Goal: Task Accomplishment & Management: Manage account settings

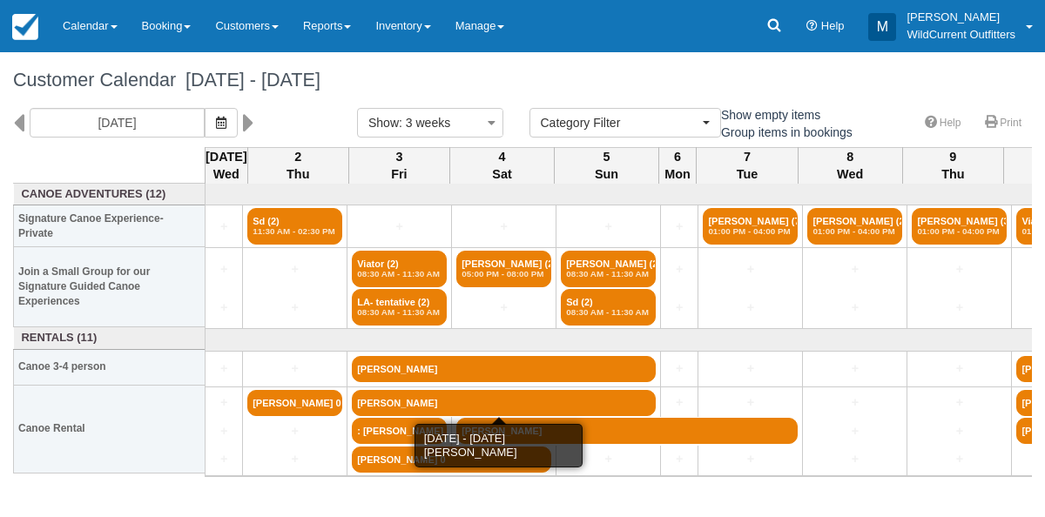
select select
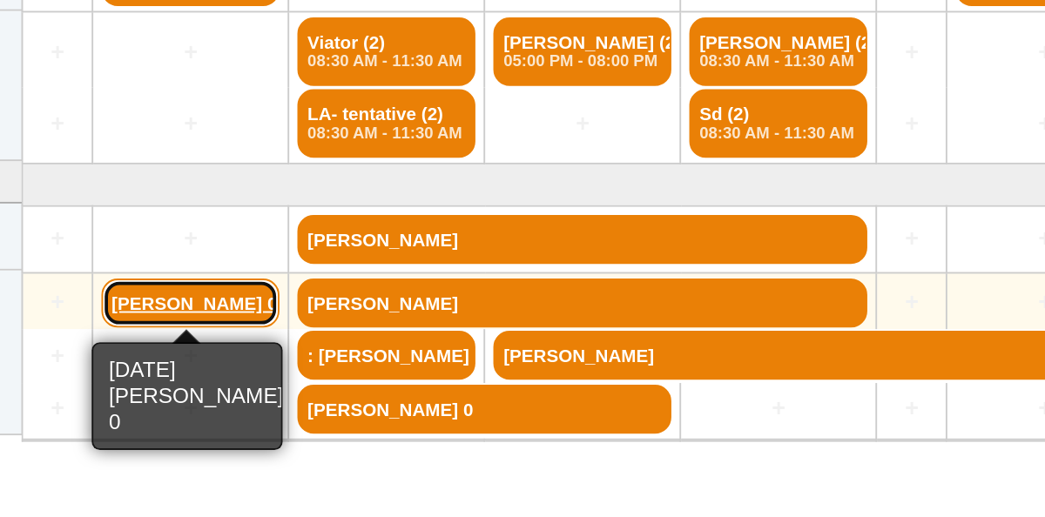
click at [289, 404] on link "John Qu 0" at bounding box center [294, 403] width 95 height 26
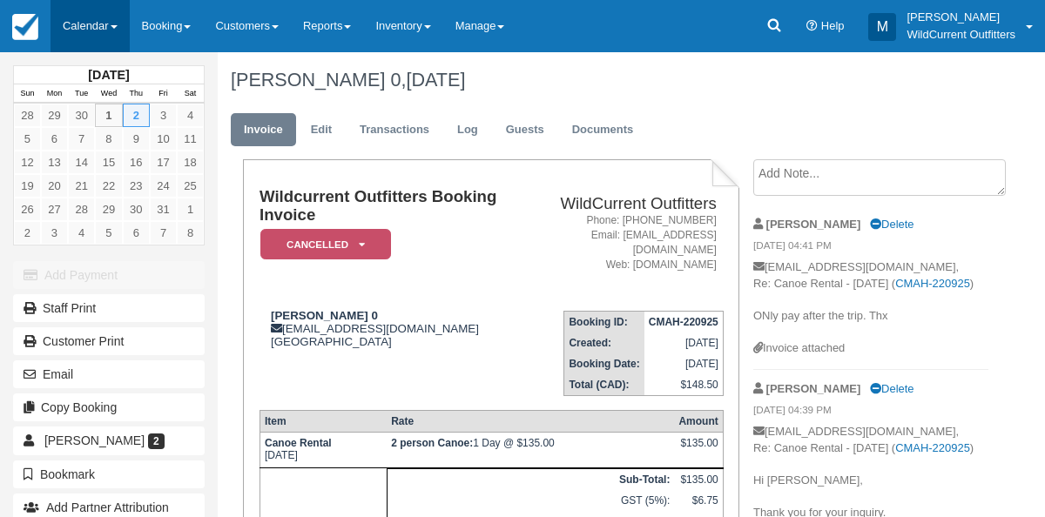
click at [86, 23] on link "Calendar" at bounding box center [89, 26] width 79 height 52
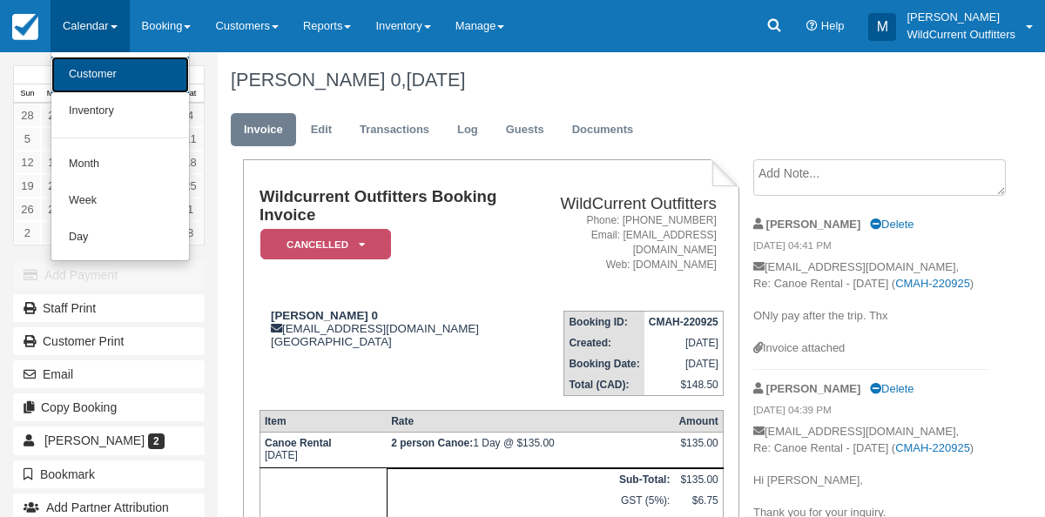
click at [84, 82] on link "Customer" at bounding box center [120, 75] width 138 height 37
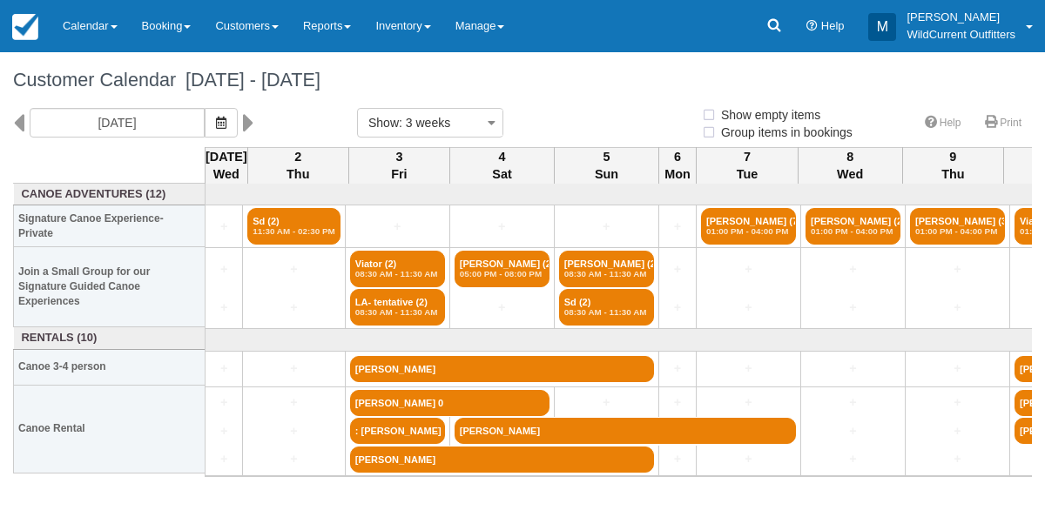
select select
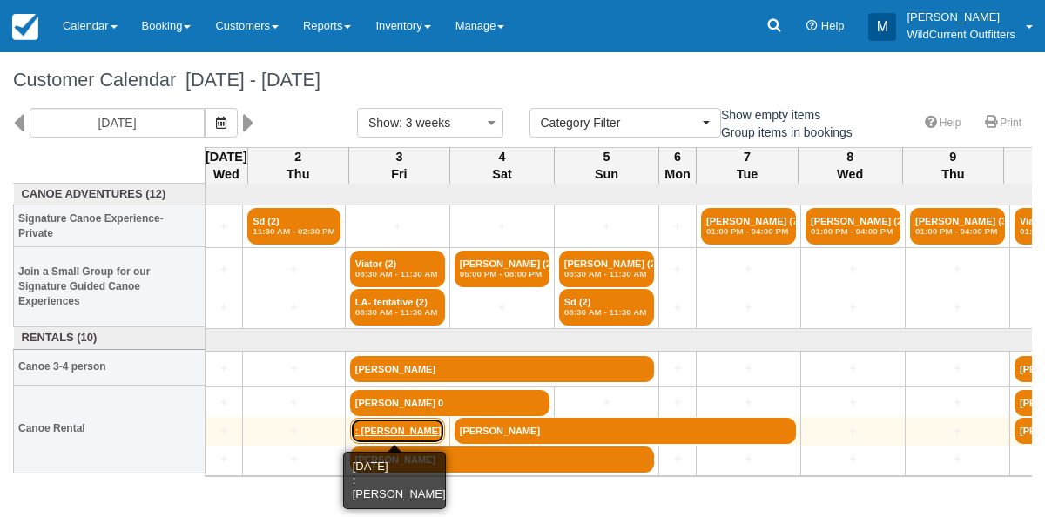
click at [381, 429] on link ": [PERSON_NAME]" at bounding box center [397, 431] width 95 height 26
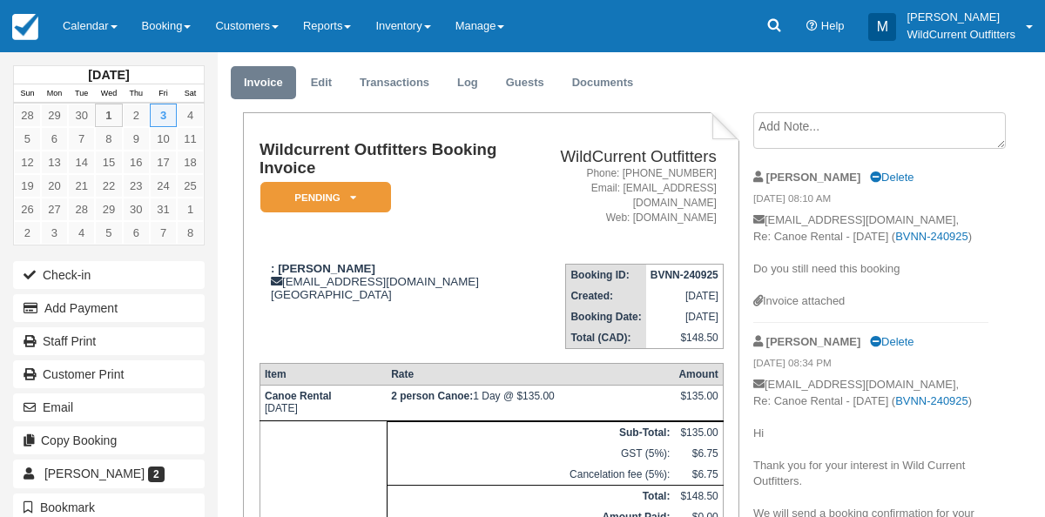
scroll to position [41, 0]
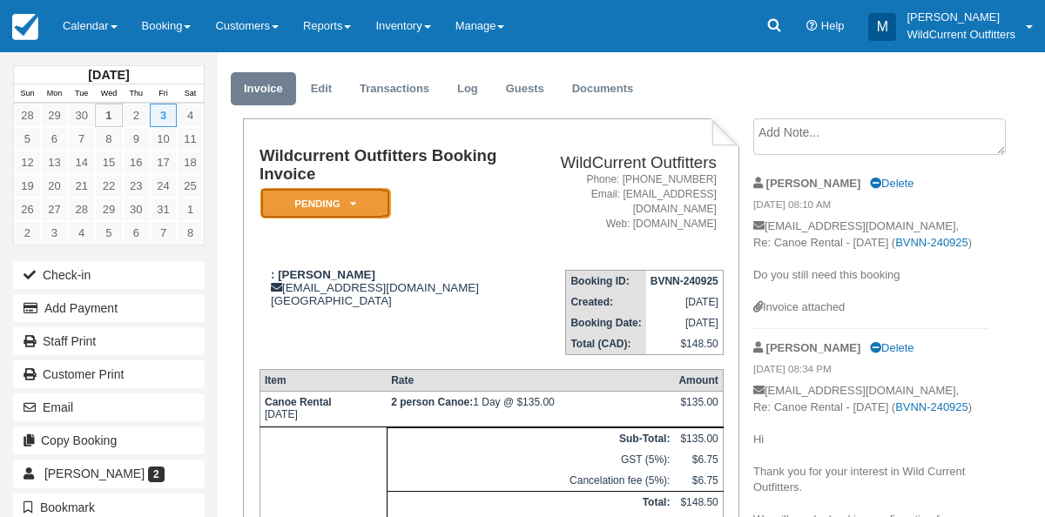
click at [355, 201] on icon at bounding box center [353, 203] width 6 height 10
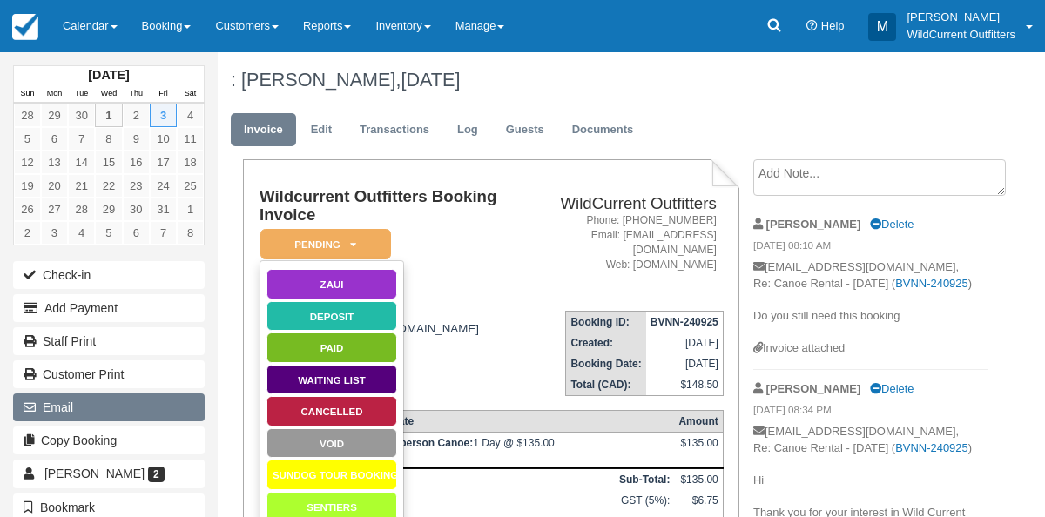
click at [68, 396] on button "Email" at bounding box center [109, 407] width 192 height 28
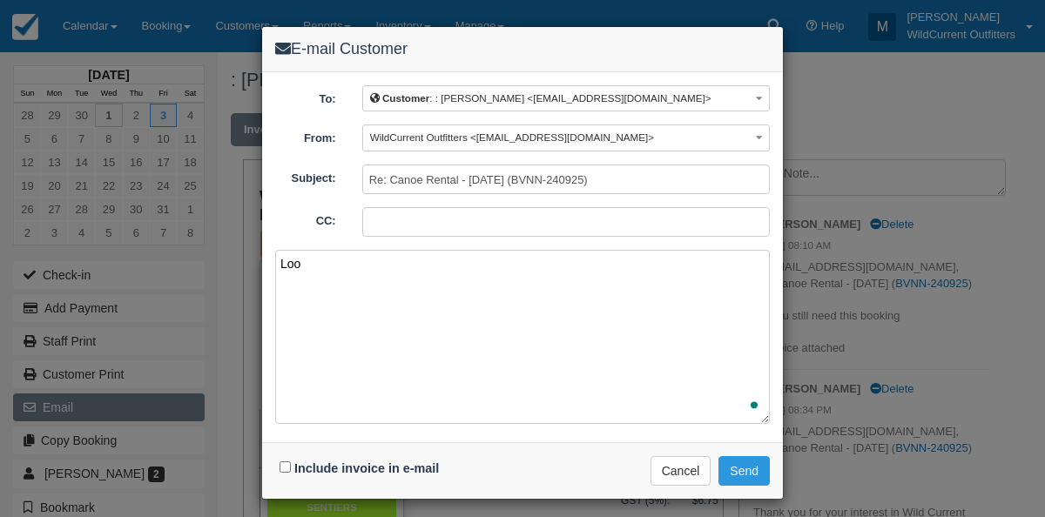
type textarea "Look"
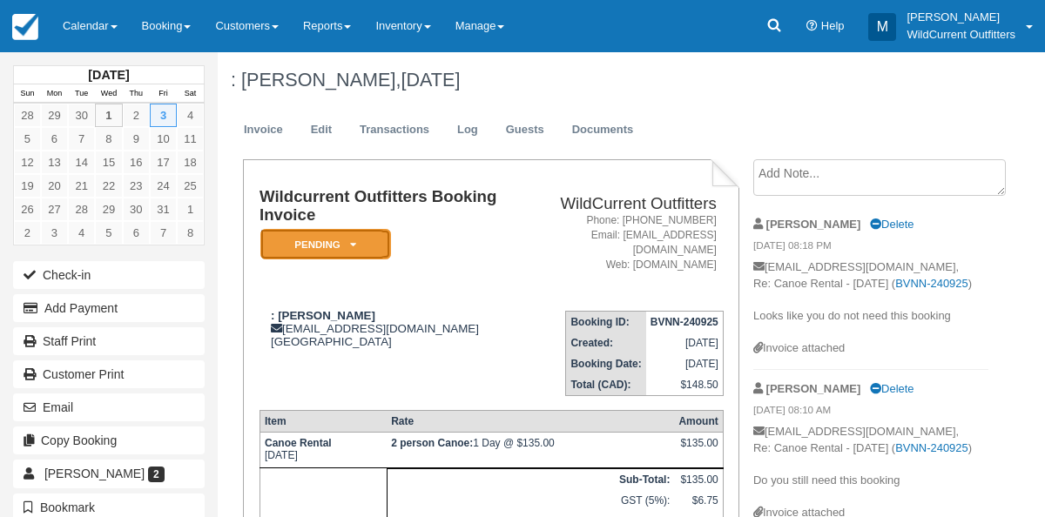
click at [358, 242] on em "Pending" at bounding box center [325, 244] width 131 height 30
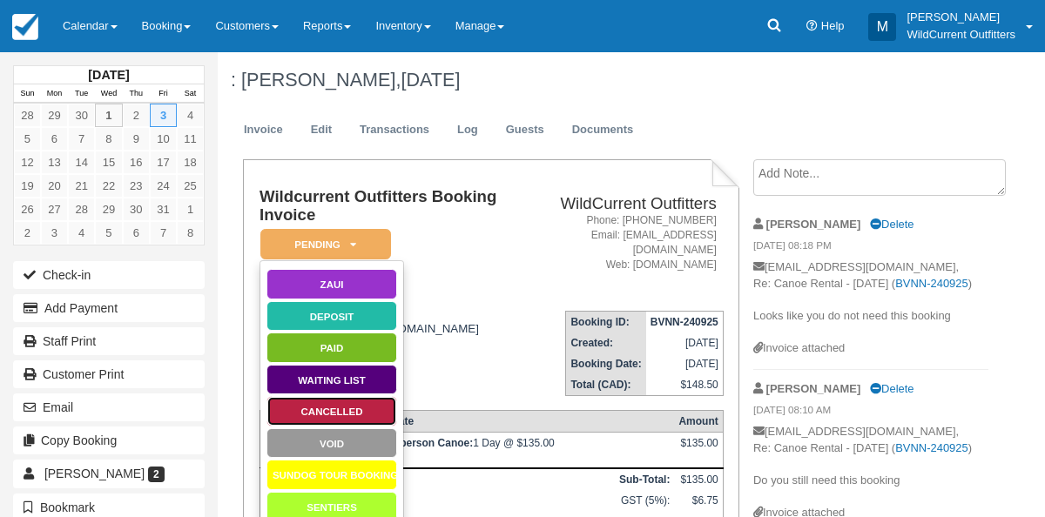
click at [313, 407] on link "Cancelled" at bounding box center [331, 411] width 131 height 30
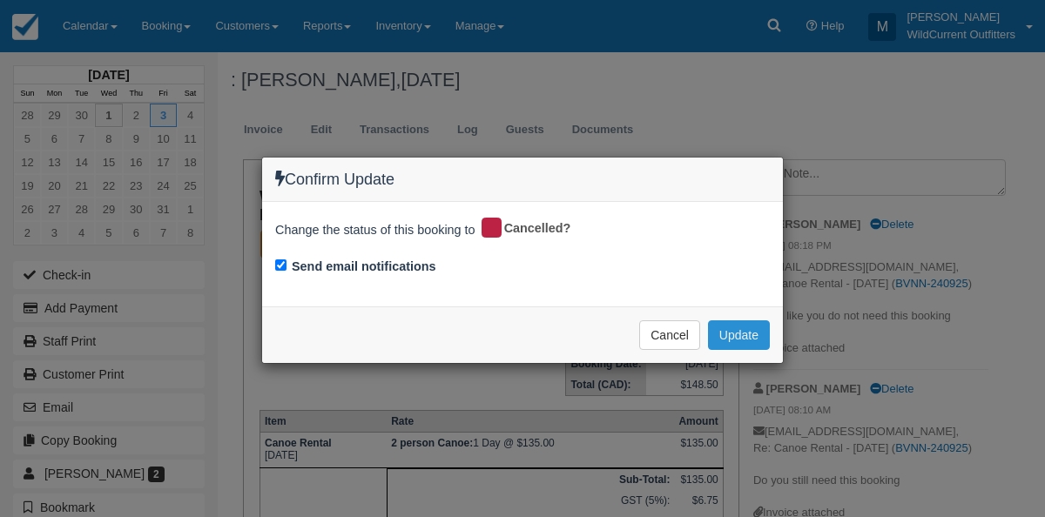
click at [740, 328] on button "Update" at bounding box center [739, 335] width 62 height 30
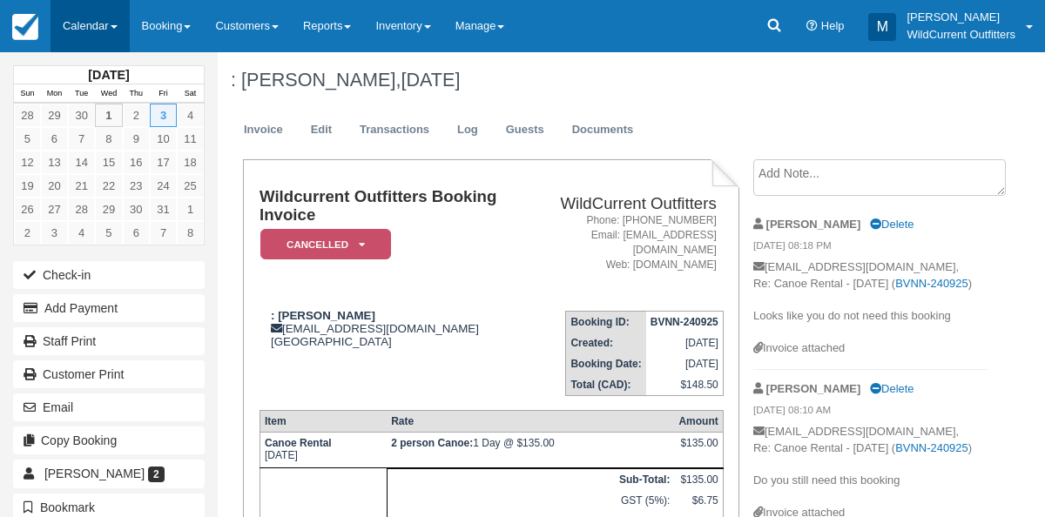
click at [88, 12] on link "Calendar" at bounding box center [89, 26] width 79 height 52
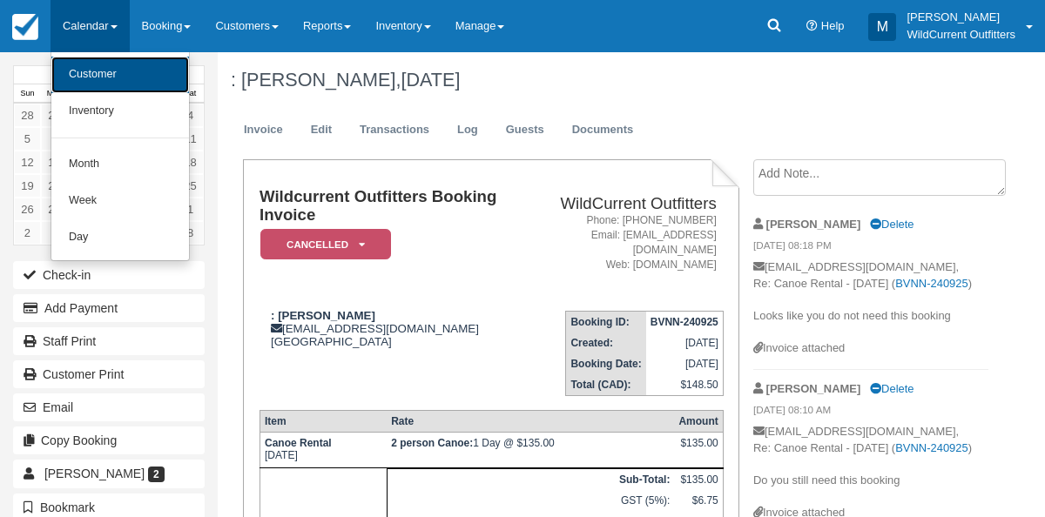
click at [78, 62] on link "Customer" at bounding box center [120, 75] width 138 height 37
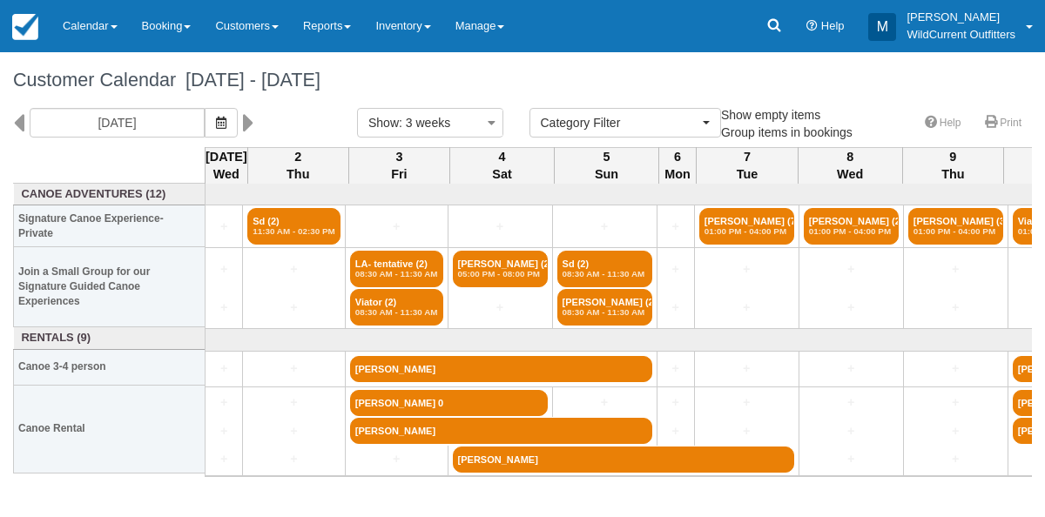
select select
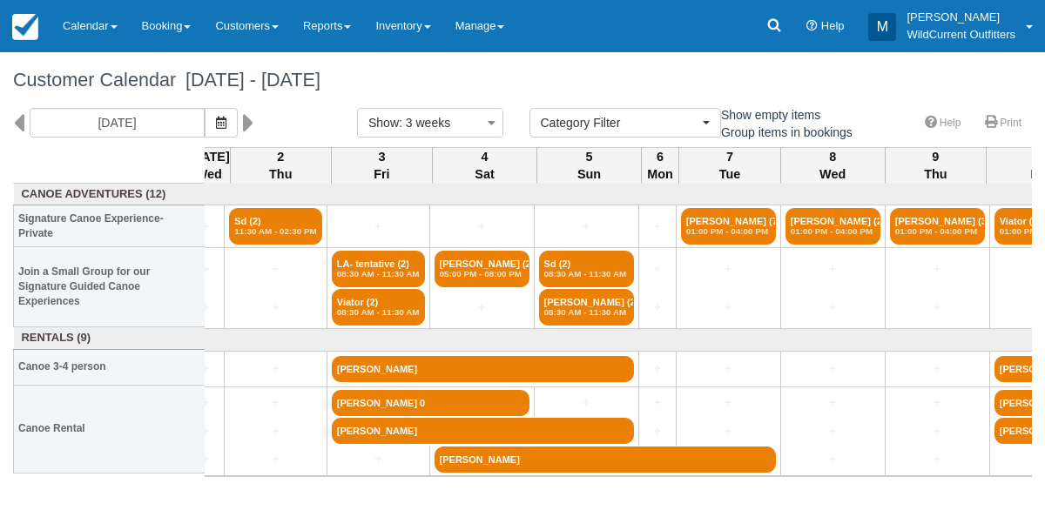
scroll to position [0, 18]
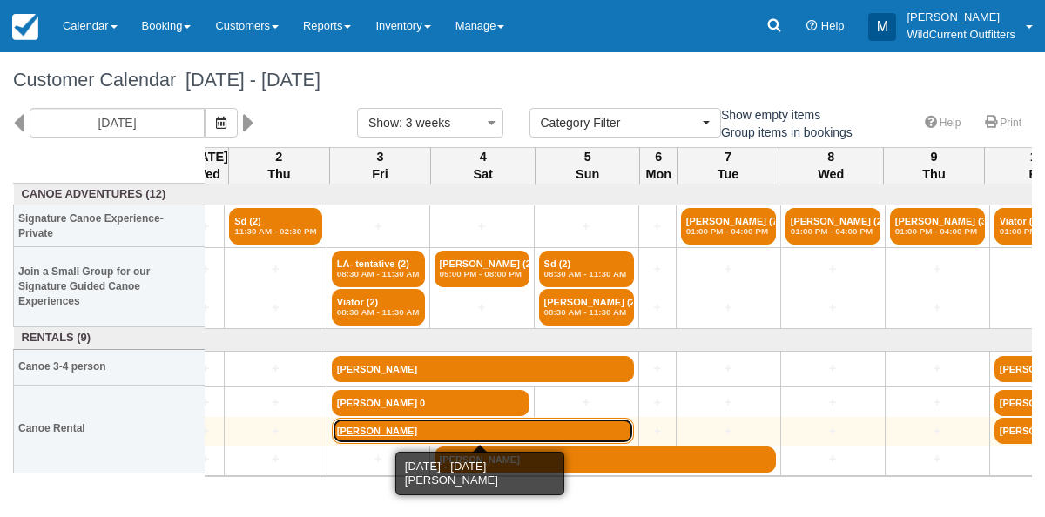
click at [375, 431] on link "[PERSON_NAME]" at bounding box center [483, 431] width 302 height 26
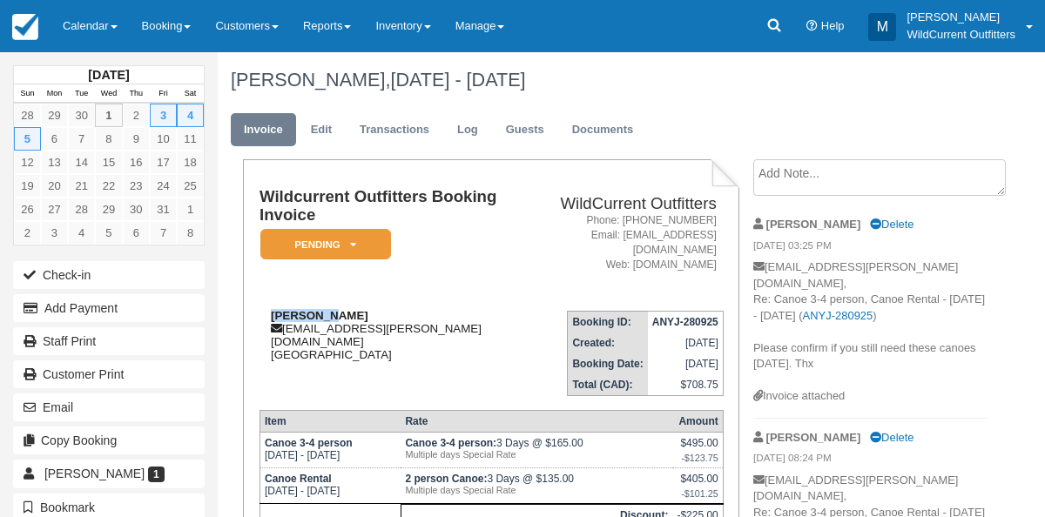
drag, startPoint x: 336, startPoint y: 299, endPoint x: 269, endPoint y: 301, distance: 67.1
click at [269, 309] on div "Ash Allen ash.allen@me.com Canada" at bounding box center [392, 335] width 266 height 52
copy strong "[PERSON_NAME]"
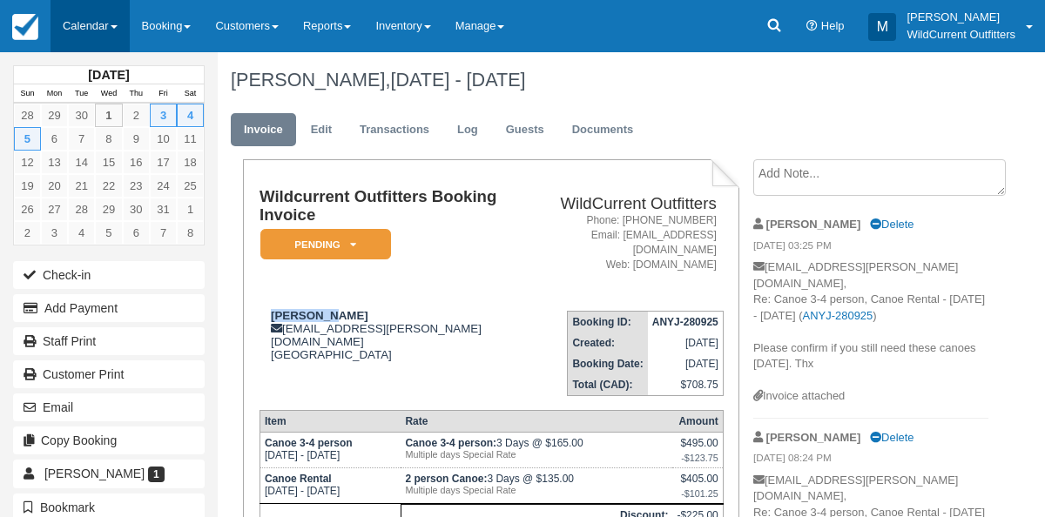
click at [79, 15] on link "Calendar" at bounding box center [89, 26] width 79 height 52
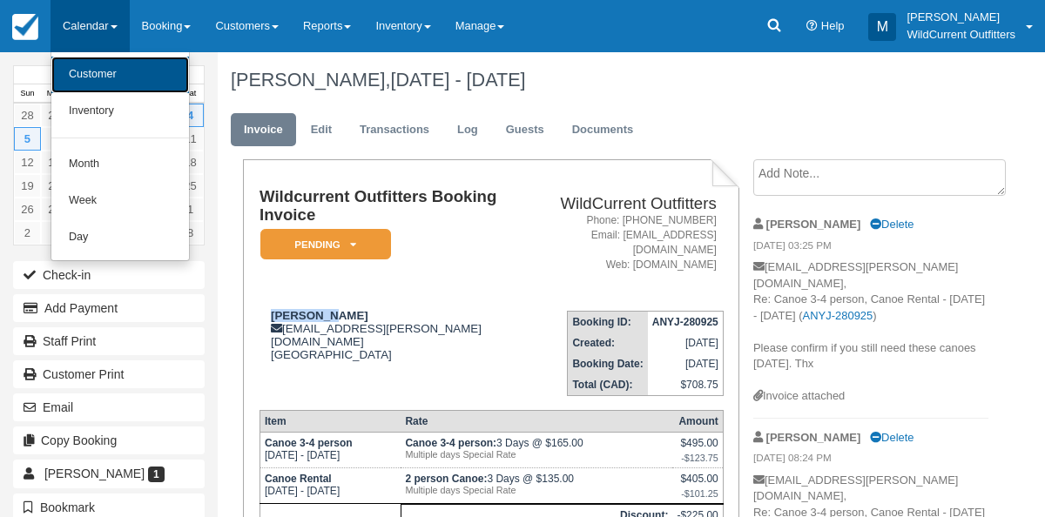
click at [77, 81] on link "Customer" at bounding box center [120, 75] width 138 height 37
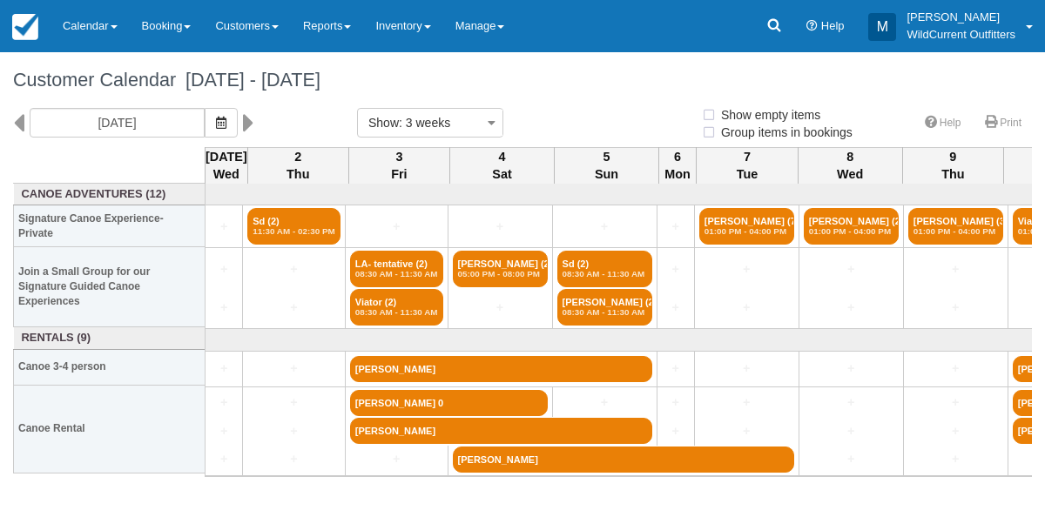
select select
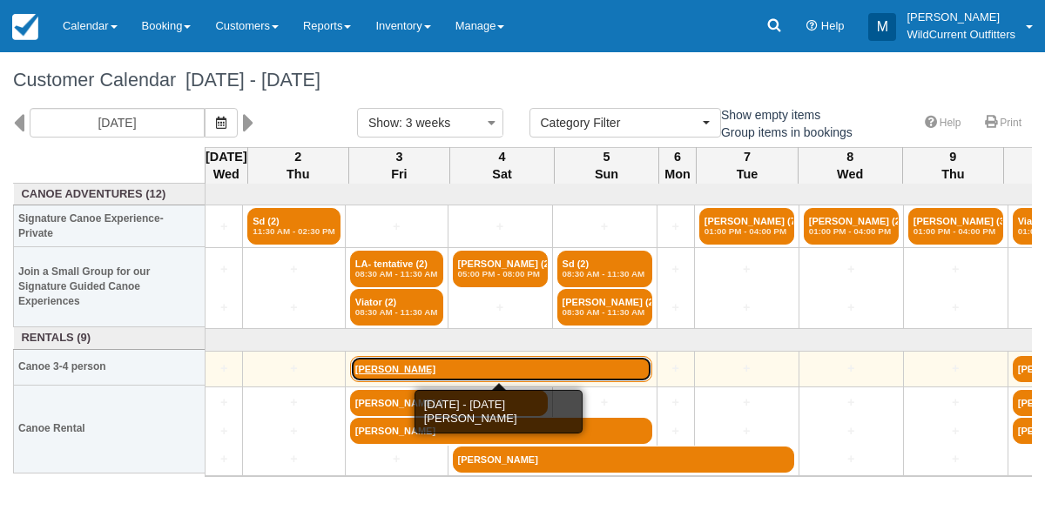
click at [380, 362] on link "[PERSON_NAME]" at bounding box center [501, 369] width 302 height 26
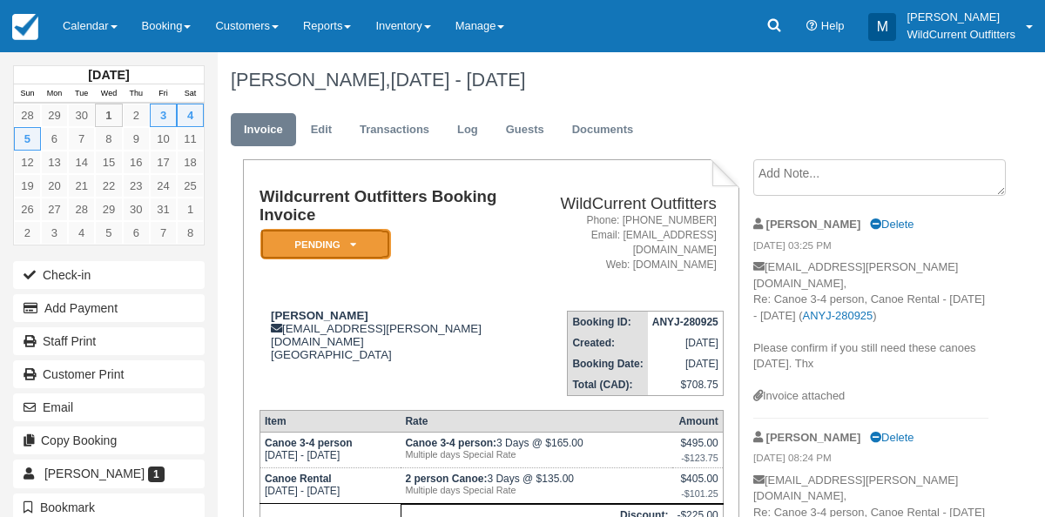
click at [351, 243] on icon at bounding box center [353, 244] width 6 height 10
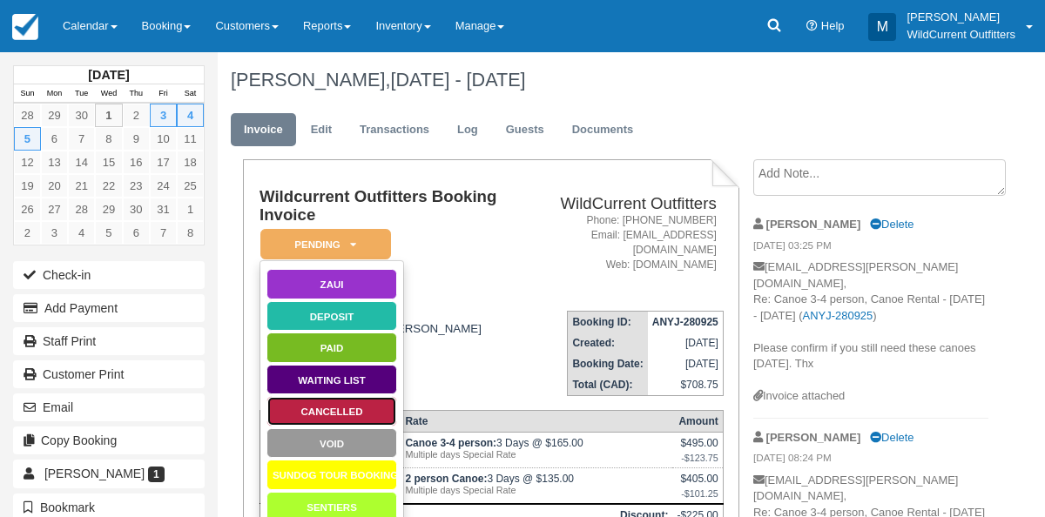
click at [296, 404] on link "Cancelled" at bounding box center [331, 411] width 131 height 30
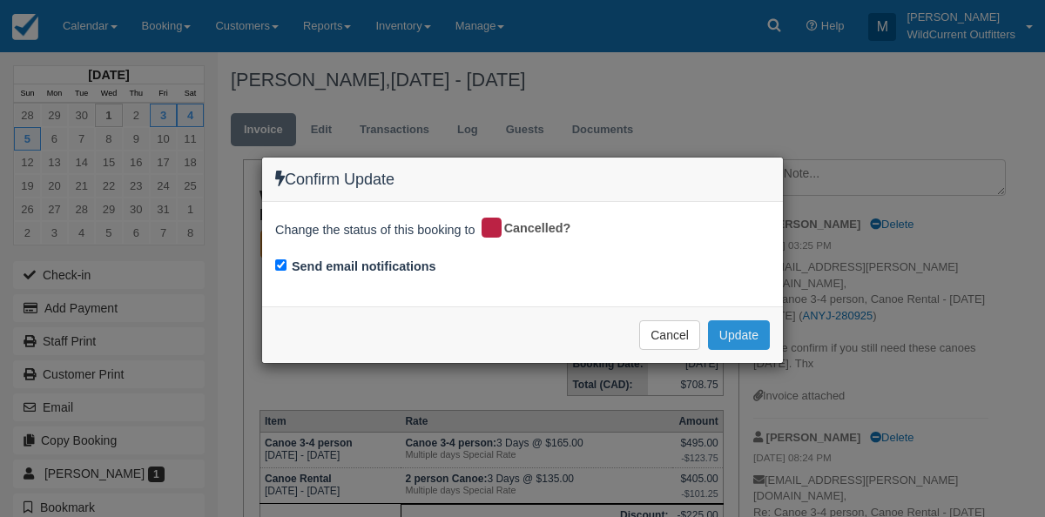
click at [732, 334] on button "Update" at bounding box center [739, 335] width 62 height 30
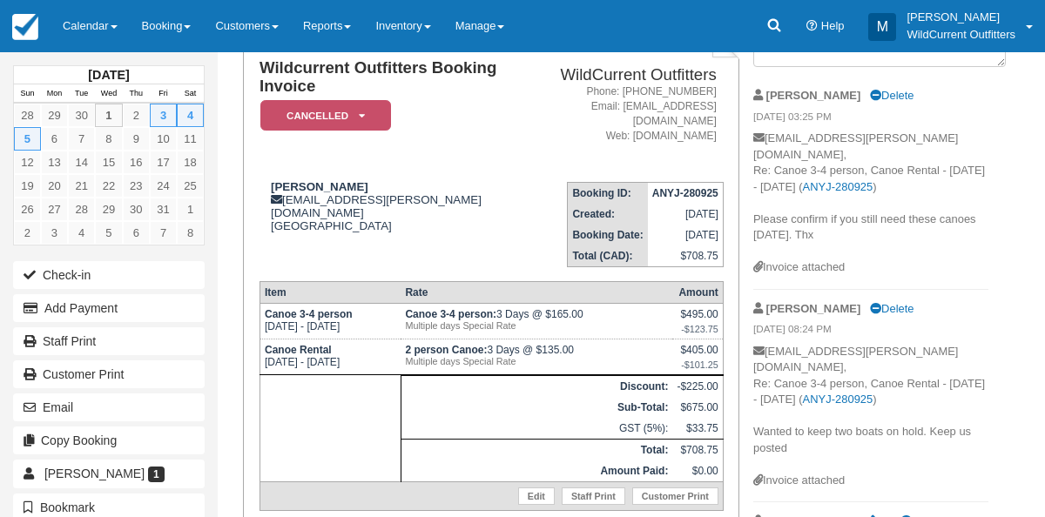
scroll to position [130, 0]
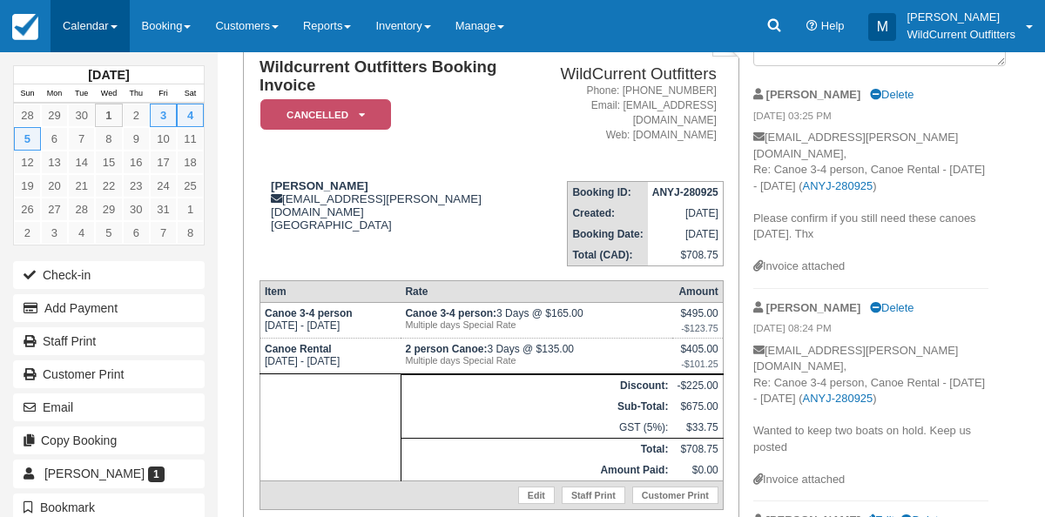
click at [71, 21] on link "Calendar" at bounding box center [89, 26] width 79 height 52
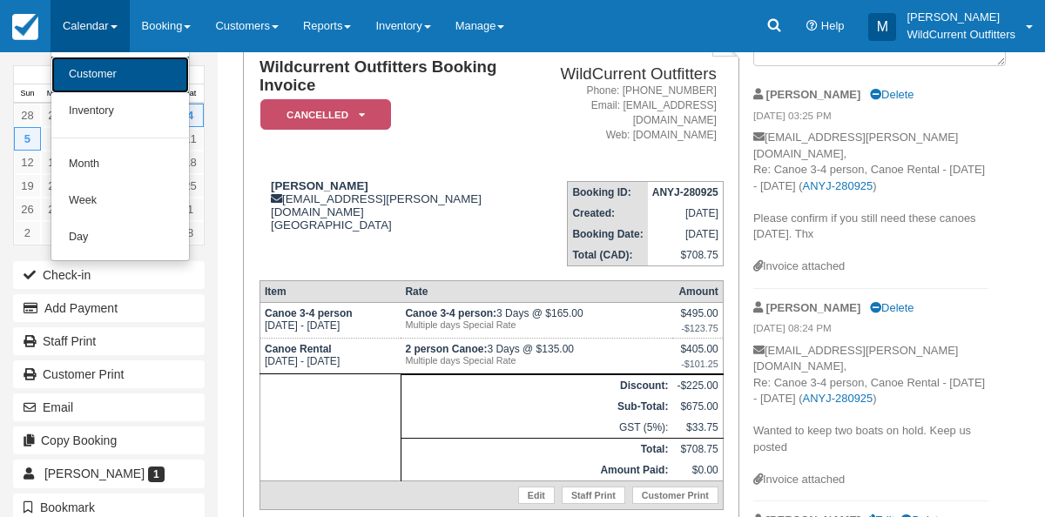
click at [81, 74] on link "Customer" at bounding box center [120, 75] width 138 height 37
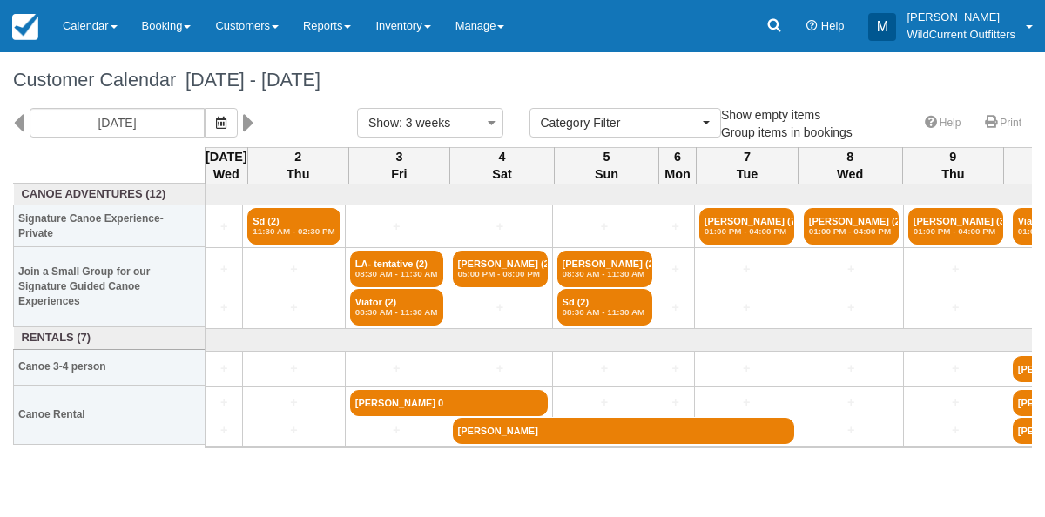
select select
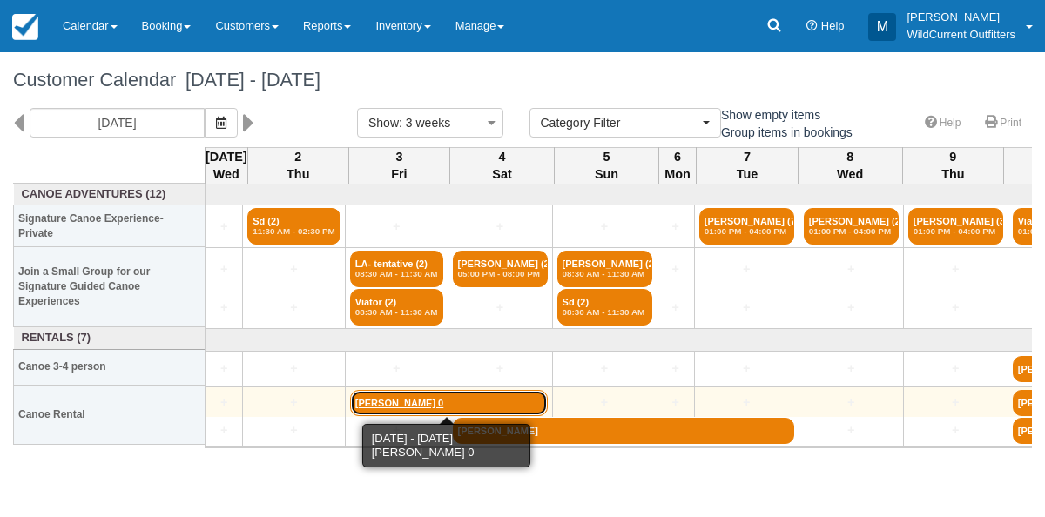
click at [394, 399] on link "[PERSON_NAME] 0" at bounding box center [449, 403] width 198 height 26
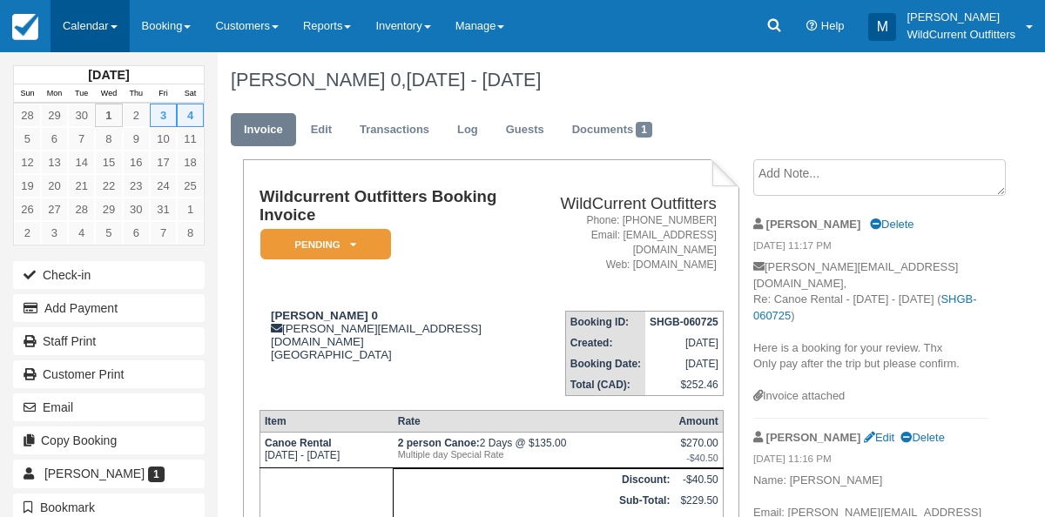
click at [79, 23] on link "Calendar" at bounding box center [89, 26] width 79 height 52
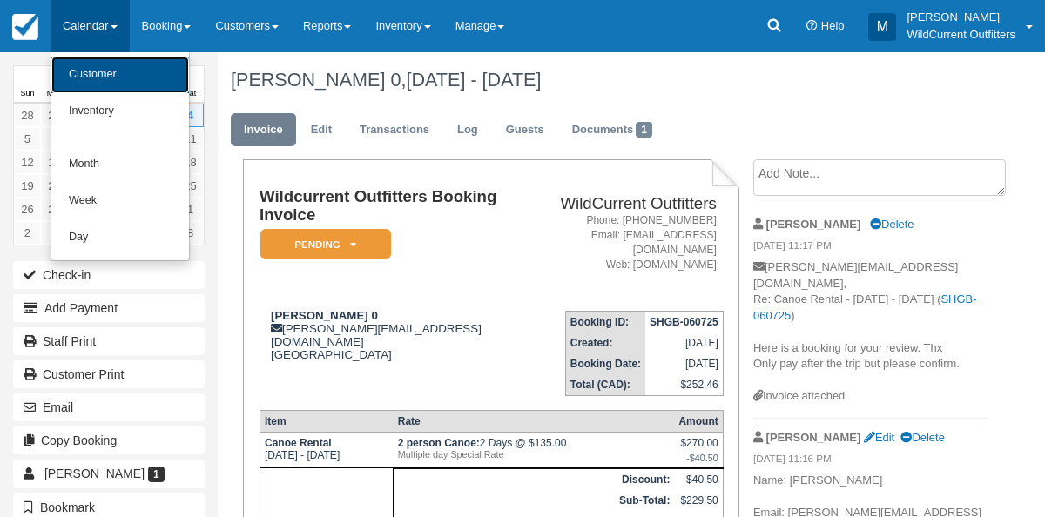
click at [84, 81] on link "Customer" at bounding box center [120, 75] width 138 height 37
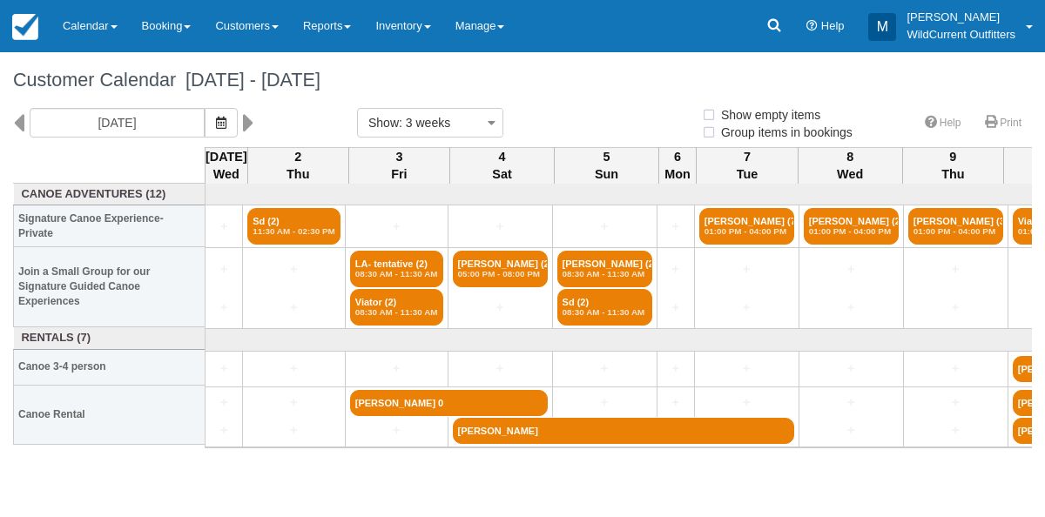
select select
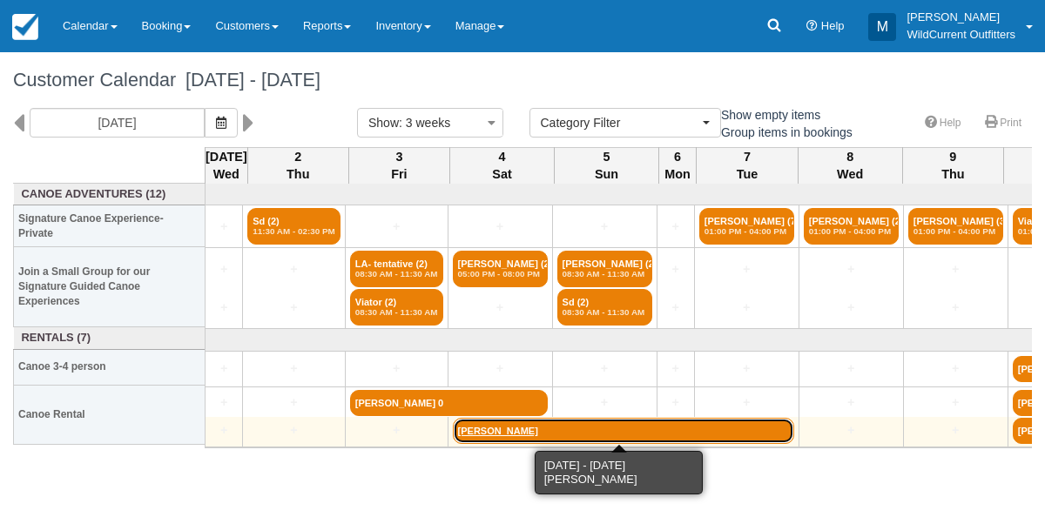
click at [471, 422] on link "[PERSON_NAME]" at bounding box center [623, 431] width 341 height 26
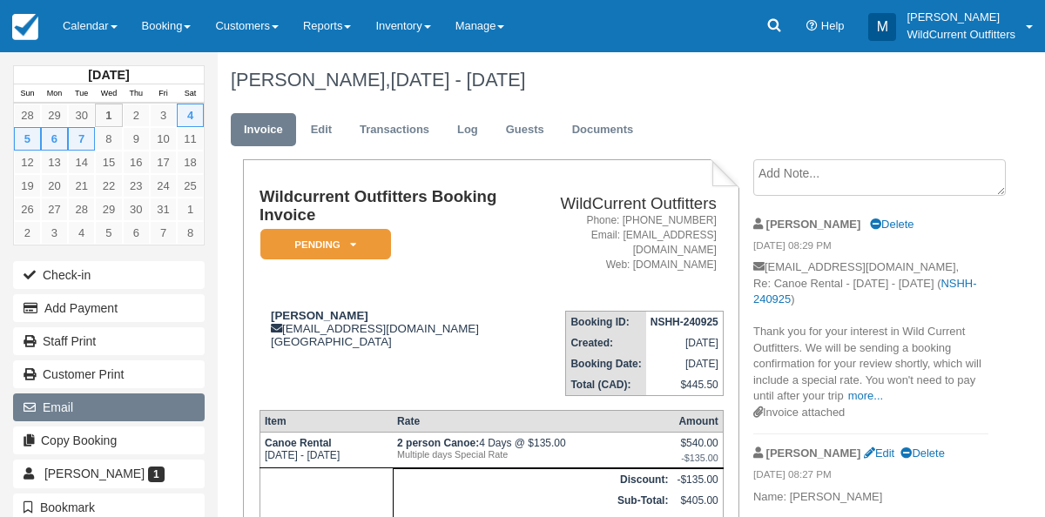
click at [70, 393] on button "Email" at bounding box center [109, 407] width 192 height 28
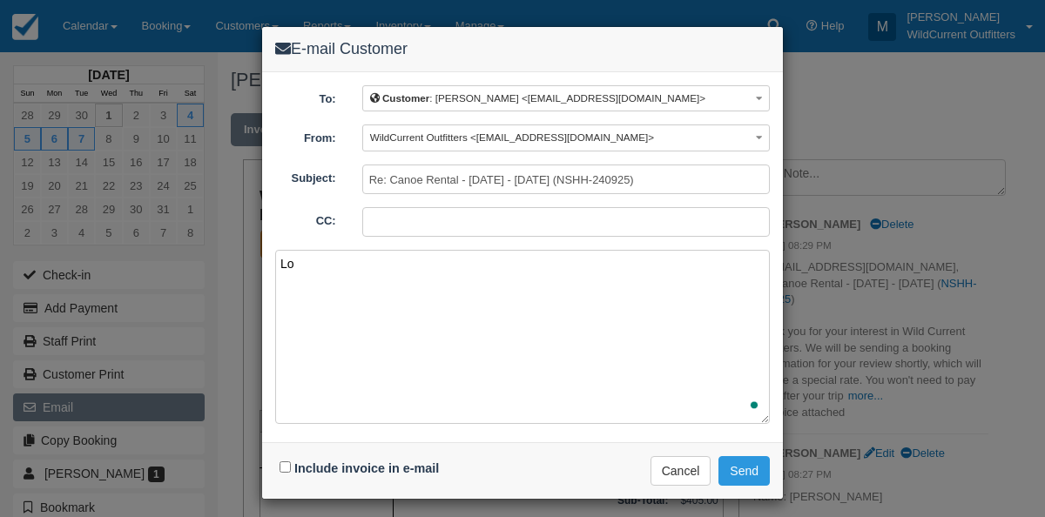
type textarea "L"
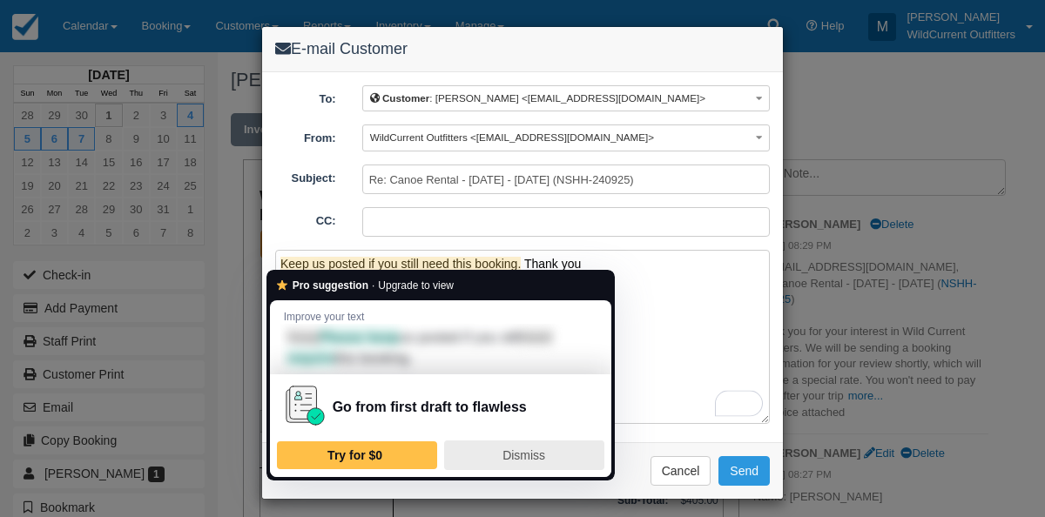
click at [511, 448] on span "Dismiss" at bounding box center [523, 455] width 43 height 14
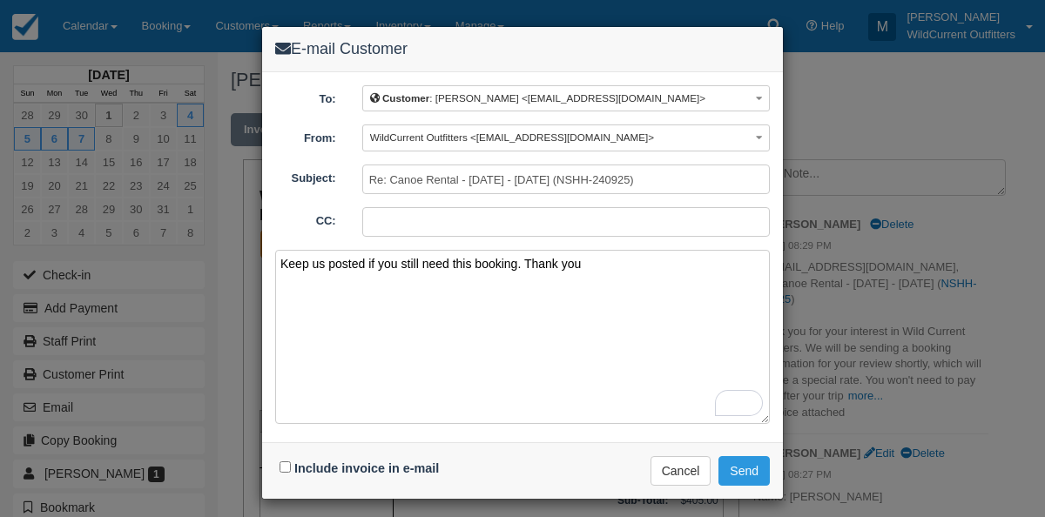
type textarea "Keep us posted if you still need this booking. Thank you"
click at [281, 463] on input "Include invoice in e-mail" at bounding box center [284, 466] width 11 height 11
checkbox input "true"
click at [729, 466] on button "Send" at bounding box center [743, 471] width 51 height 30
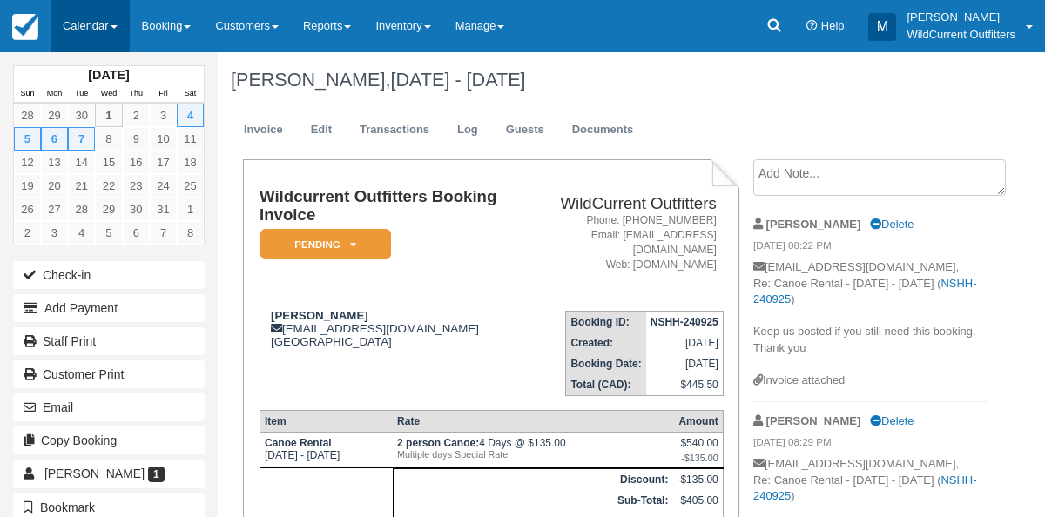
click at [71, 18] on link "Calendar" at bounding box center [89, 26] width 79 height 52
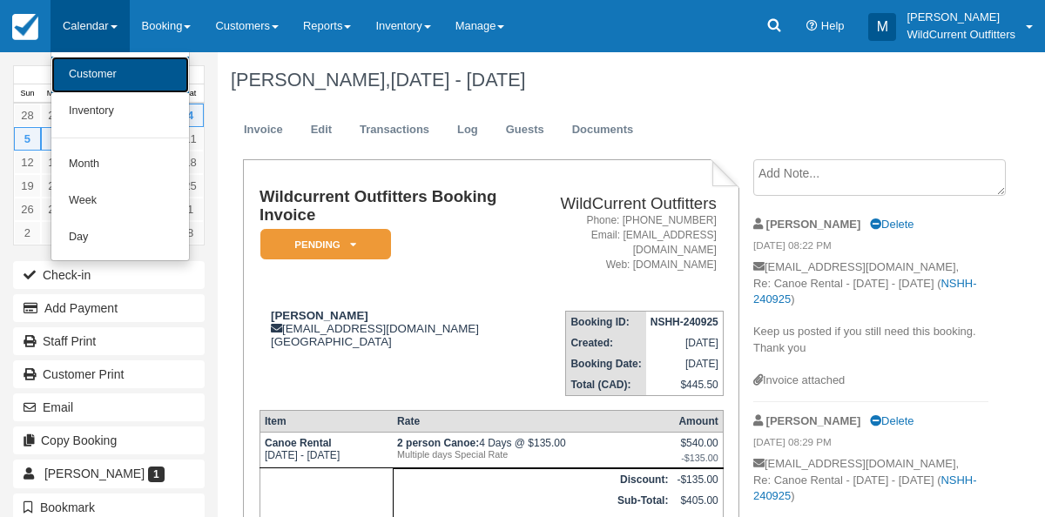
click at [96, 67] on link "Customer" at bounding box center [120, 75] width 138 height 37
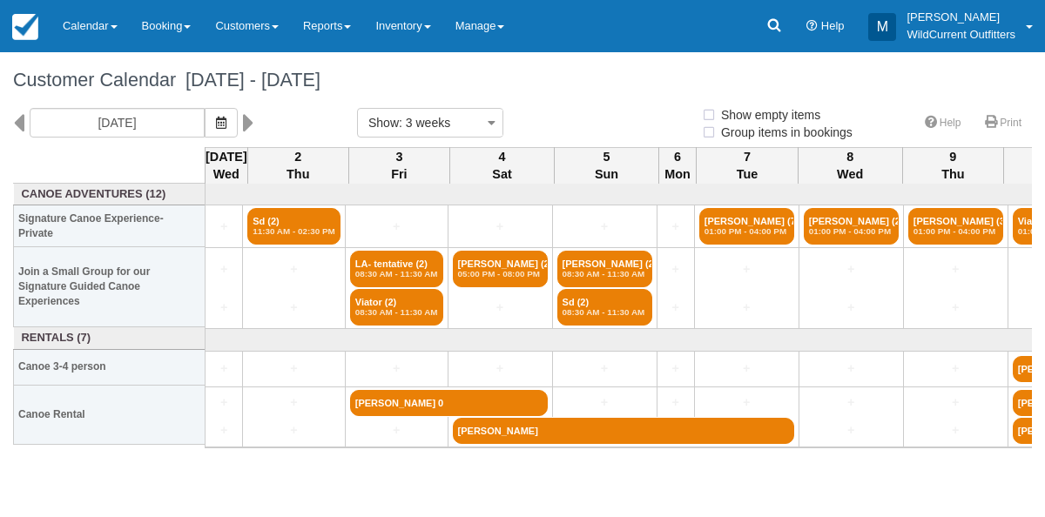
select select
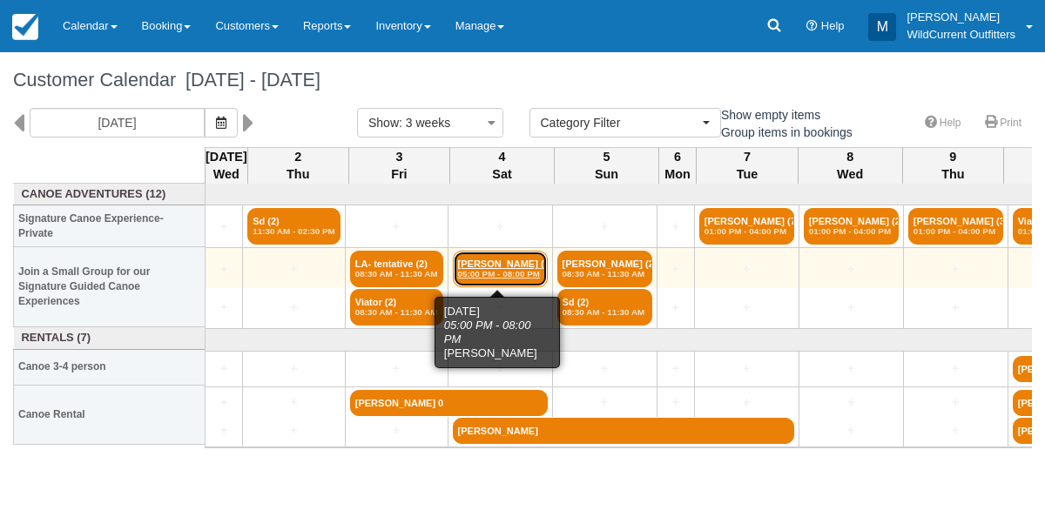
click at [507, 260] on link "[PERSON_NAME] (2) 05:00 PM - 08:00 PM" at bounding box center [500, 269] width 95 height 37
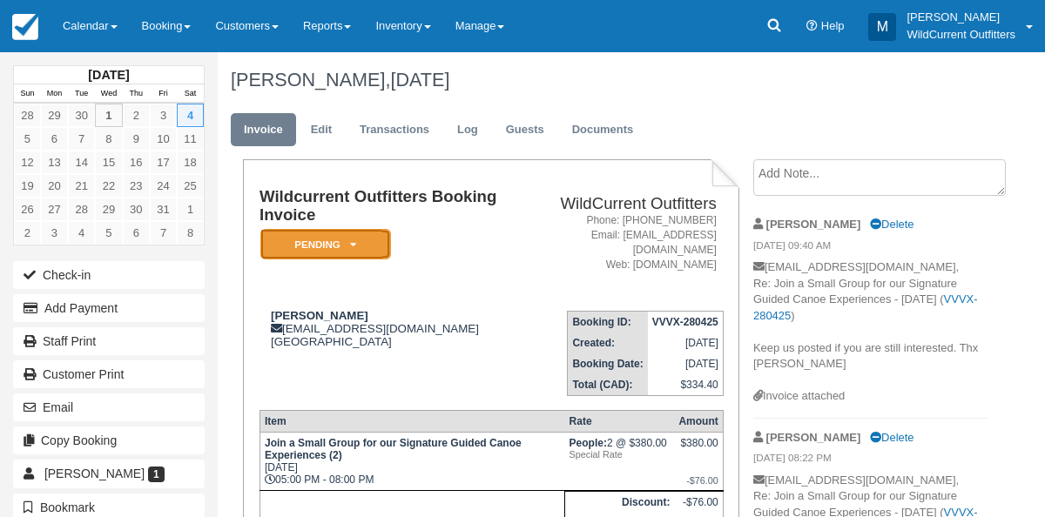
click at [353, 247] on icon at bounding box center [353, 244] width 6 height 10
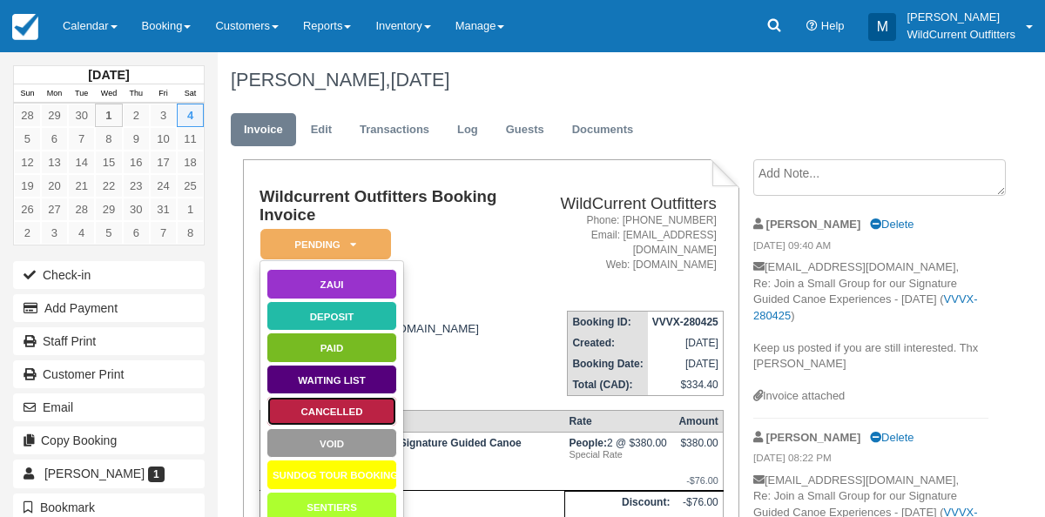
click at [305, 410] on link "Cancelled" at bounding box center [331, 411] width 131 height 30
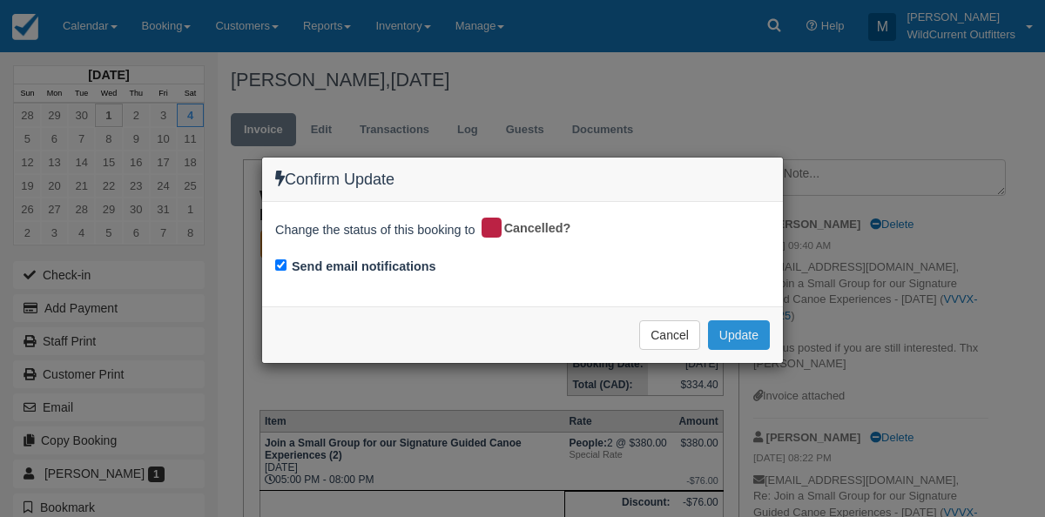
click at [734, 321] on button "Update" at bounding box center [739, 335] width 62 height 30
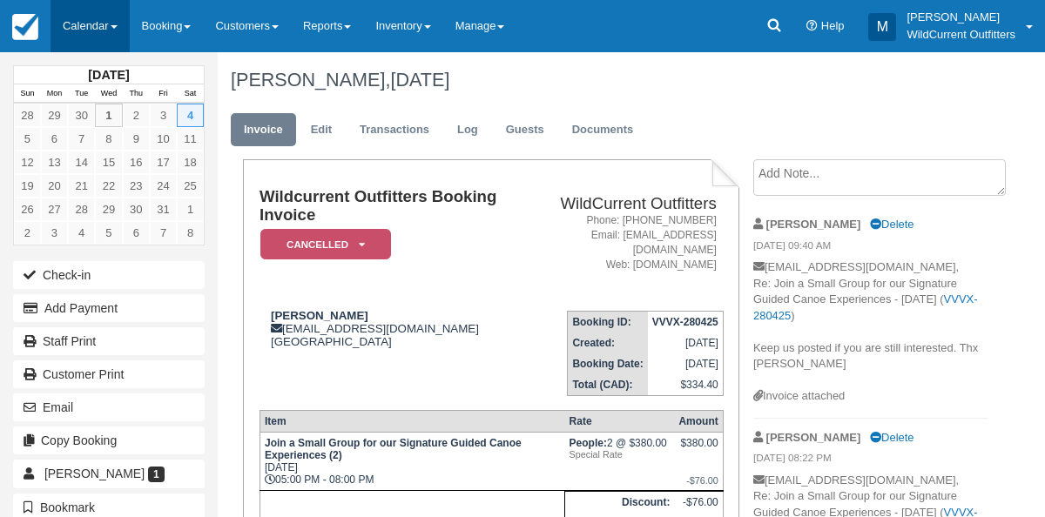
click at [84, 15] on link "Calendar" at bounding box center [89, 26] width 79 height 52
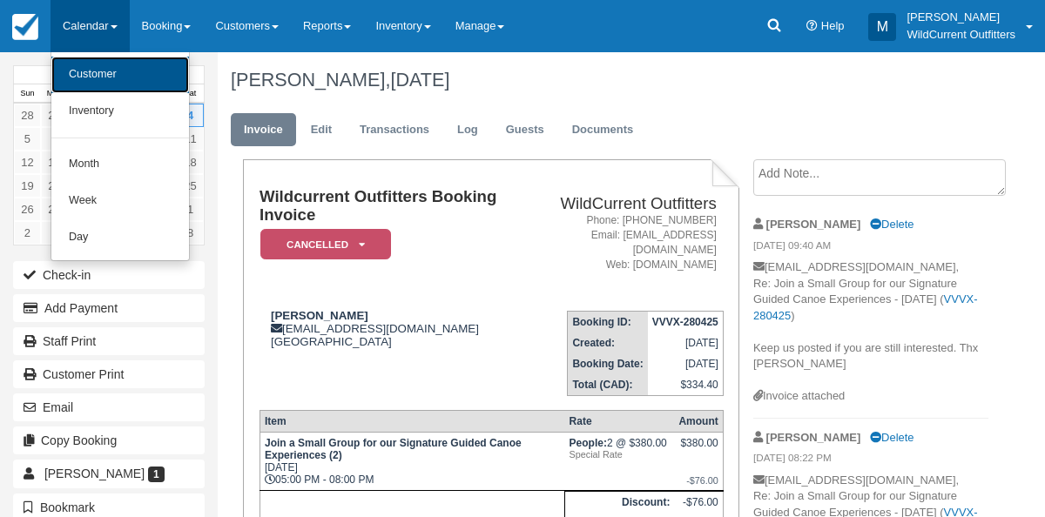
click at [79, 73] on link "Customer" at bounding box center [120, 75] width 138 height 37
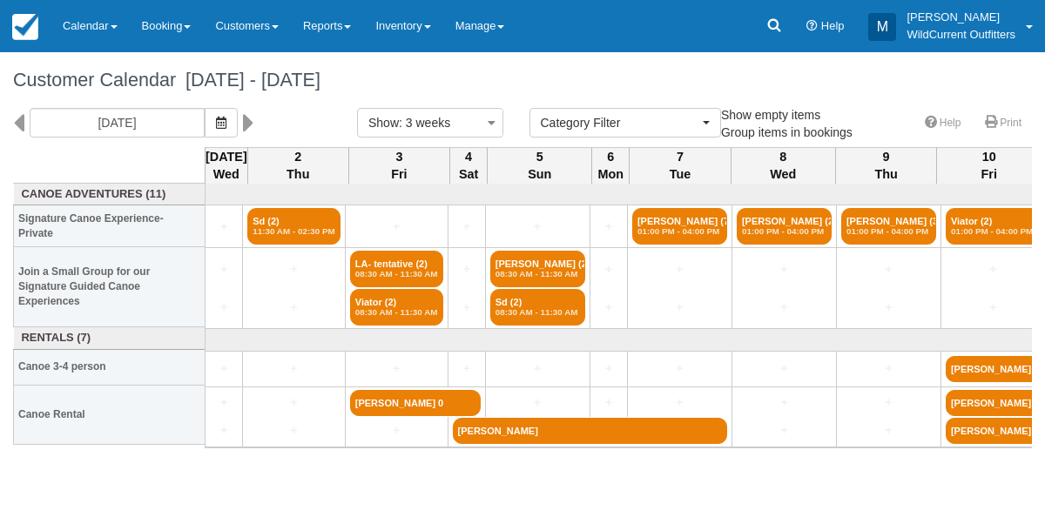
select select
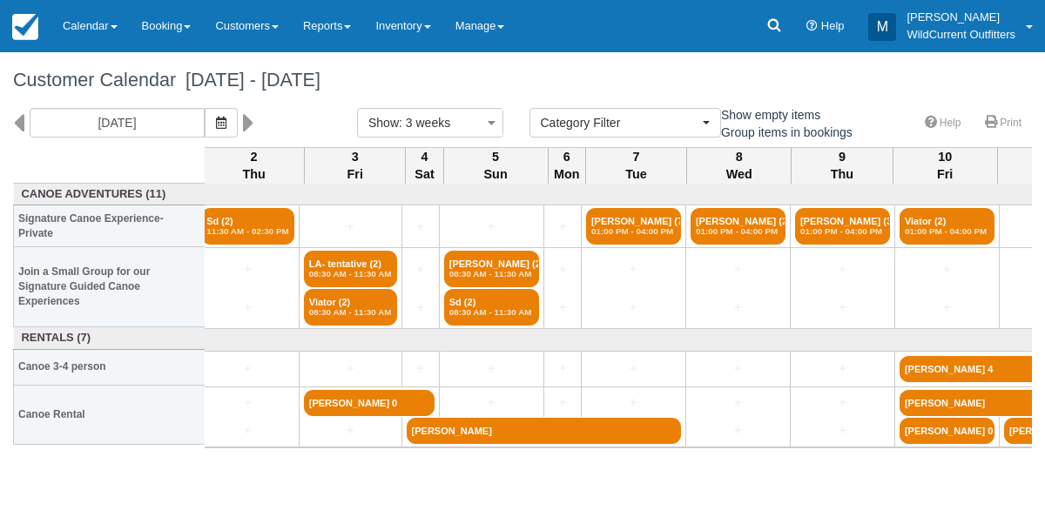
scroll to position [0, 47]
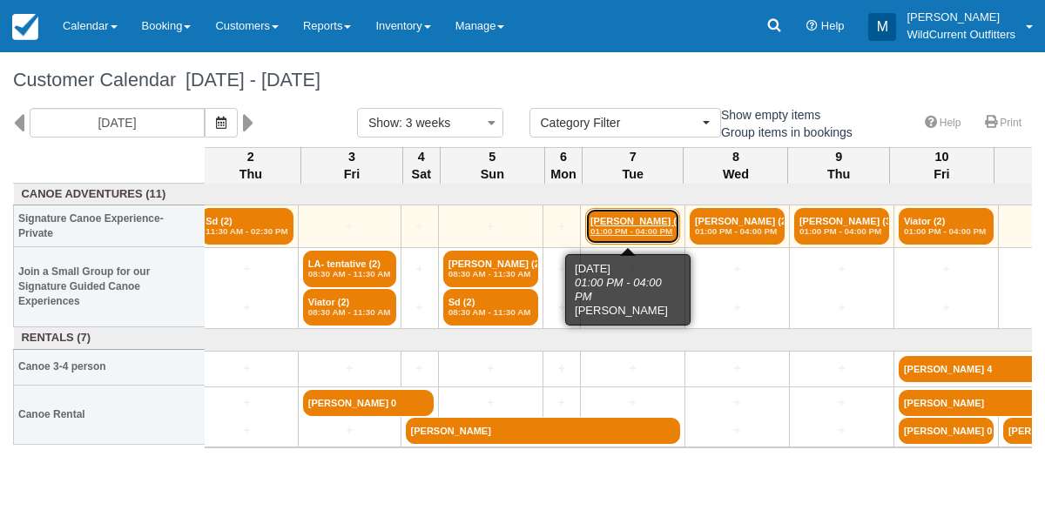
click at [622, 219] on link "Sung Phung (7) 01:00 PM - 04:00 PM" at bounding box center [632, 226] width 95 height 37
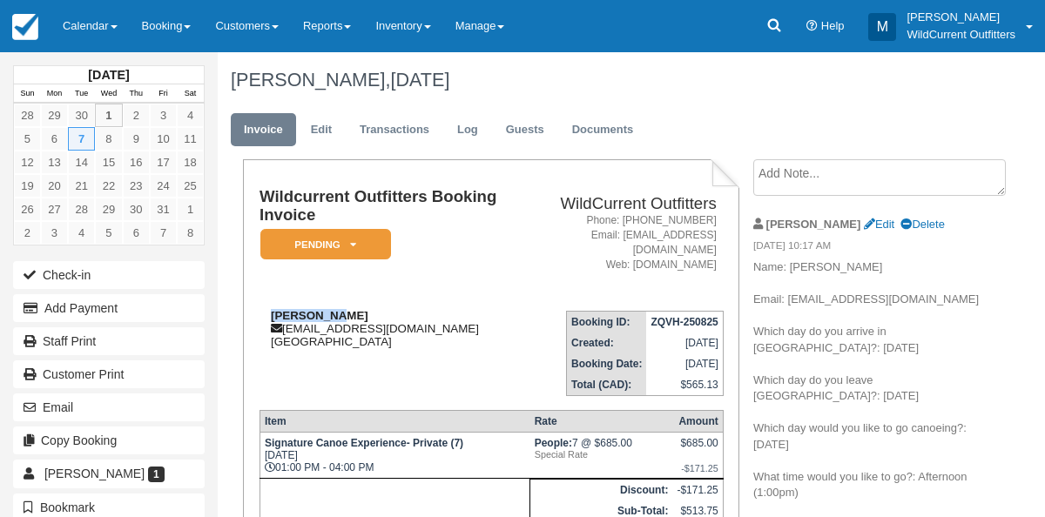
drag, startPoint x: 345, startPoint y: 306, endPoint x: 266, endPoint y: 311, distance: 78.5
click at [266, 311] on td "Sung Phung sunphu2@gmail.com Canada" at bounding box center [390, 346] width 262 height 99
copy strong "[PERSON_NAME]"
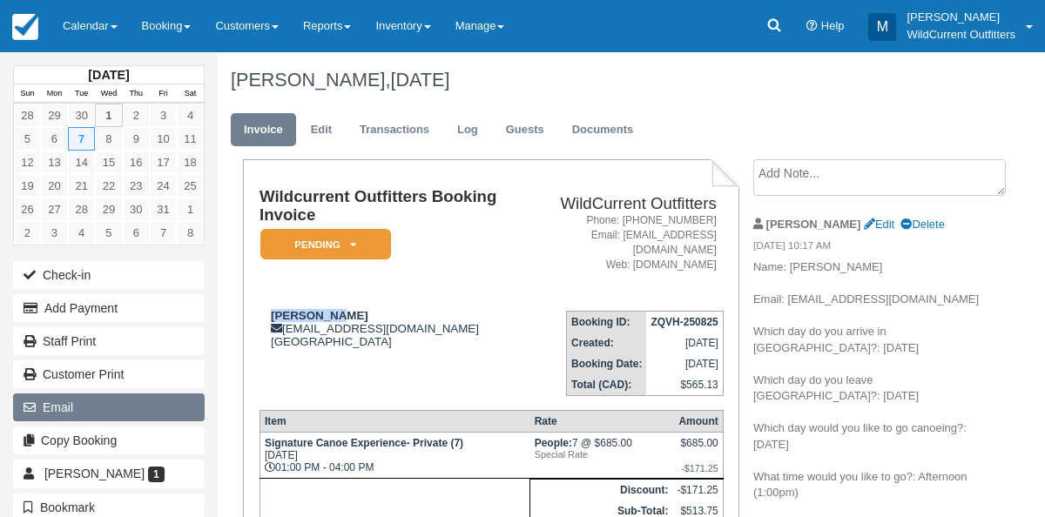
click at [103, 408] on button "Email" at bounding box center [109, 407] width 192 height 28
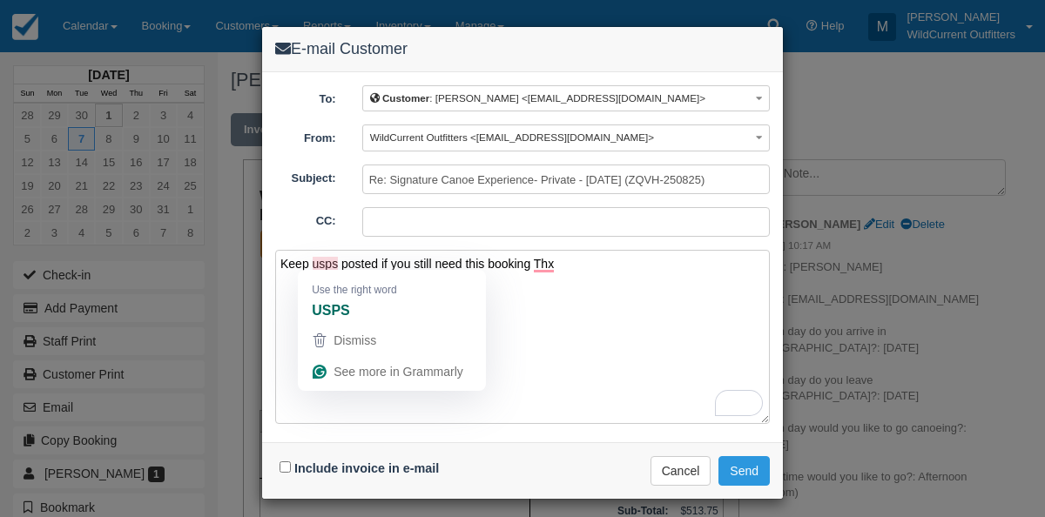
click at [335, 260] on textarea "Keep usps posted if you still need this booking Thx" at bounding box center [522, 337] width 494 height 174
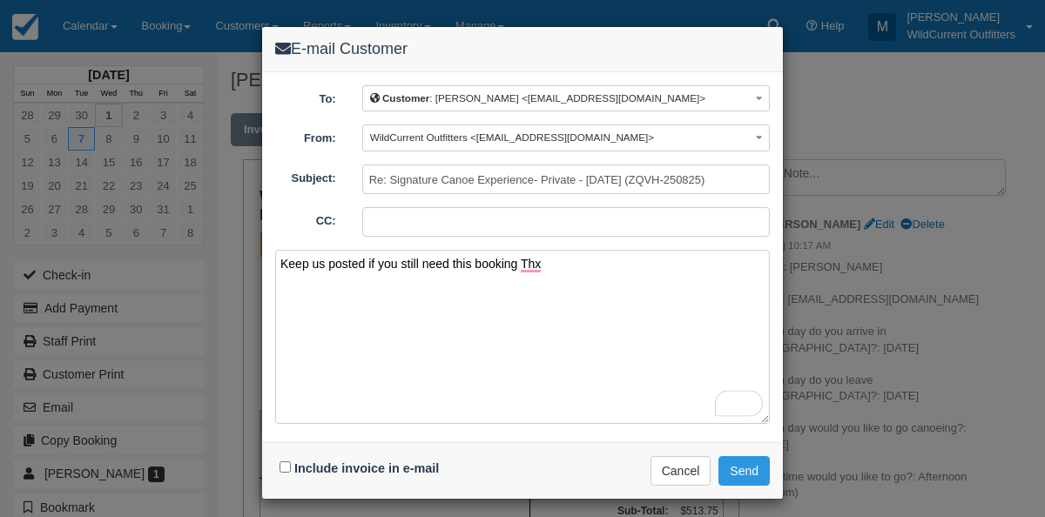
type textarea "Keep us posted if you still need this booking Thx"
click at [286, 464] on input "Include invoice in e-mail" at bounding box center [284, 466] width 11 height 11
checkbox input "true"
click at [743, 457] on button "Send" at bounding box center [743, 471] width 51 height 30
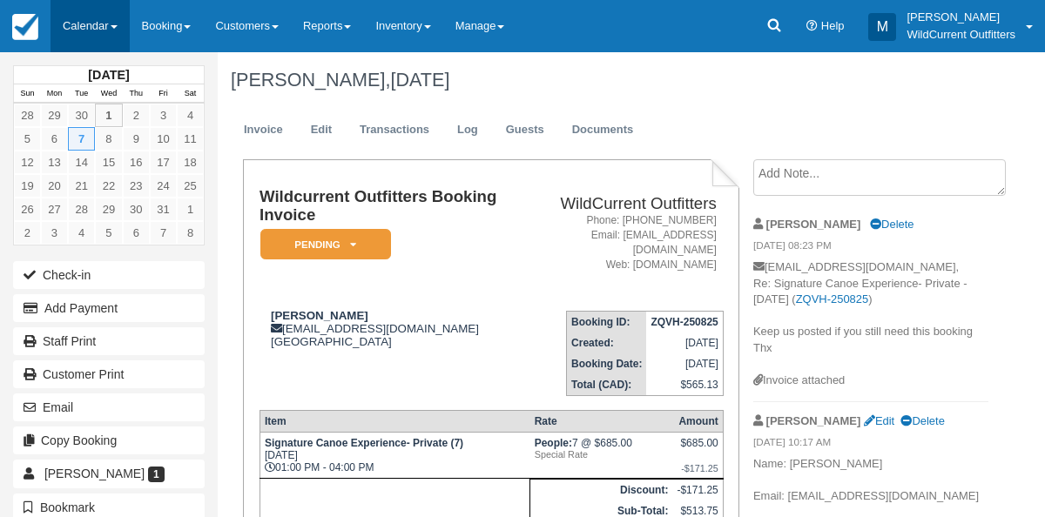
click at [74, 24] on link "Calendar" at bounding box center [89, 26] width 79 height 52
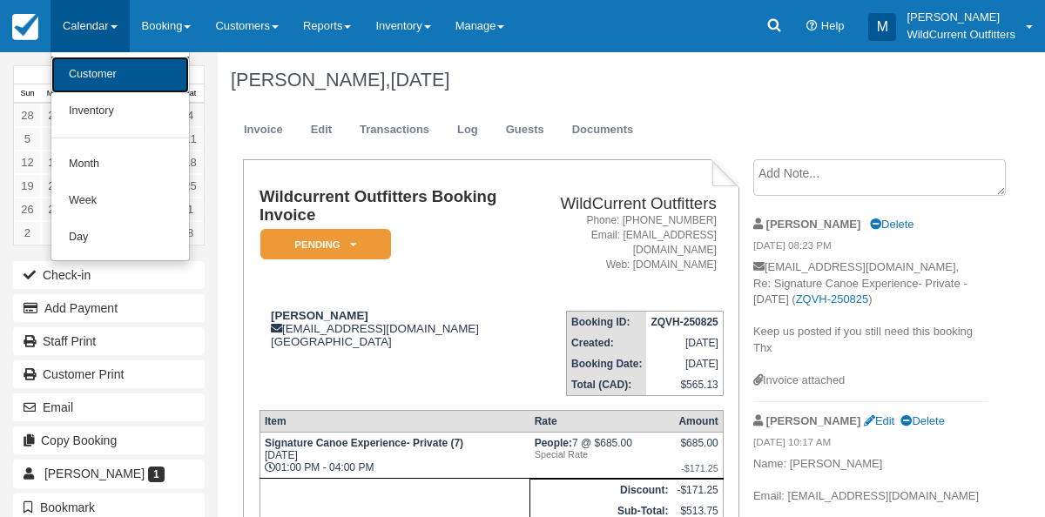
click at [84, 73] on link "Customer" at bounding box center [120, 75] width 138 height 37
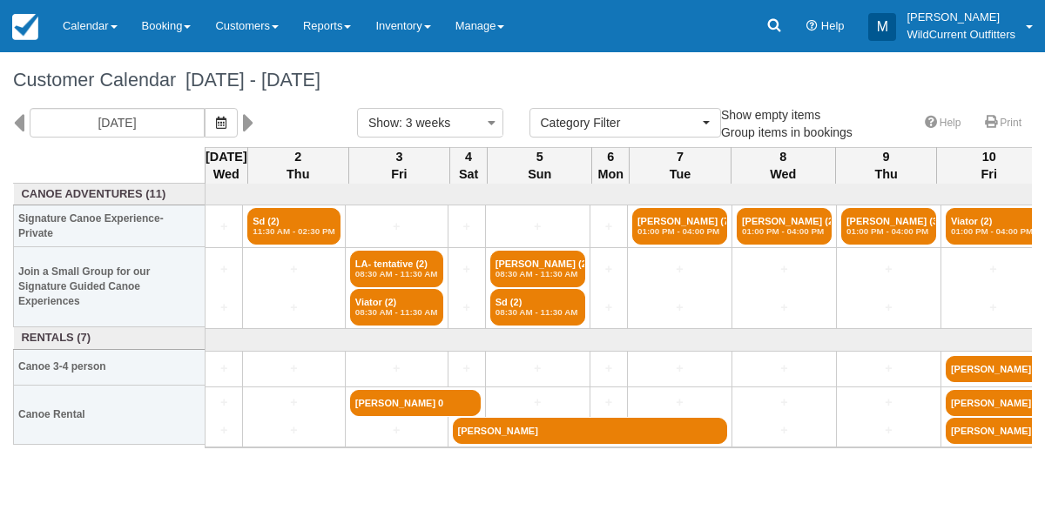
select select
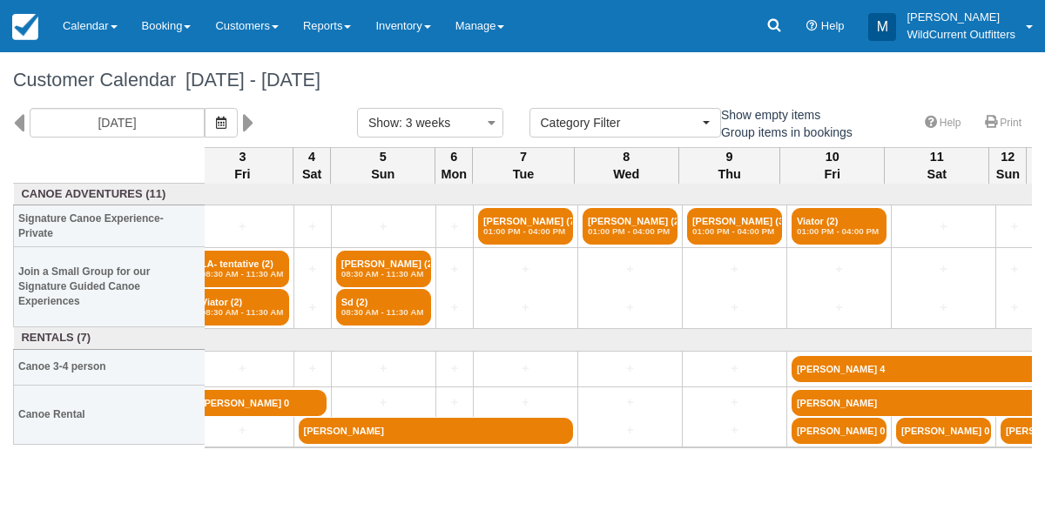
scroll to position [0, 163]
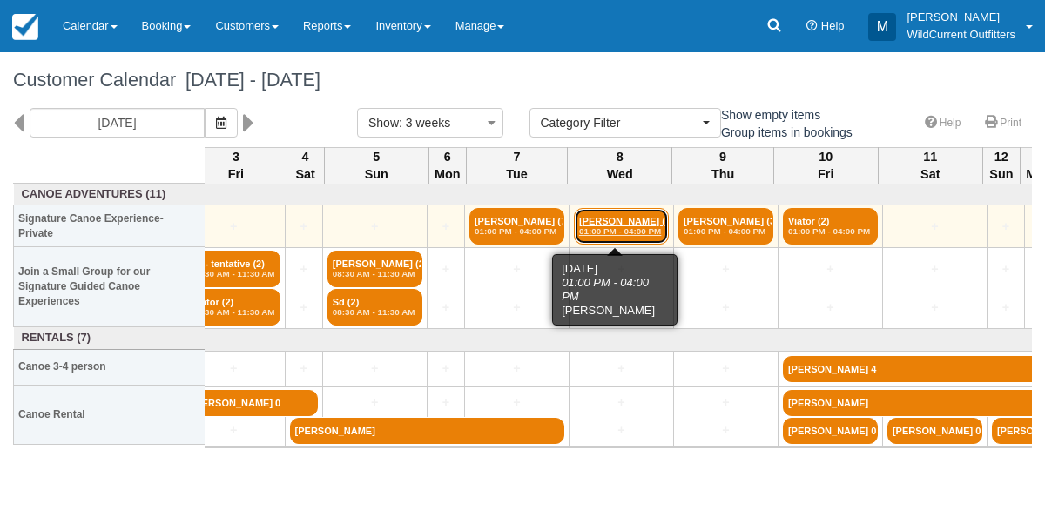
click at [593, 222] on link "Victoria Stevenson (2) 01:00 PM - 04:00 PM" at bounding box center [621, 226] width 95 height 37
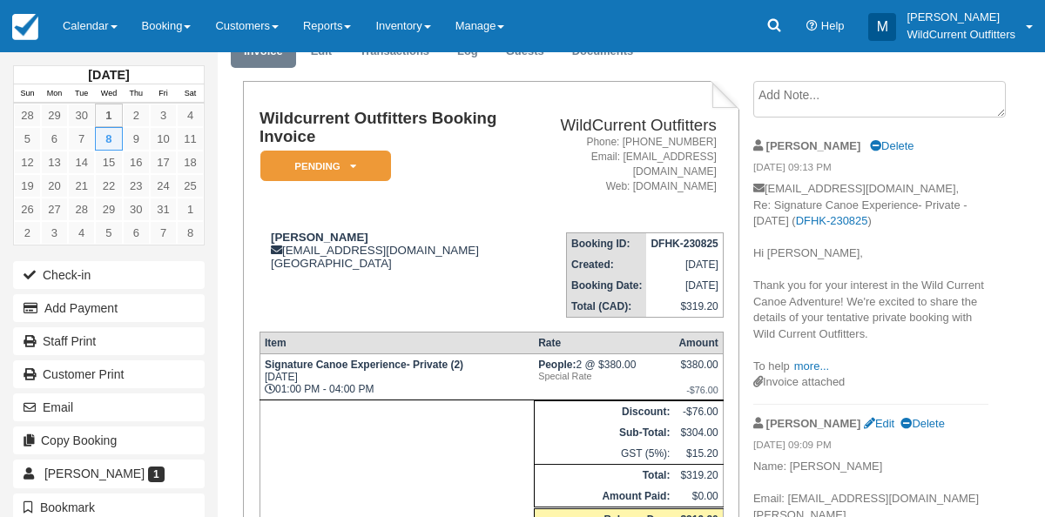
scroll to position [71, 0]
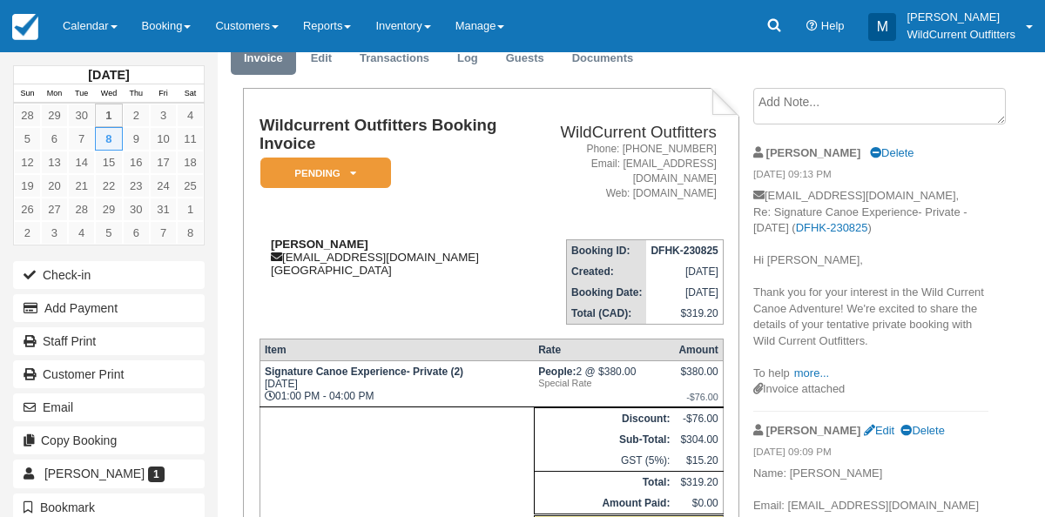
drag, startPoint x: 384, startPoint y: 234, endPoint x: 265, endPoint y: 239, distance: 119.3
click at [265, 239] on td "[PERSON_NAME] [EMAIL_ADDRESS][DOMAIN_NAME] [GEOGRAPHIC_DATA]" at bounding box center [390, 274] width 262 height 99
copy strong "[PERSON_NAME]"
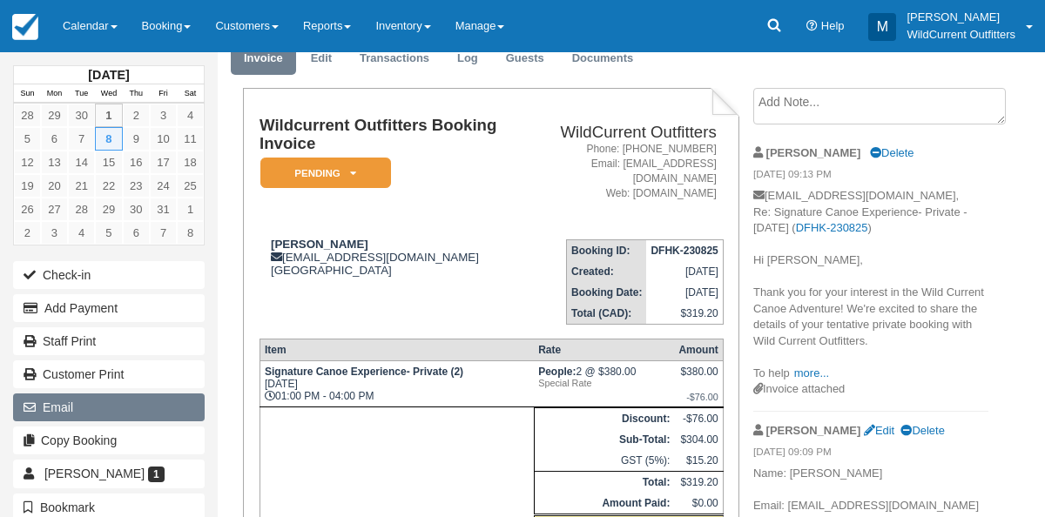
click at [73, 407] on button "Email" at bounding box center [109, 407] width 192 height 28
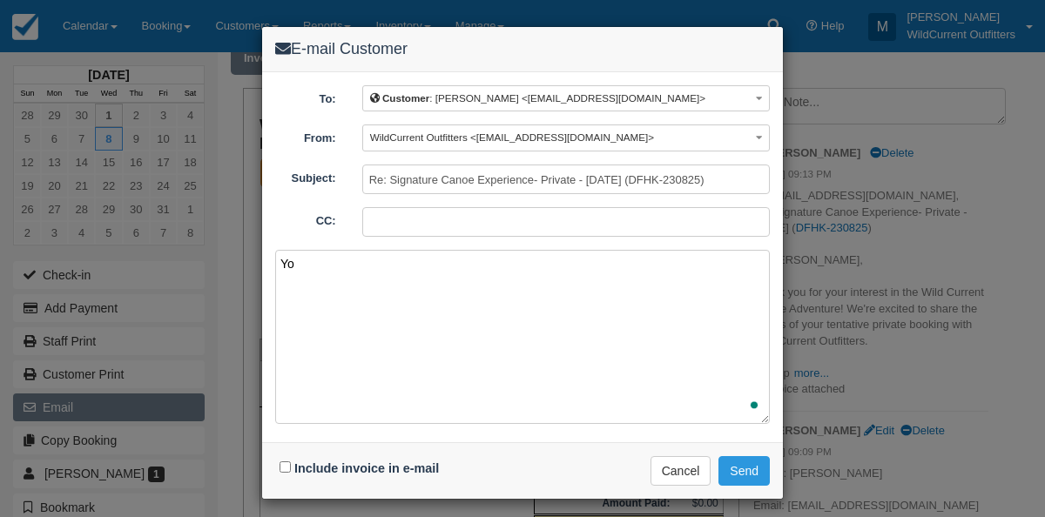
type textarea "Y"
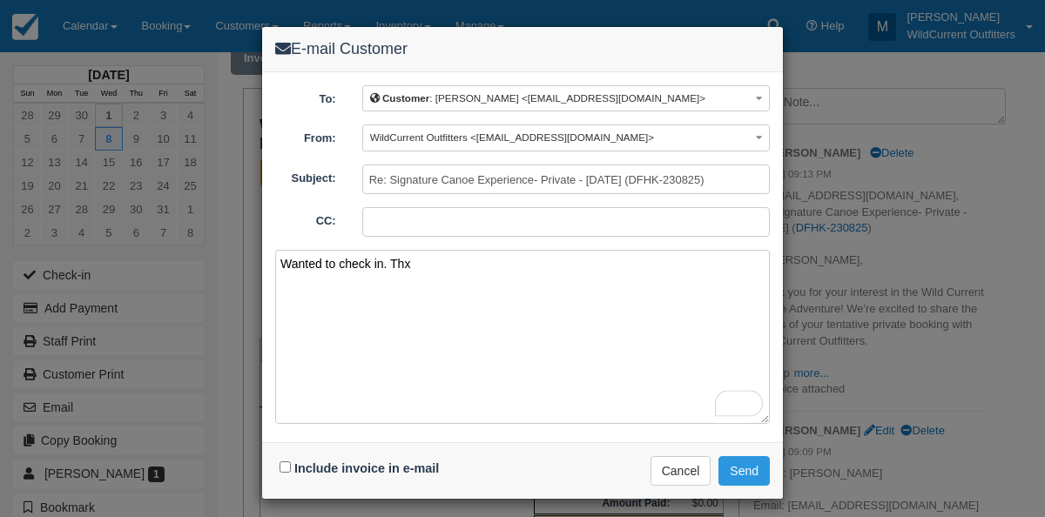
type textarea "Wanted to check in. Thx"
click at [281, 462] on input "Include invoice in e-mail" at bounding box center [284, 466] width 11 height 11
checkbox input "true"
click at [723, 471] on button "Send" at bounding box center [743, 471] width 51 height 30
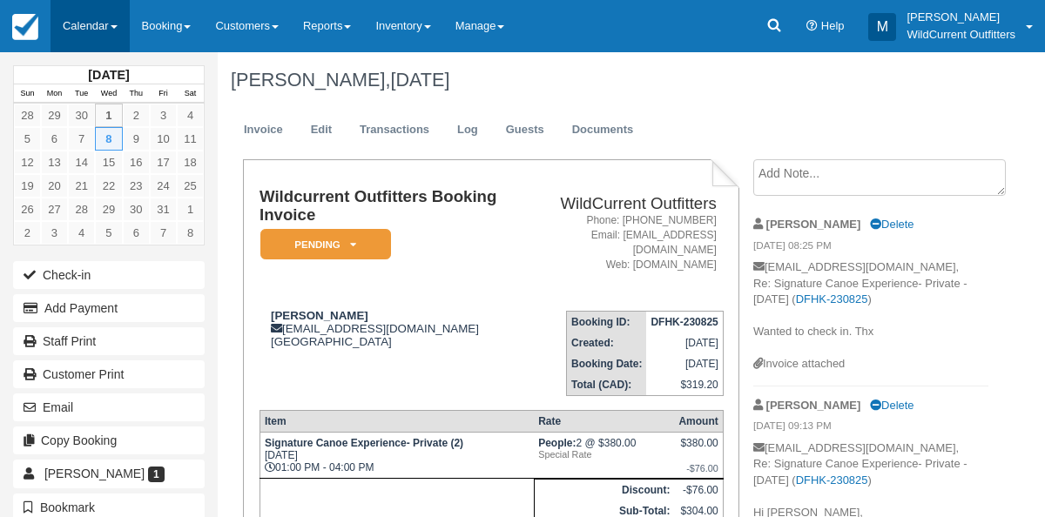
click at [89, 16] on link "Calendar" at bounding box center [89, 26] width 79 height 52
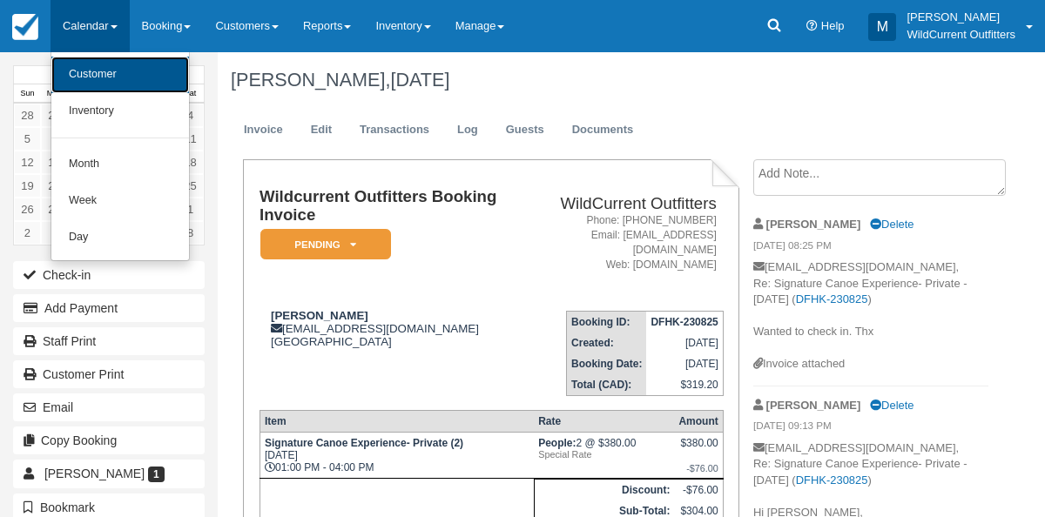
click at [87, 69] on link "Customer" at bounding box center [120, 75] width 138 height 37
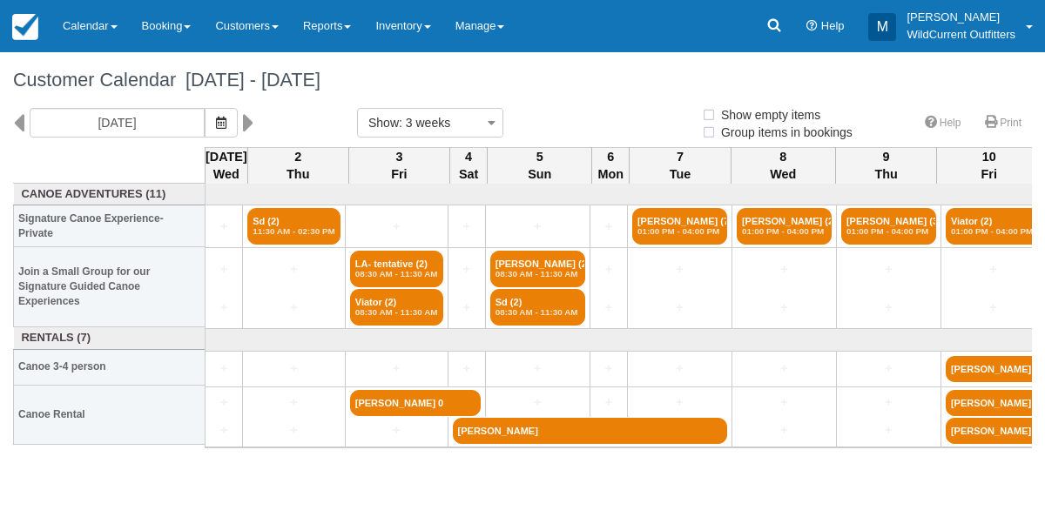
select select
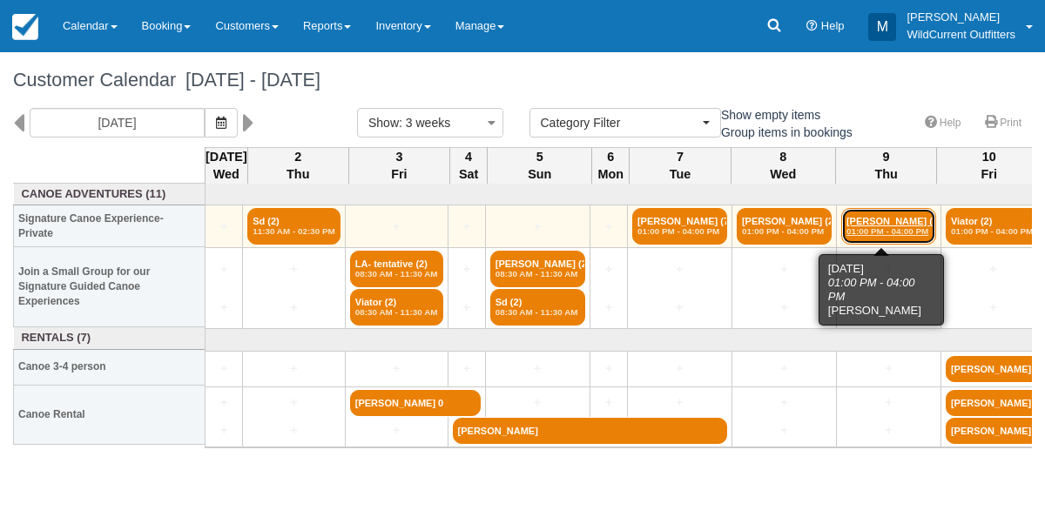
click at [874, 221] on link "Heather Cowie (3) 01:00 PM - 04:00 PM" at bounding box center [888, 226] width 95 height 37
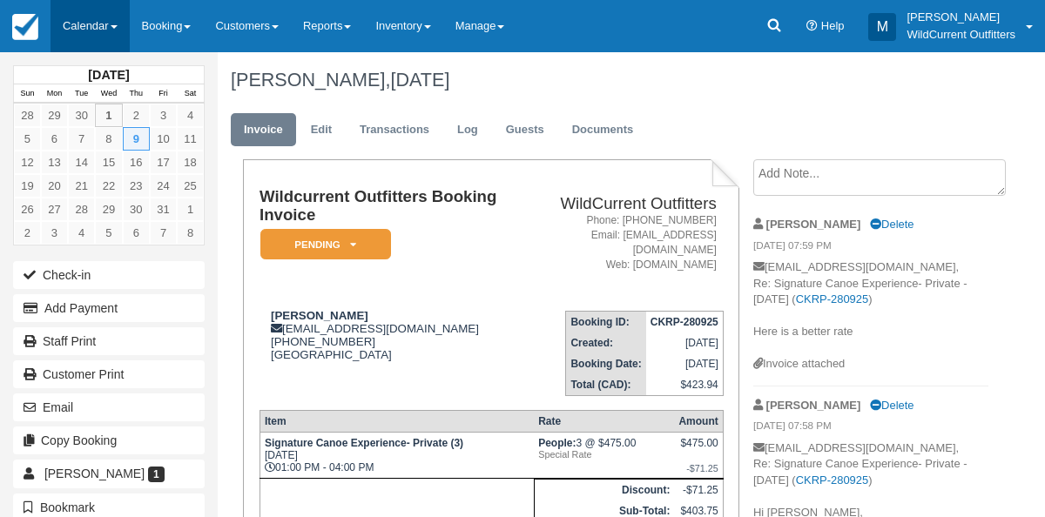
click at [72, 37] on link "Calendar" at bounding box center [89, 26] width 79 height 52
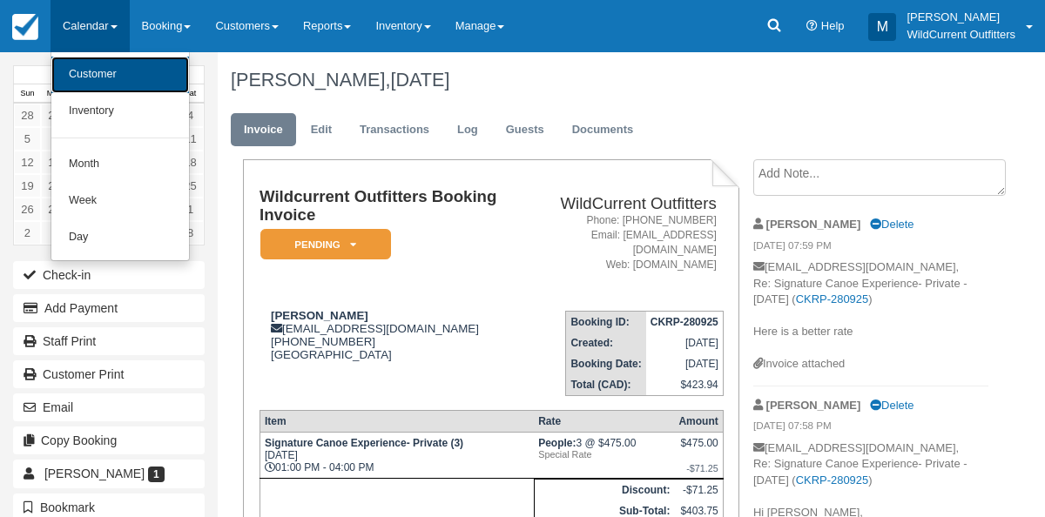
click at [73, 63] on link "Customer" at bounding box center [120, 75] width 138 height 37
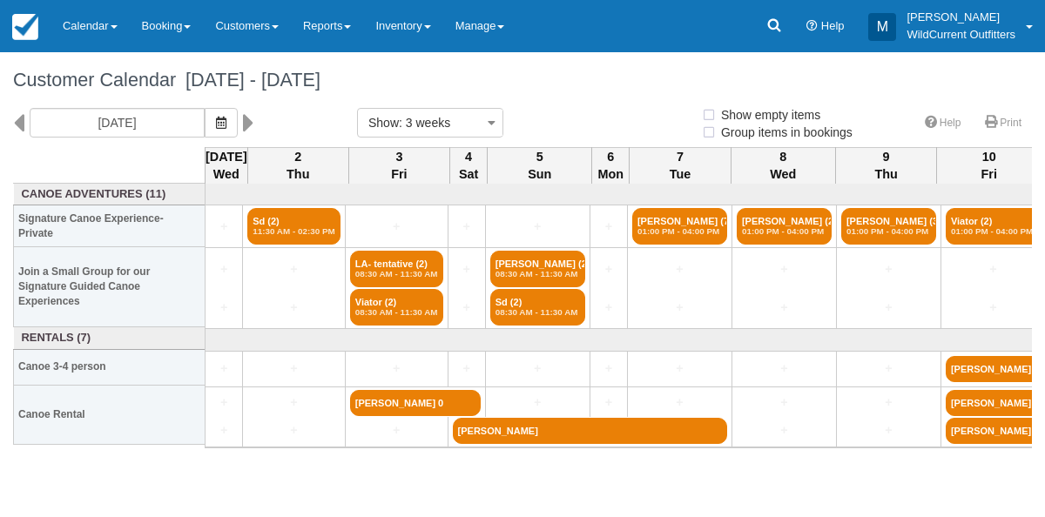
select select
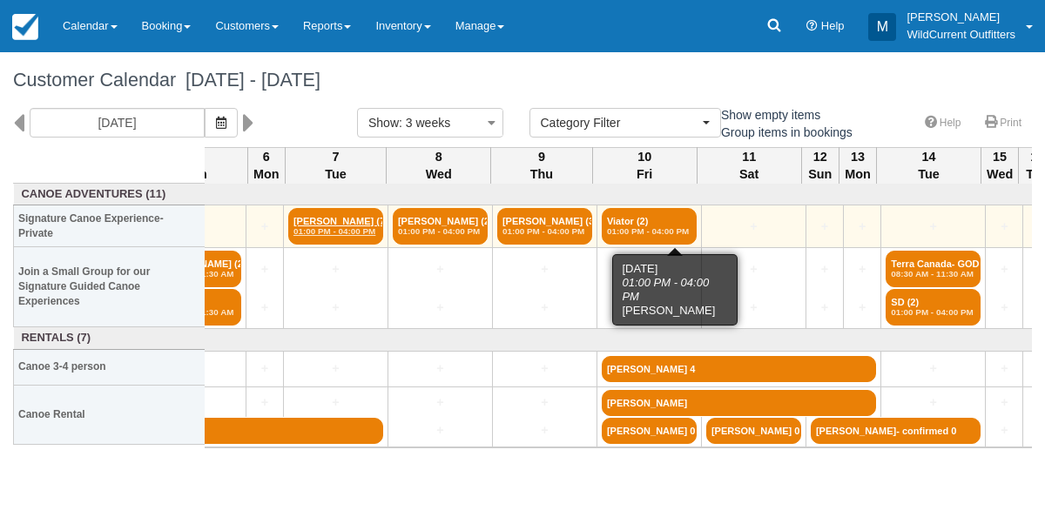
scroll to position [0, 344]
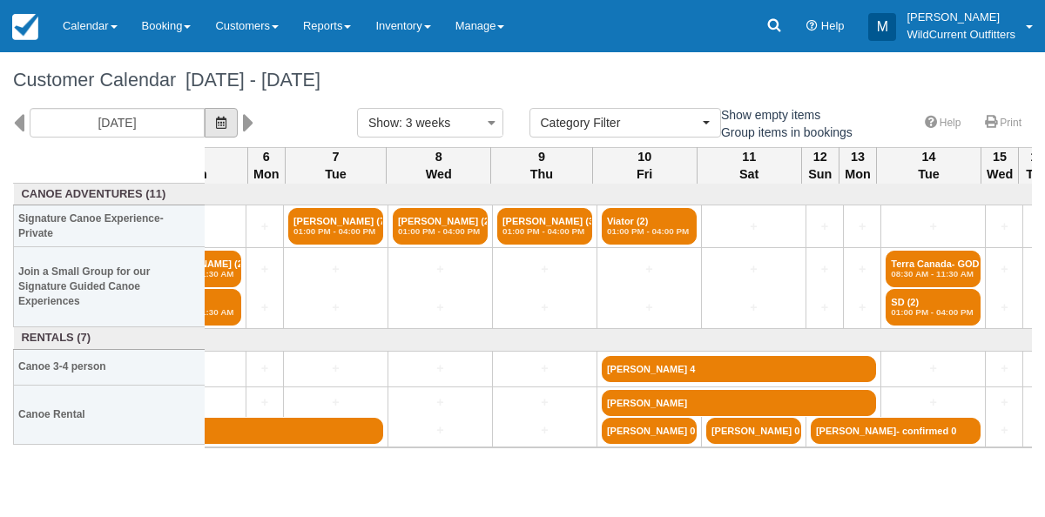
click at [226, 124] on icon "button" at bounding box center [221, 123] width 10 height 12
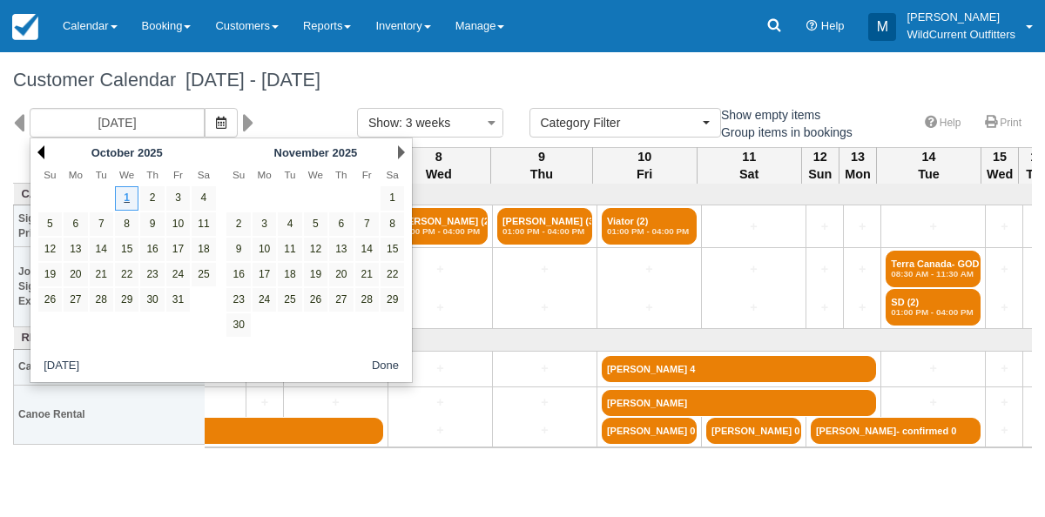
click at [41, 150] on link "Prev" at bounding box center [40, 152] width 7 height 14
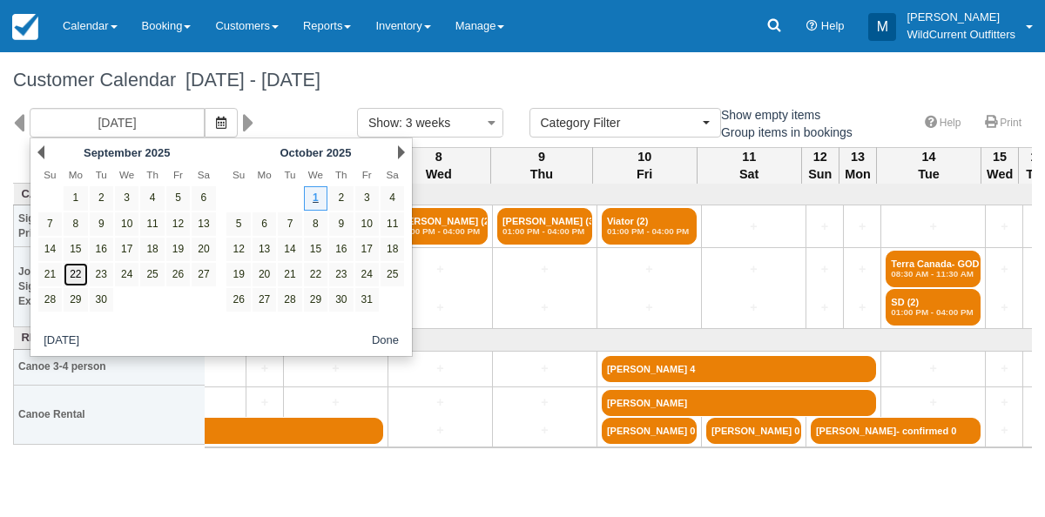
click at [74, 278] on link "22" at bounding box center [76, 275] width 24 height 24
type input "09/22/25"
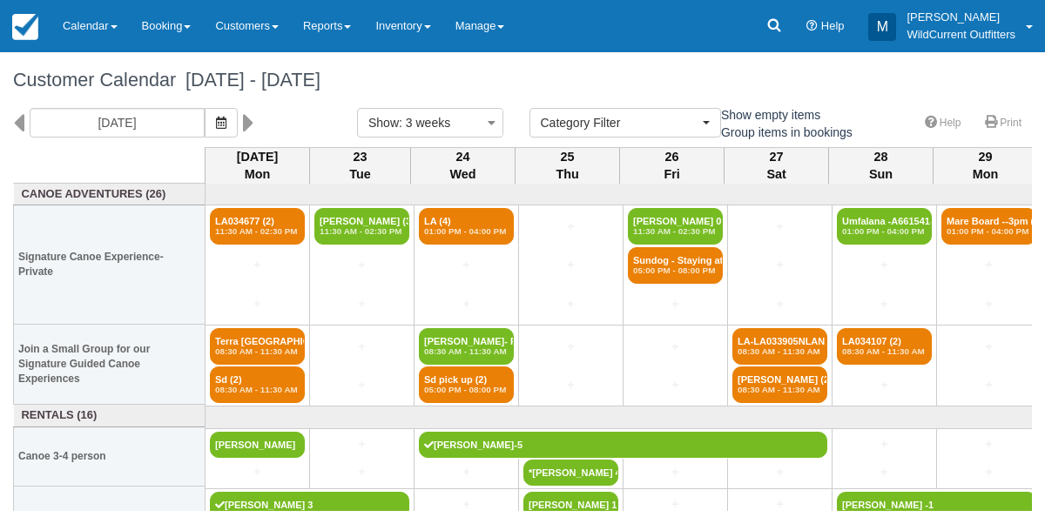
scroll to position [63, 0]
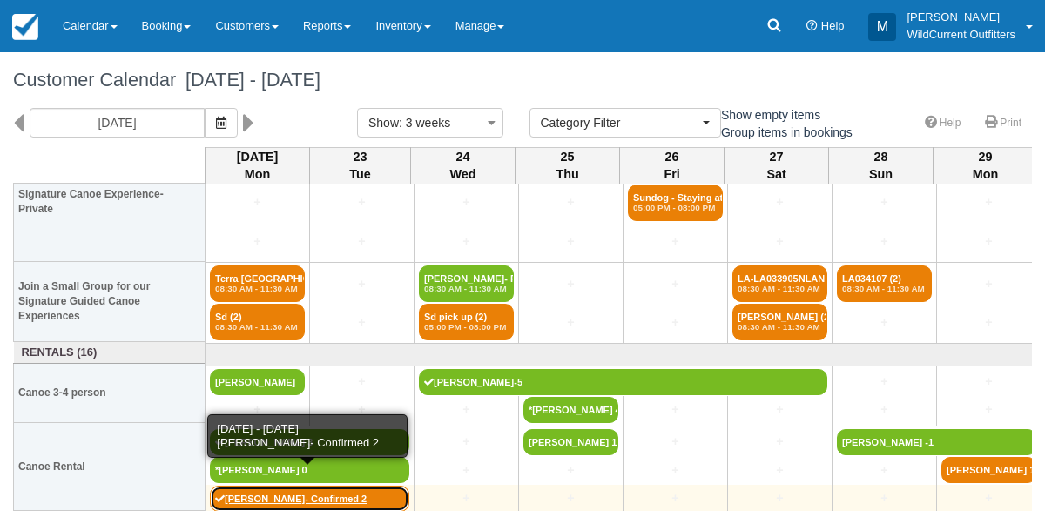
click at [244, 501] on link "[PERSON_NAME]- Confirmed 2" at bounding box center [309, 499] width 199 height 26
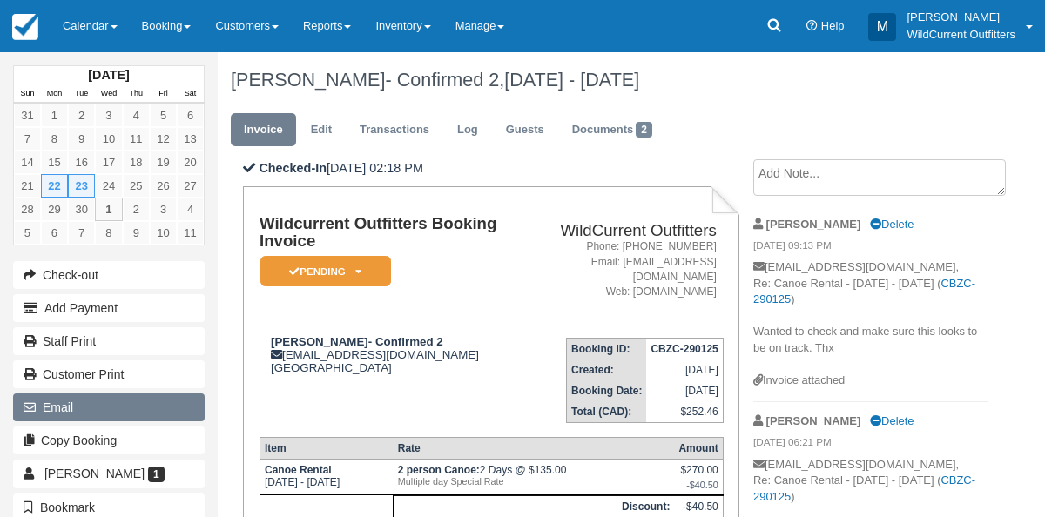
click at [133, 409] on button "Email" at bounding box center [109, 407] width 192 height 28
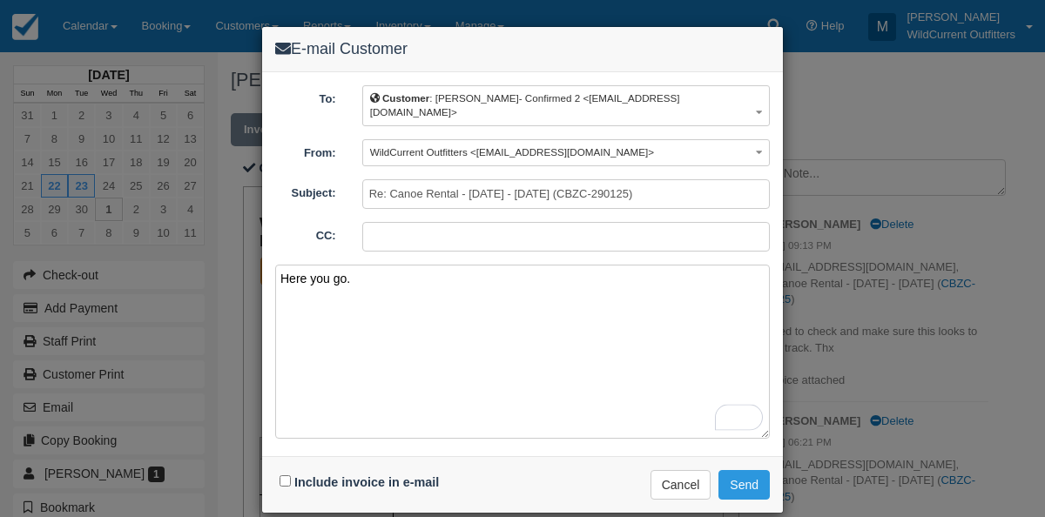
type textarea "Here you go."
click at [281, 475] on input "Include invoice in e-mail" at bounding box center [284, 480] width 11 height 11
checkbox input "true"
click at [755, 470] on button "Send" at bounding box center [743, 485] width 51 height 30
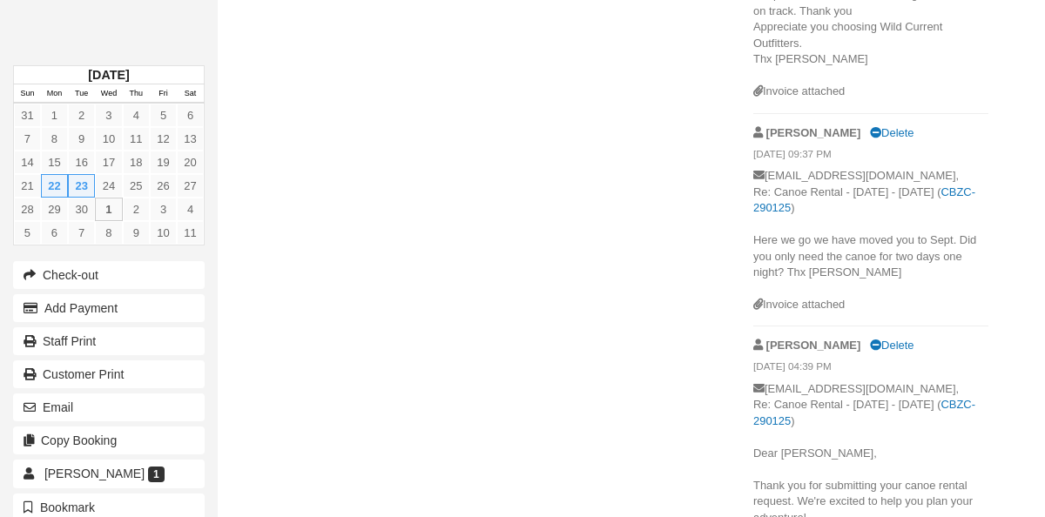
scroll to position [1265, 0]
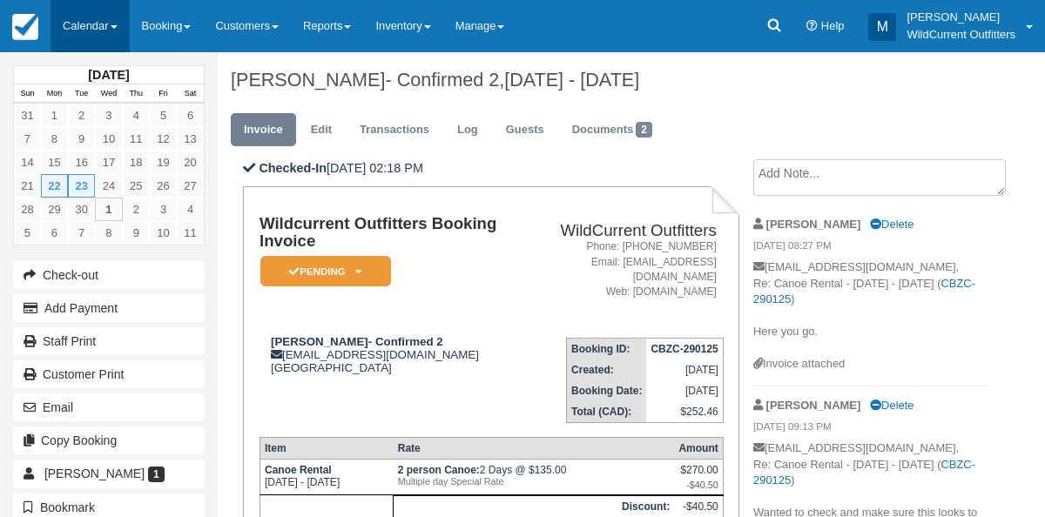
click at [71, 16] on link "Calendar" at bounding box center [89, 26] width 79 height 52
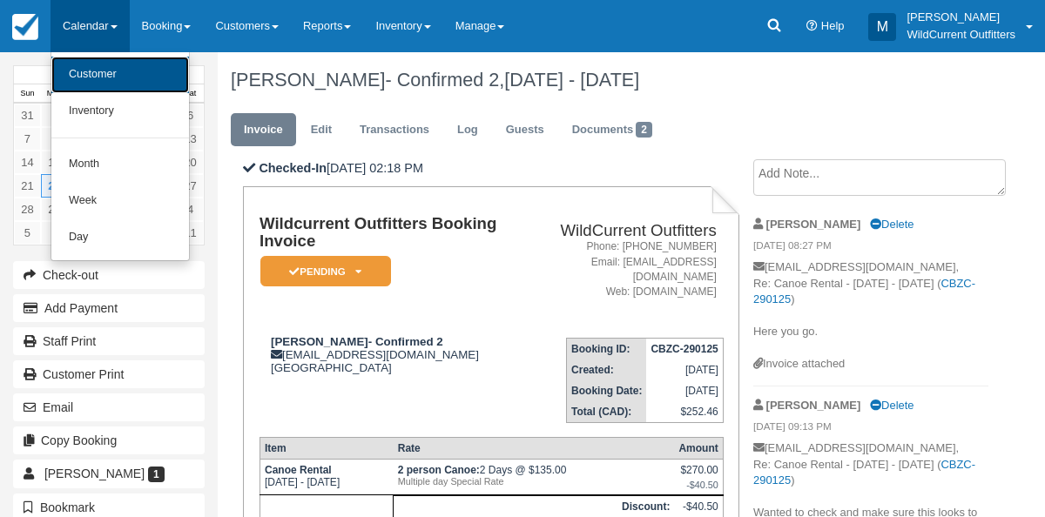
click at [75, 63] on link "Customer" at bounding box center [120, 75] width 138 height 37
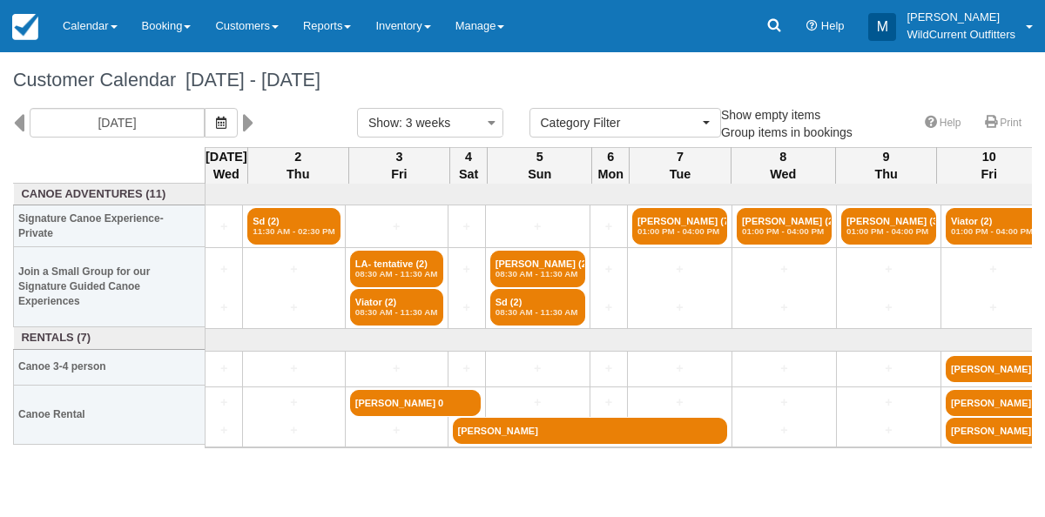
select select
click at [226, 117] on icon "button" at bounding box center [221, 123] width 10 height 12
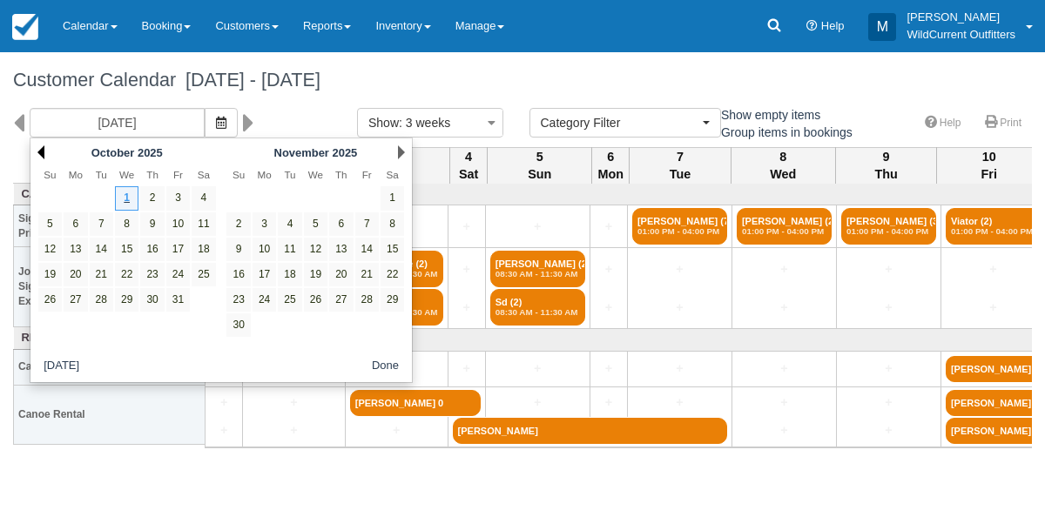
click at [43, 151] on link "Prev" at bounding box center [40, 152] width 7 height 14
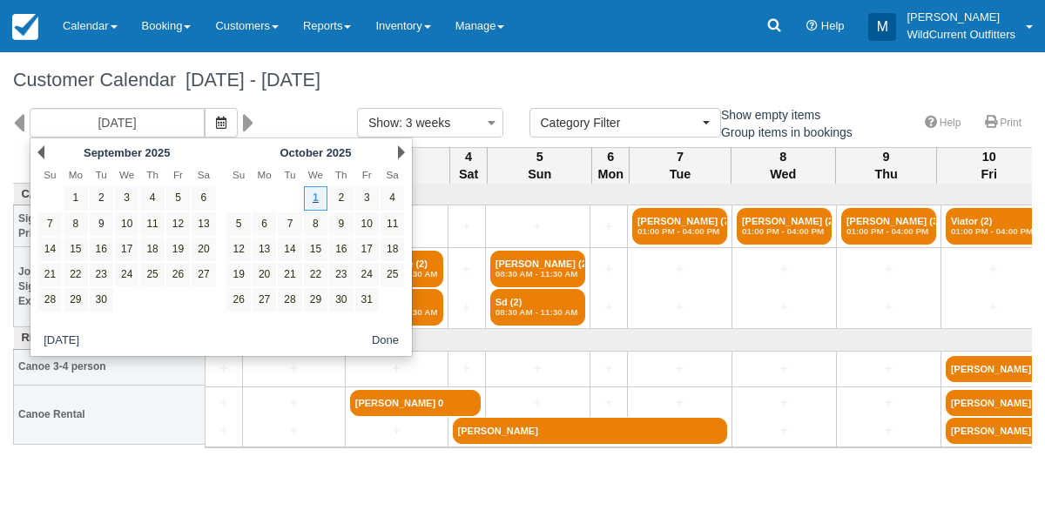
click at [43, 151] on link "Prev" at bounding box center [40, 152] width 7 height 14
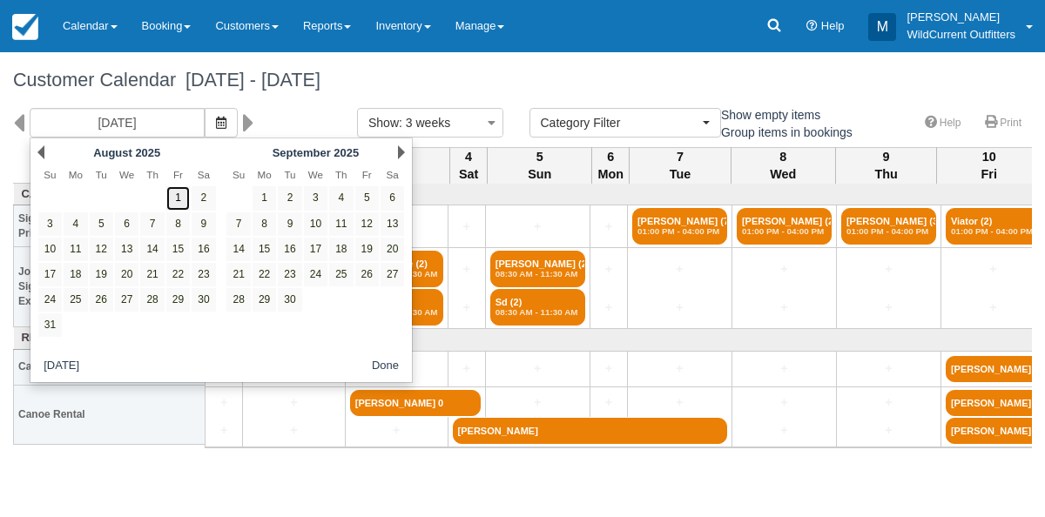
click at [180, 197] on link "1" at bounding box center [178, 198] width 24 height 24
type input "[DATE]"
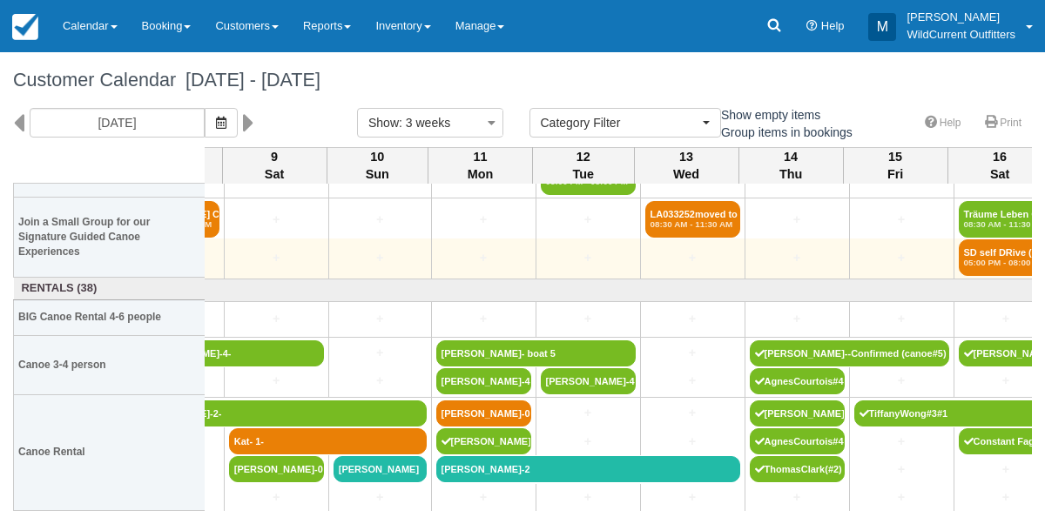
scroll to position [165, 803]
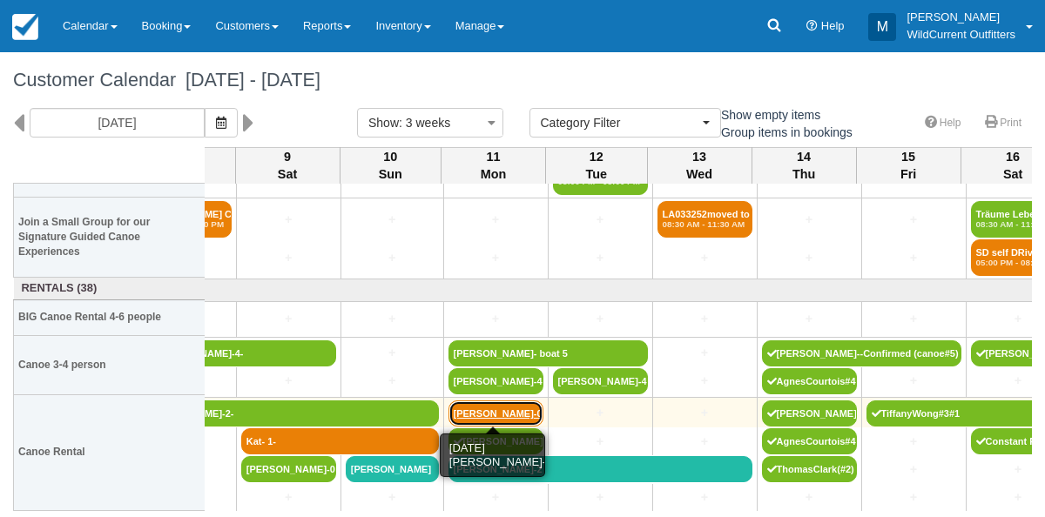
click at [473, 407] on link "[PERSON_NAME]-0-" at bounding box center [495, 413] width 95 height 26
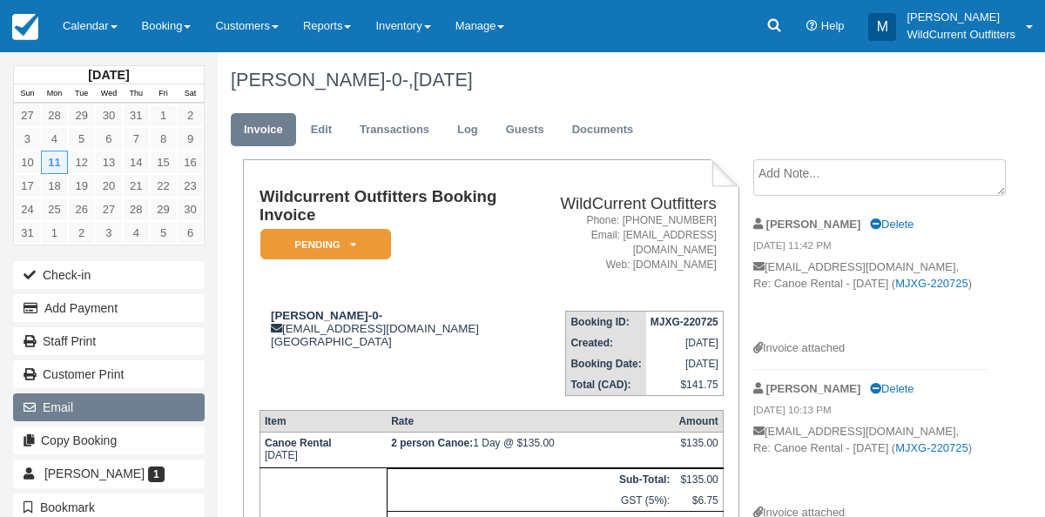
click at [76, 405] on button "Email" at bounding box center [109, 407] width 192 height 28
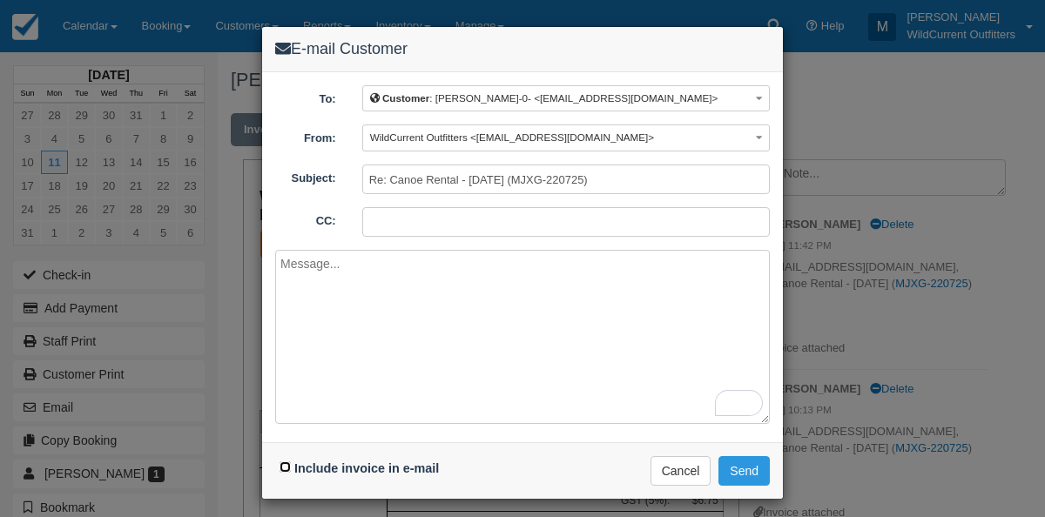
click at [283, 461] on input "Include invoice in e-mail" at bounding box center [284, 466] width 11 height 11
click at [279, 461] on input "Include invoice in e-mail" at bounding box center [284, 466] width 11 height 11
click at [283, 461] on input "Include invoice in e-mail" at bounding box center [284, 466] width 11 height 11
checkbox input "true"
click at [306, 279] on textarea "To enrich screen reader interactions, please activate Accessibility in Grammarl…" at bounding box center [522, 337] width 494 height 174
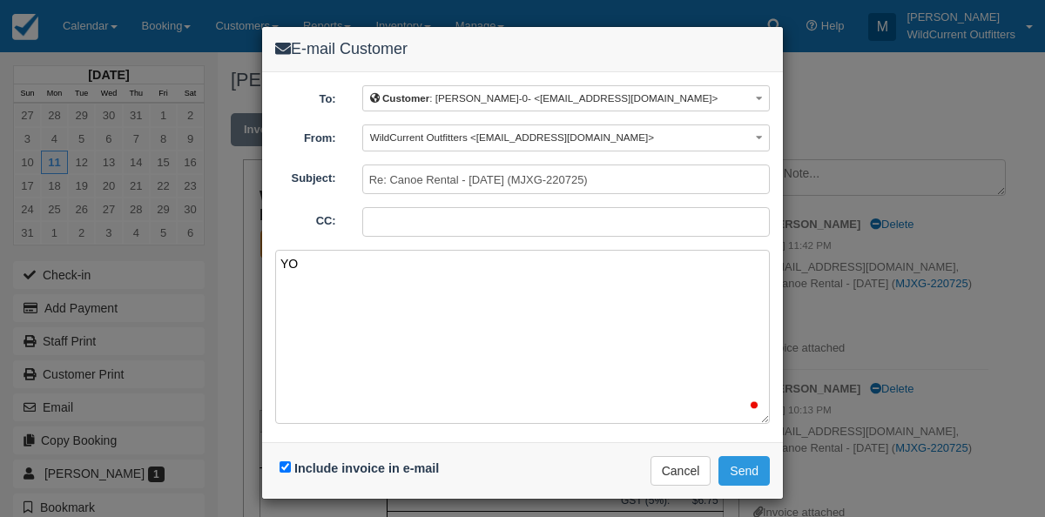
type textarea "Y"
type textarea "Hey"
click at [730, 461] on button "Send" at bounding box center [743, 471] width 51 height 30
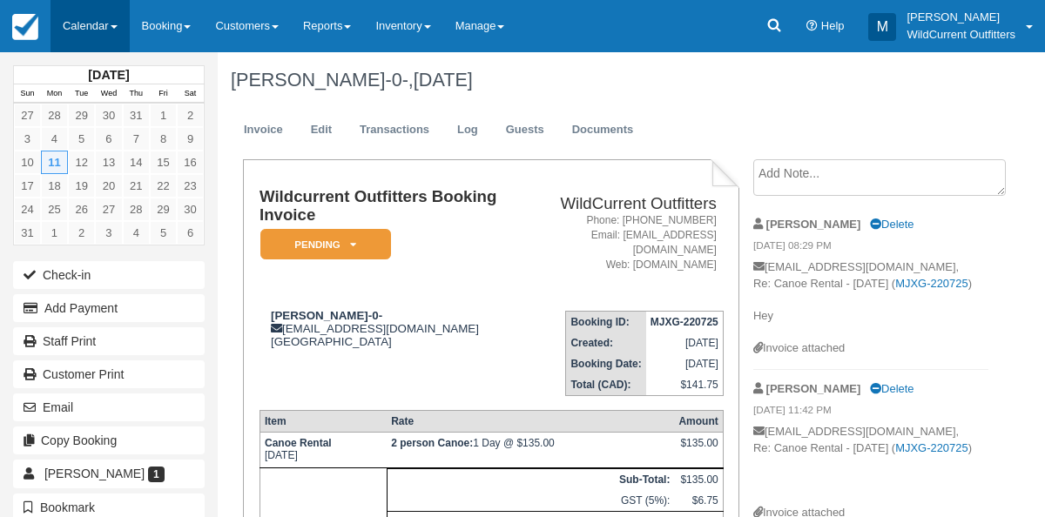
click at [96, 21] on link "Calendar" at bounding box center [89, 26] width 79 height 52
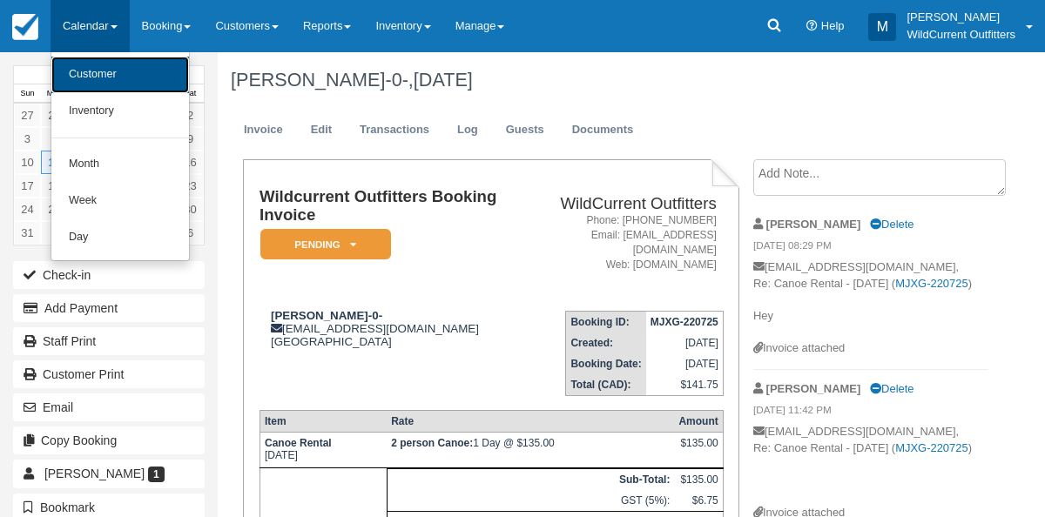
click at [106, 65] on link "Customer" at bounding box center [120, 75] width 138 height 37
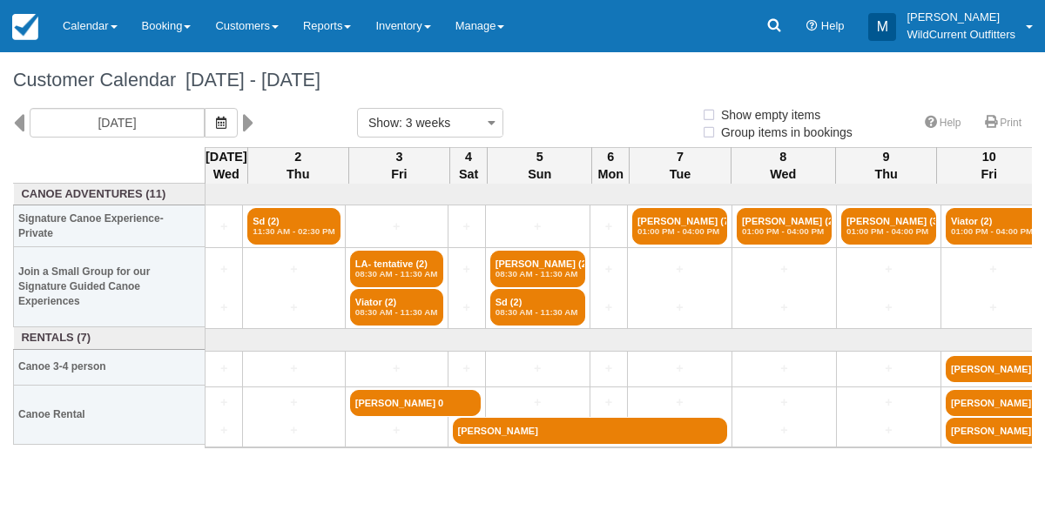
select select
click at [23, 124] on icon at bounding box center [18, 123] width 11 height 30
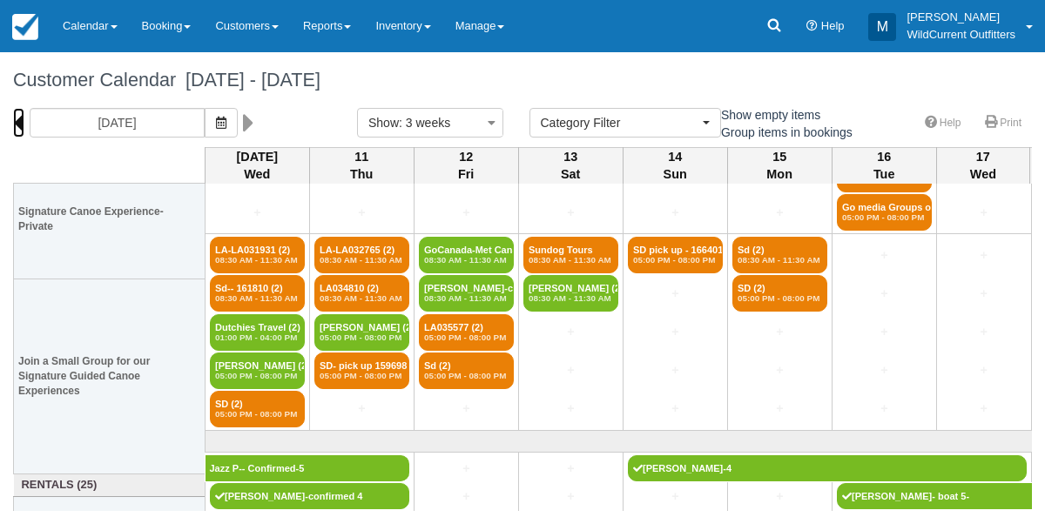
scroll to position [236, 0]
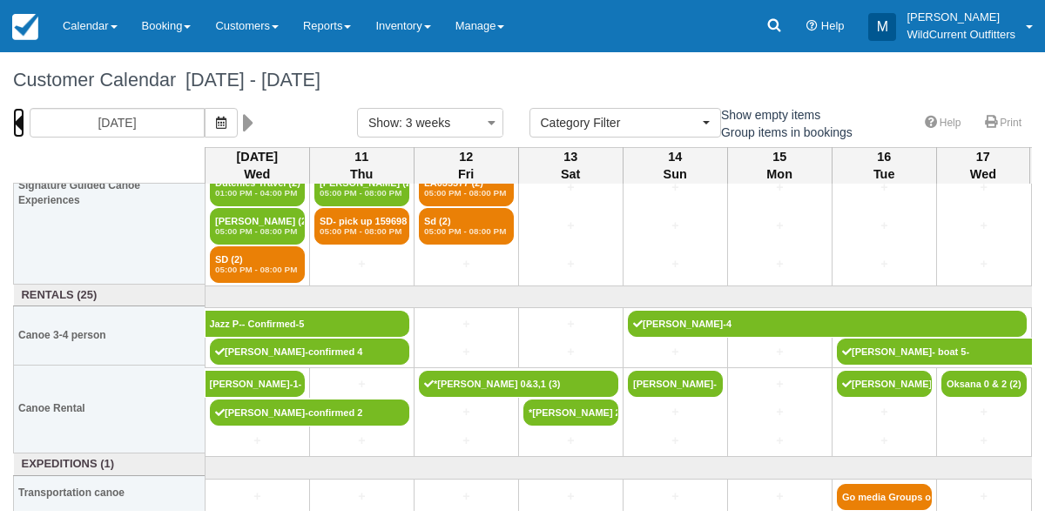
click at [19, 120] on icon at bounding box center [18, 123] width 11 height 30
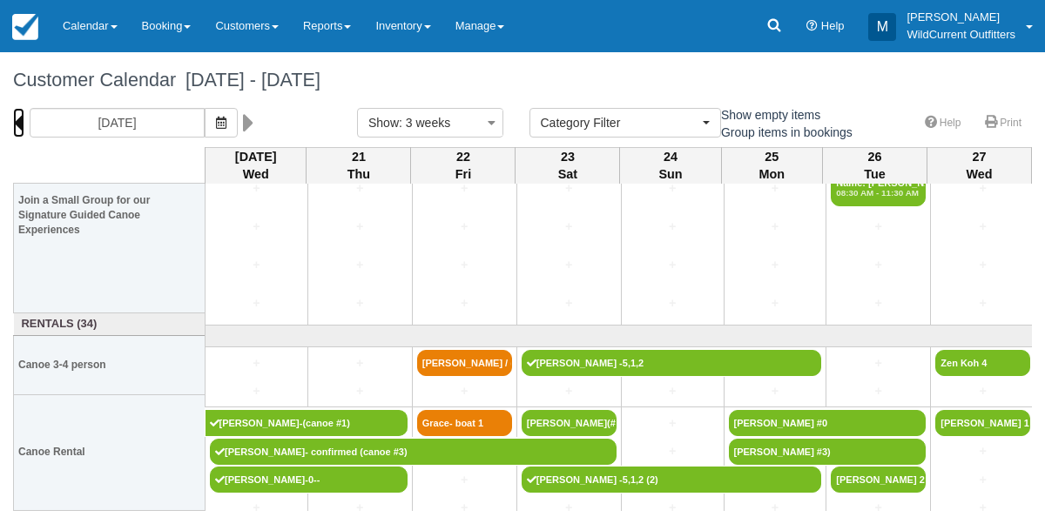
scroll to position [206, 0]
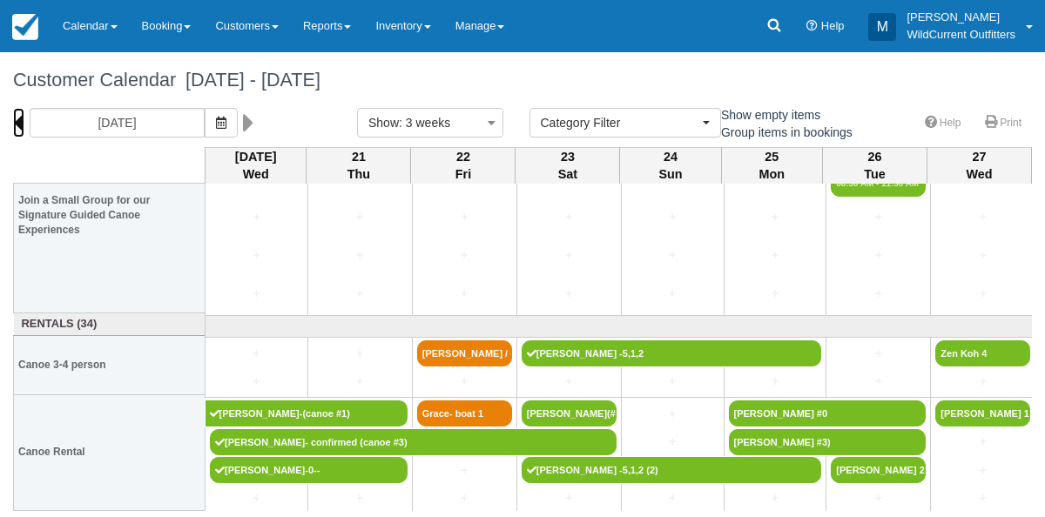
click at [23, 121] on icon at bounding box center [18, 123] width 11 height 30
type input "[DATE]"
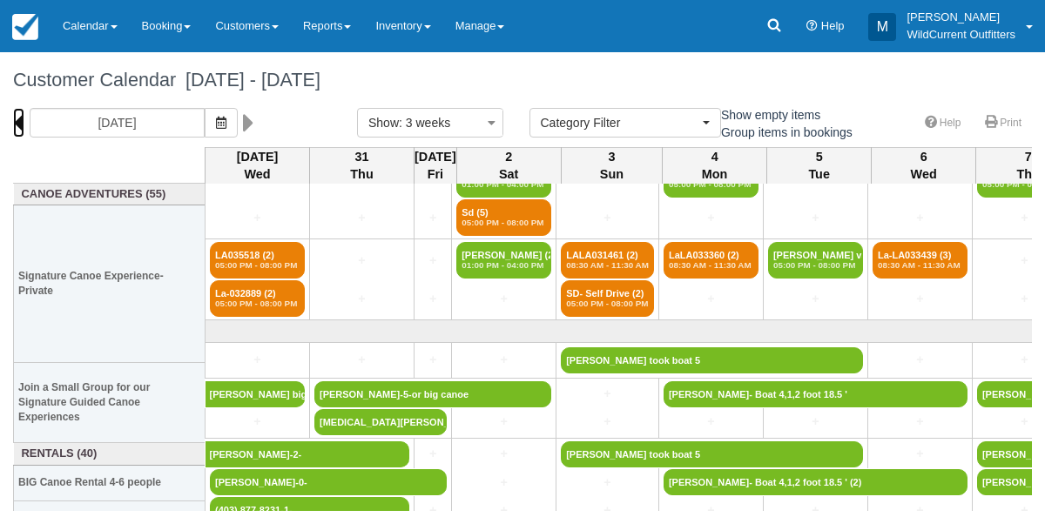
scroll to position [165, 0]
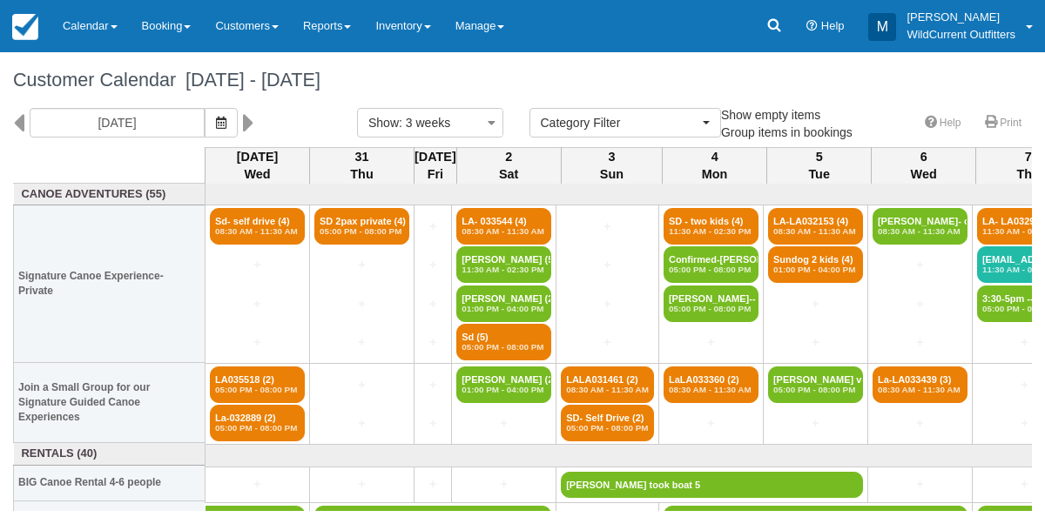
select select
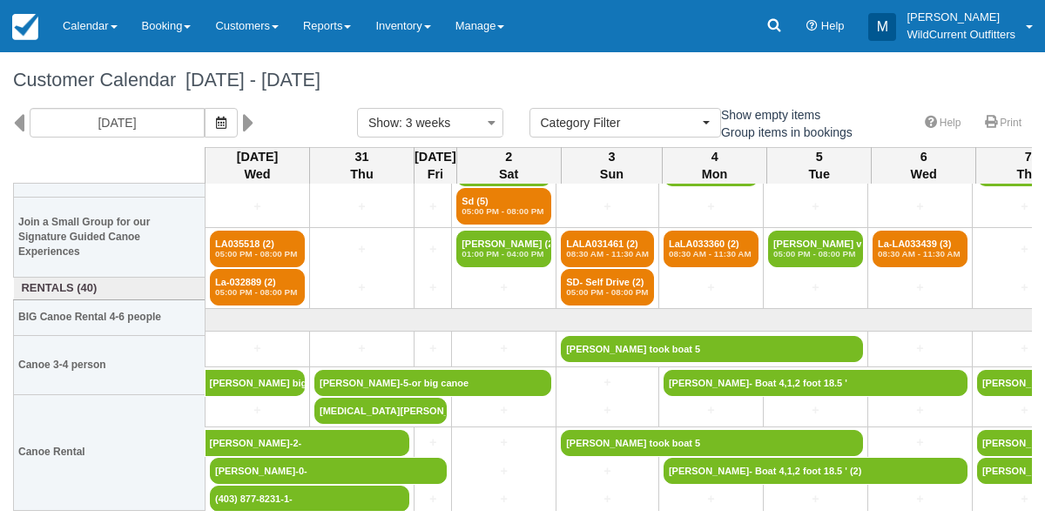
scroll to position [165, 0]
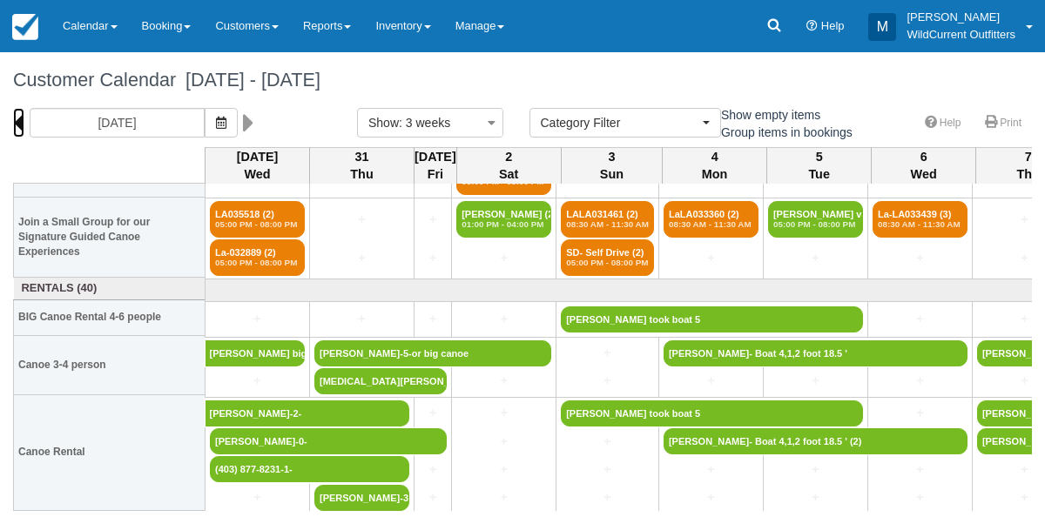
click at [20, 127] on icon at bounding box center [18, 123] width 11 height 30
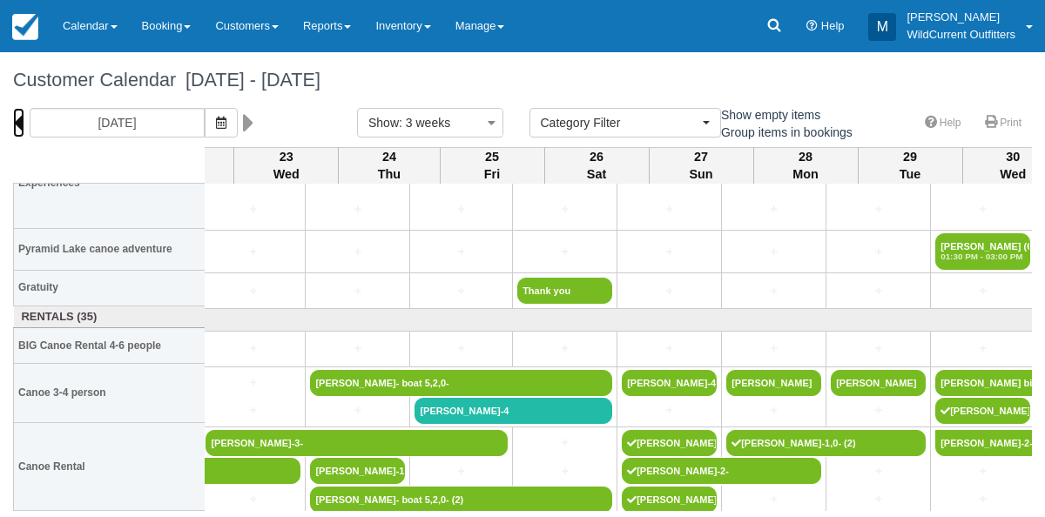
scroll to position [215, 1332]
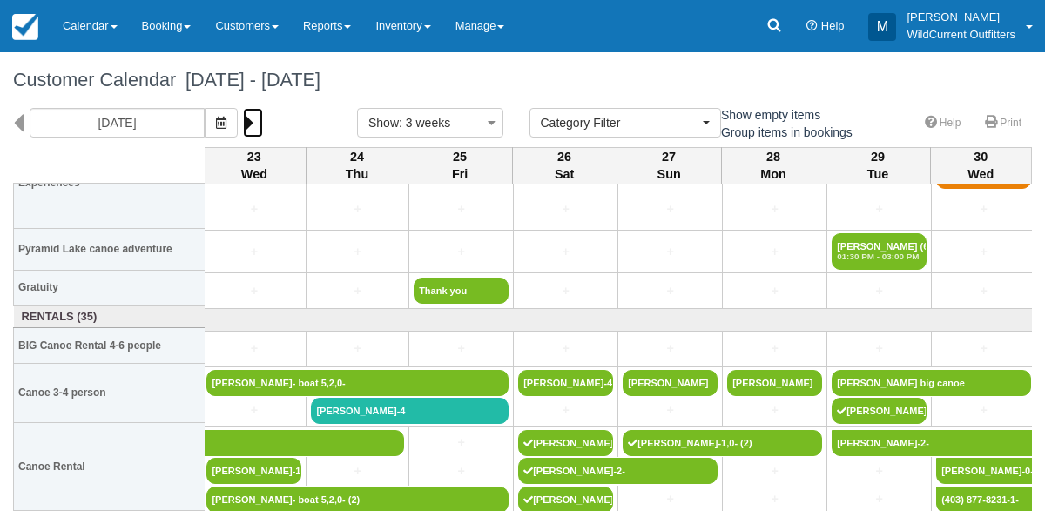
click at [254, 118] on icon at bounding box center [248, 123] width 11 height 30
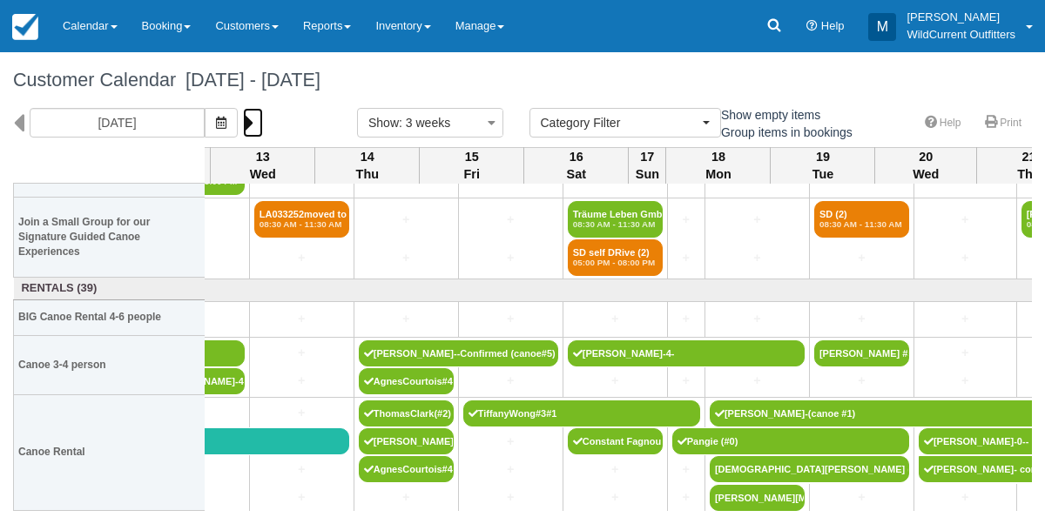
scroll to position [165, 1326]
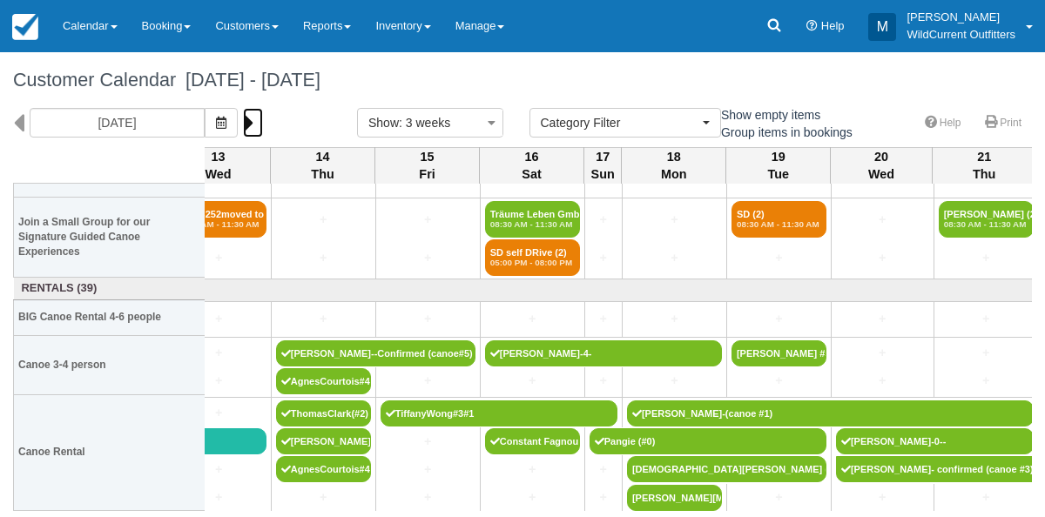
click at [254, 122] on icon at bounding box center [248, 123] width 11 height 30
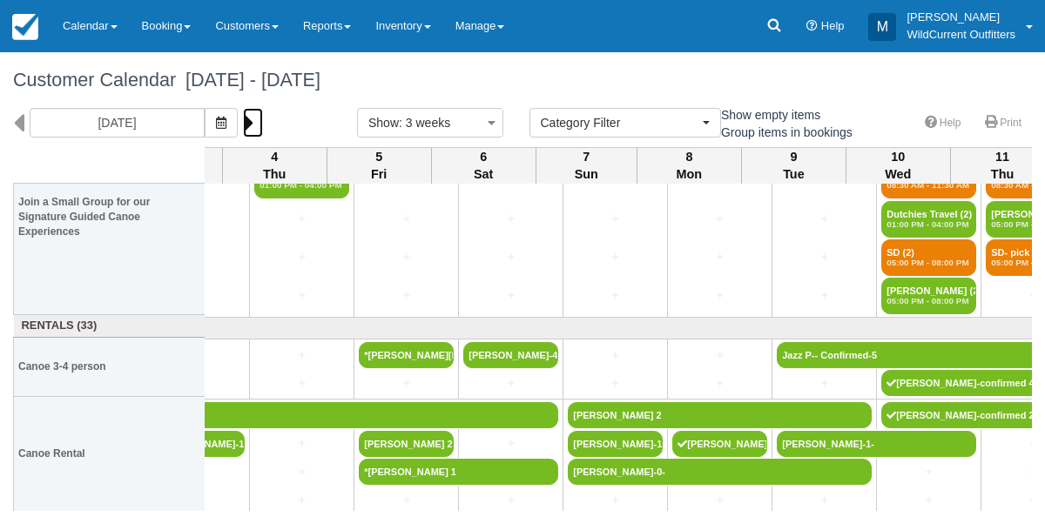
scroll to position [205, 1430]
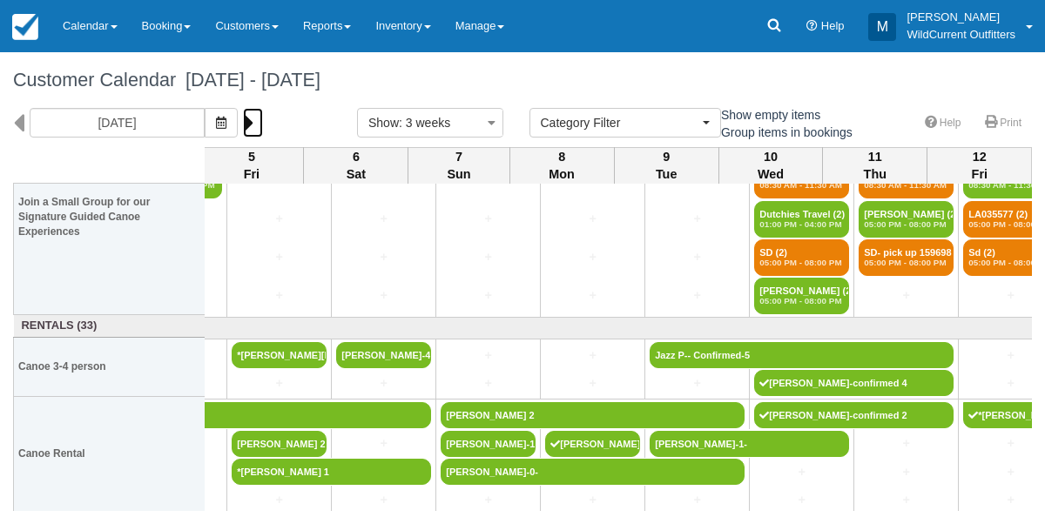
click at [254, 117] on icon at bounding box center [248, 123] width 11 height 30
type input "09/13/25"
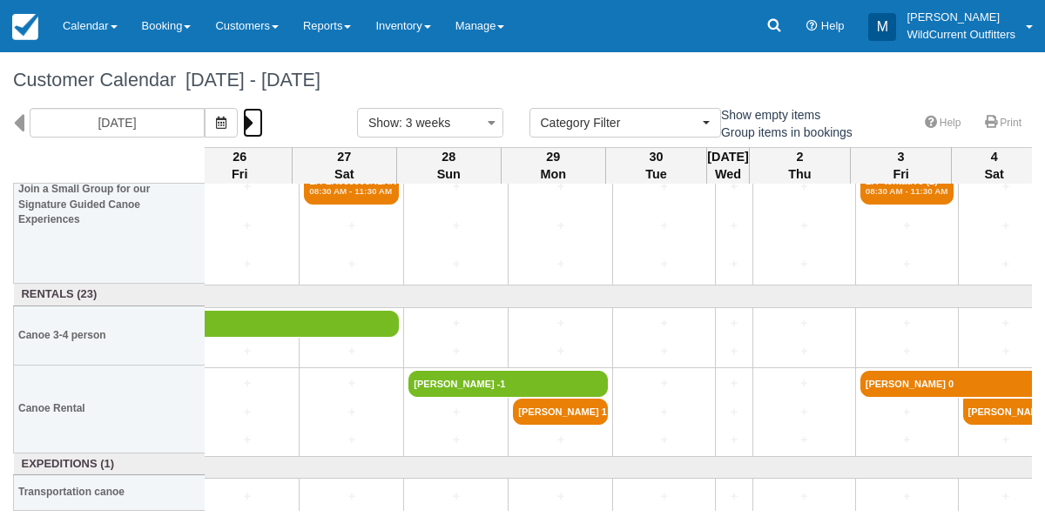
scroll to position [198, 1358]
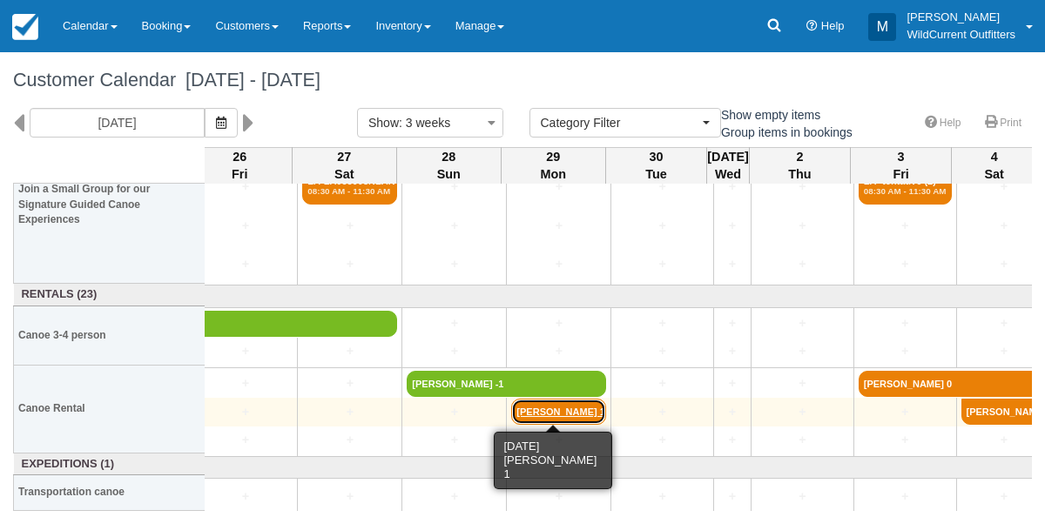
click at [546, 414] on link "Laura Shand 1" at bounding box center [558, 412] width 95 height 26
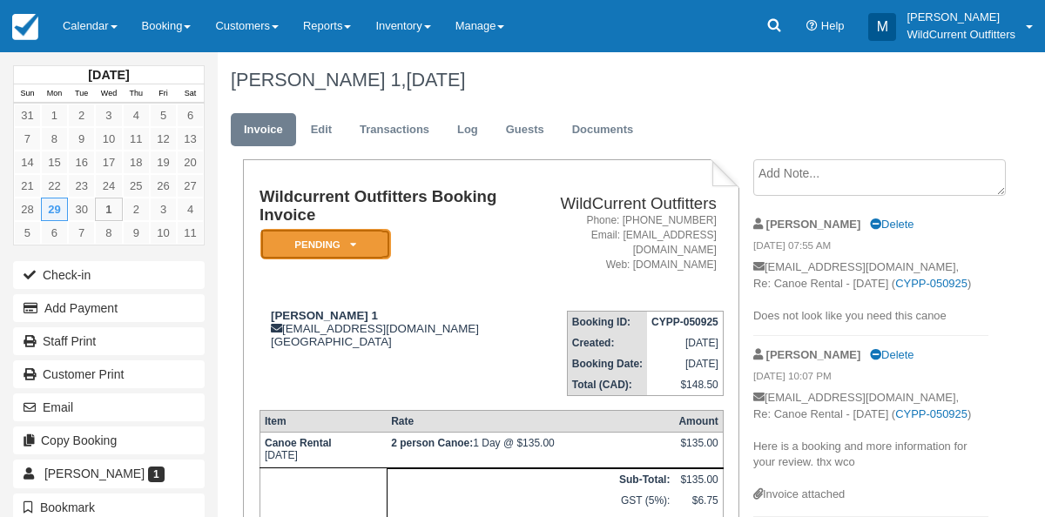
click at [353, 241] on icon at bounding box center [353, 244] width 6 height 10
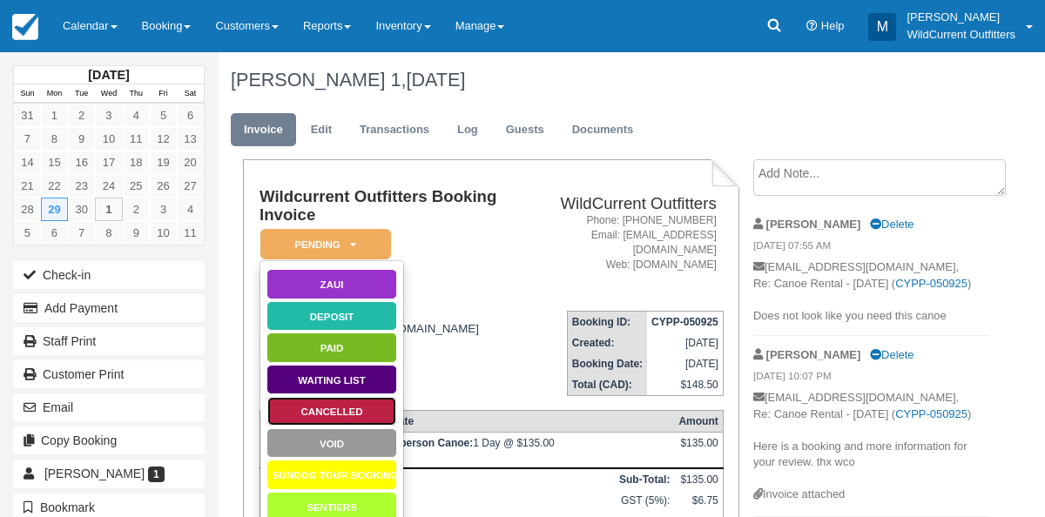
click at [320, 405] on link "Cancelled" at bounding box center [331, 411] width 131 height 30
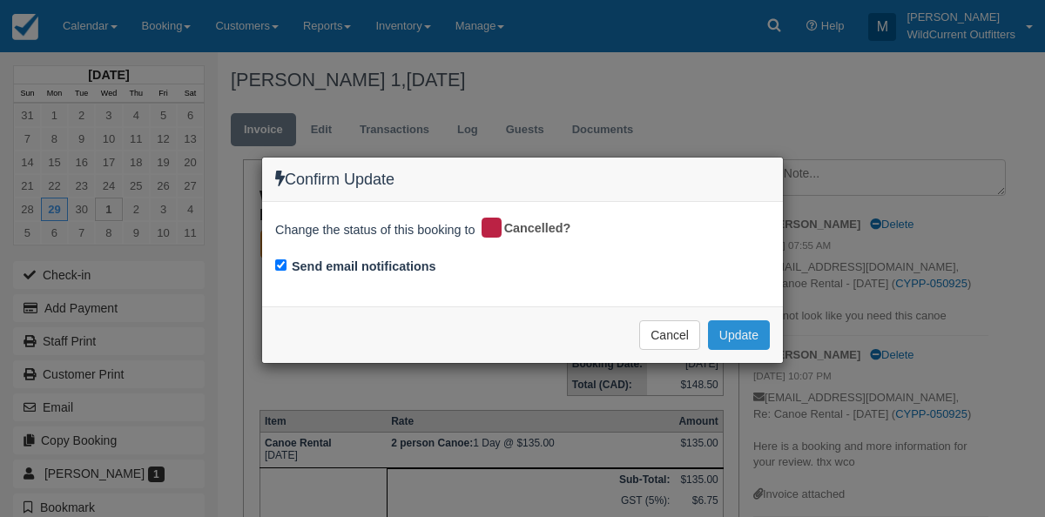
click at [730, 331] on button "Update" at bounding box center [739, 335] width 62 height 30
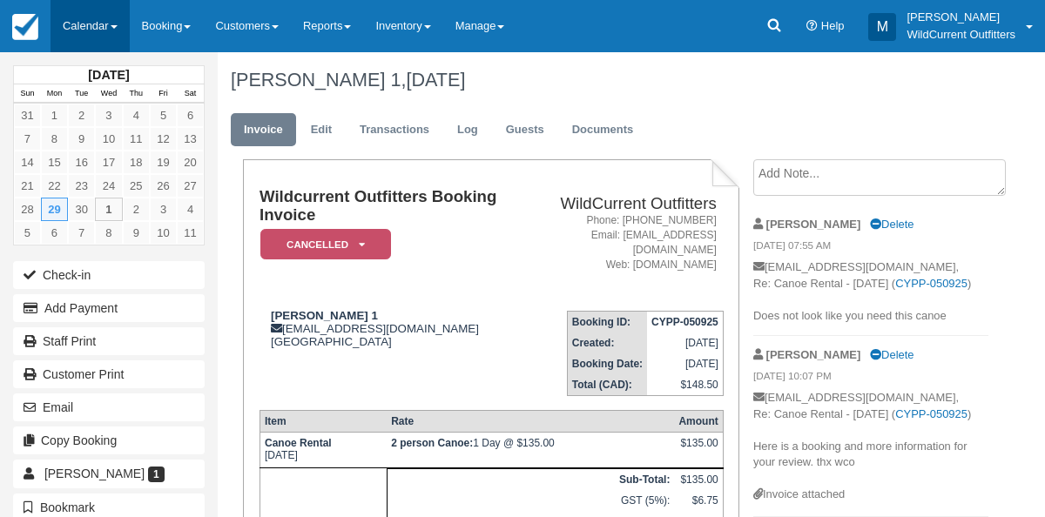
click at [75, 41] on link "Calendar" at bounding box center [89, 26] width 79 height 52
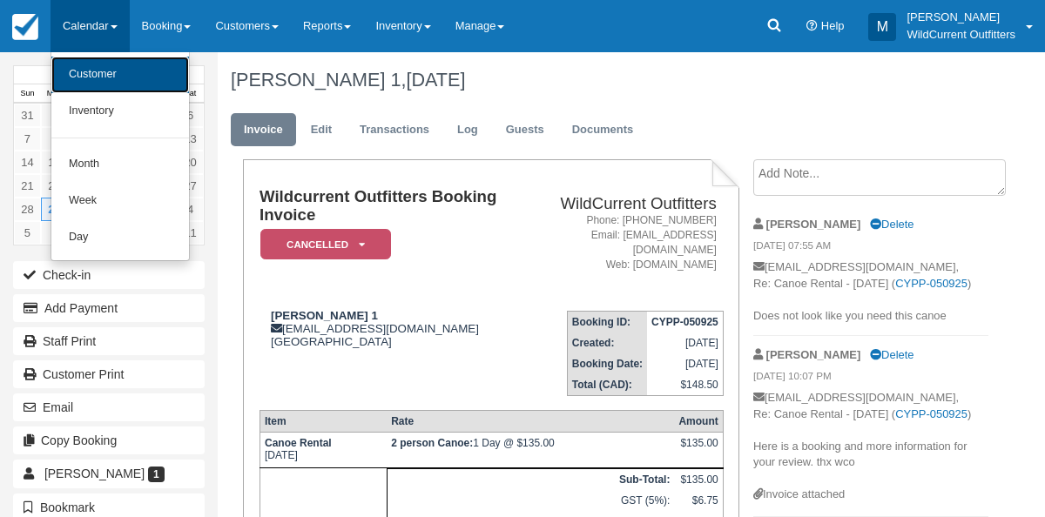
click at [78, 76] on link "Customer" at bounding box center [120, 75] width 138 height 37
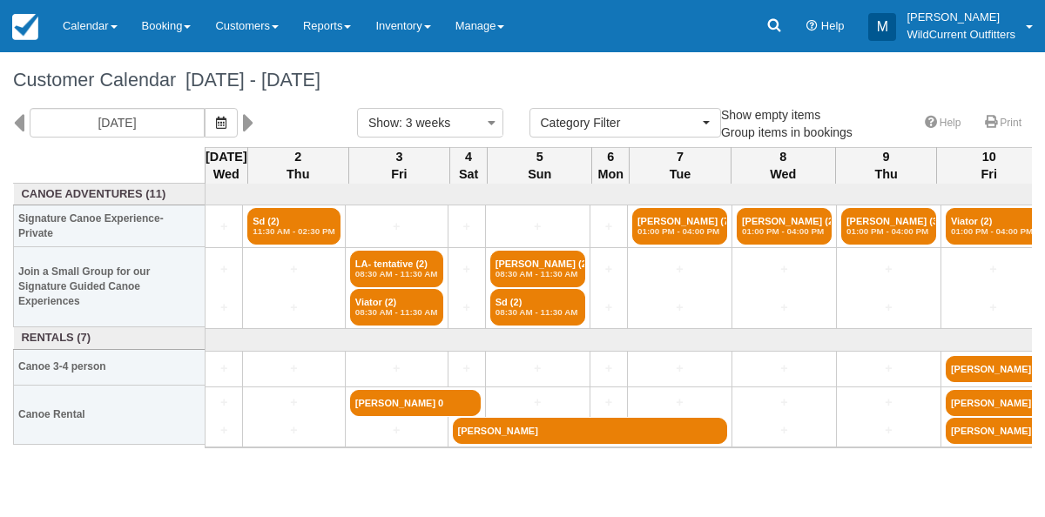
select select
click at [23, 118] on icon at bounding box center [18, 123] width 11 height 30
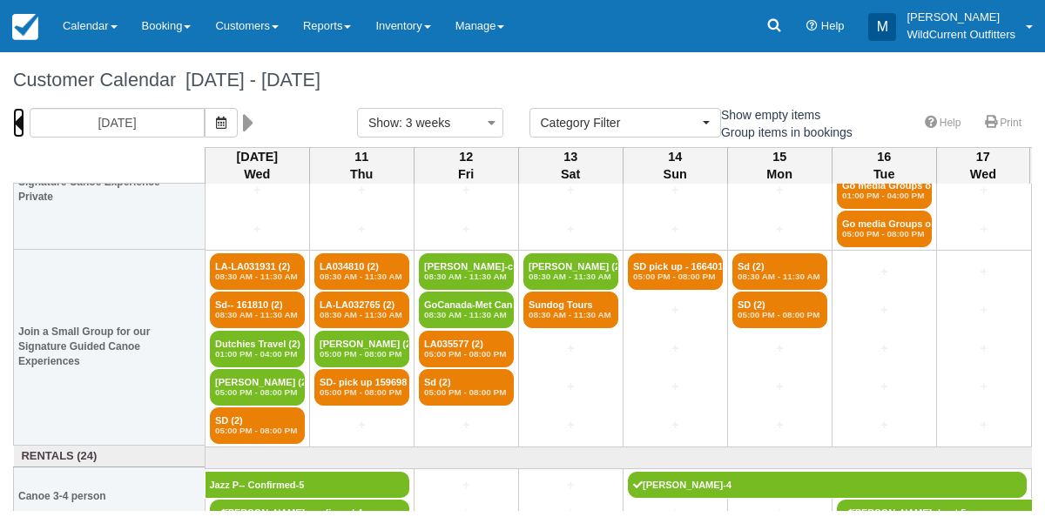
scroll to position [236, 0]
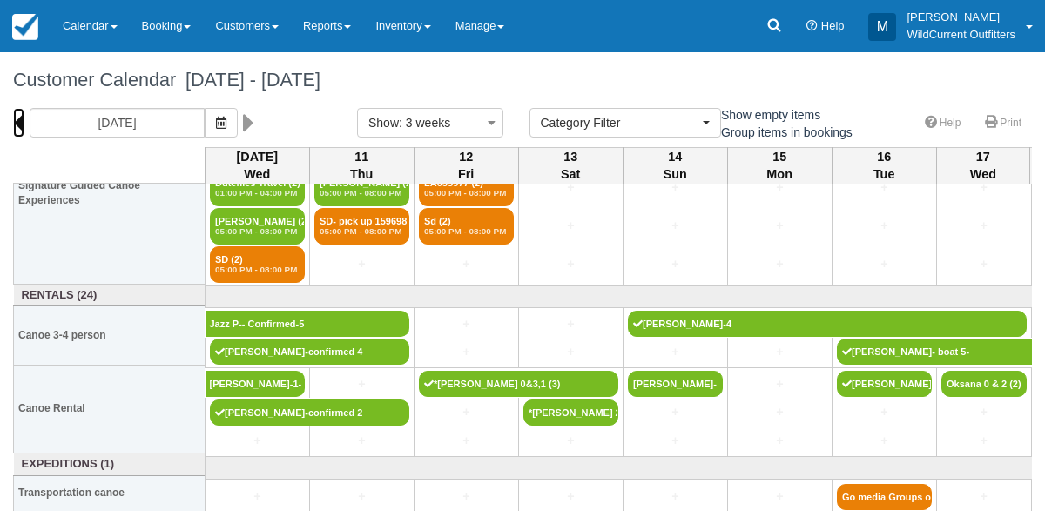
click at [18, 126] on icon at bounding box center [18, 123] width 11 height 30
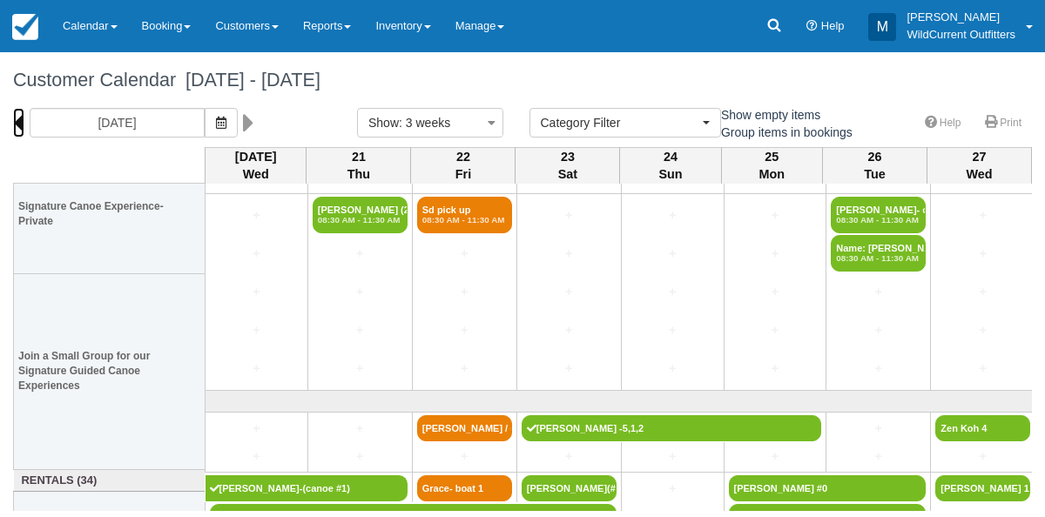
scroll to position [206, 0]
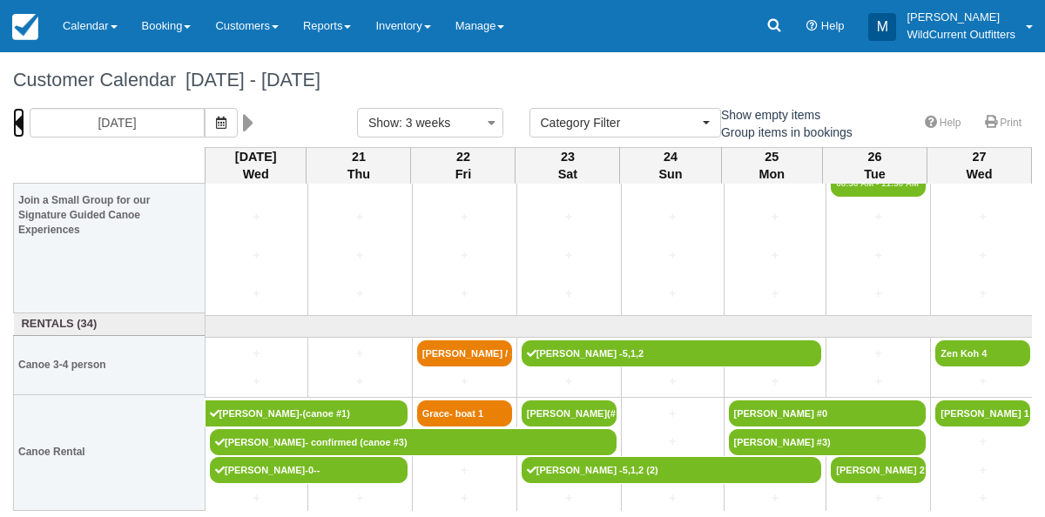
click at [18, 124] on icon at bounding box center [18, 123] width 11 height 30
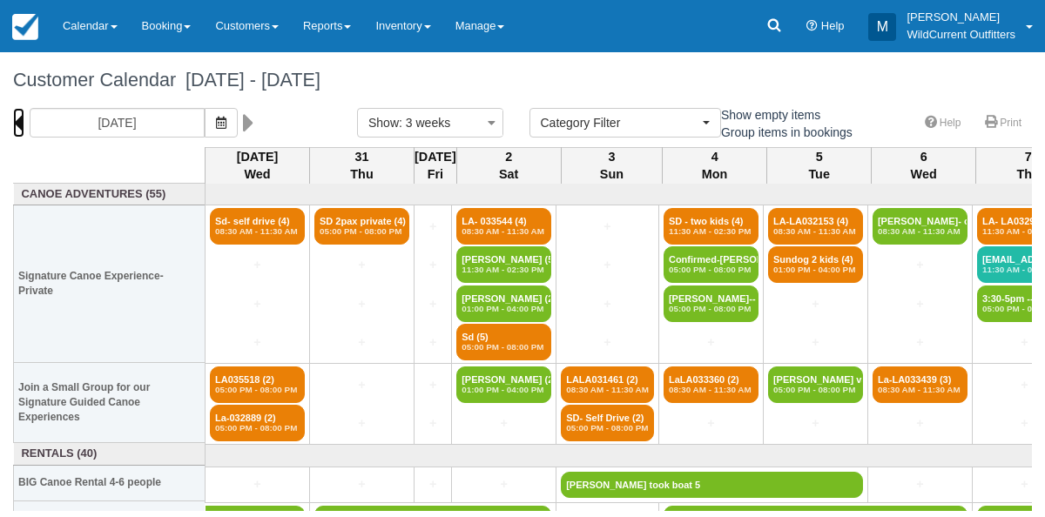
click at [18, 124] on icon at bounding box center [18, 123] width 11 height 30
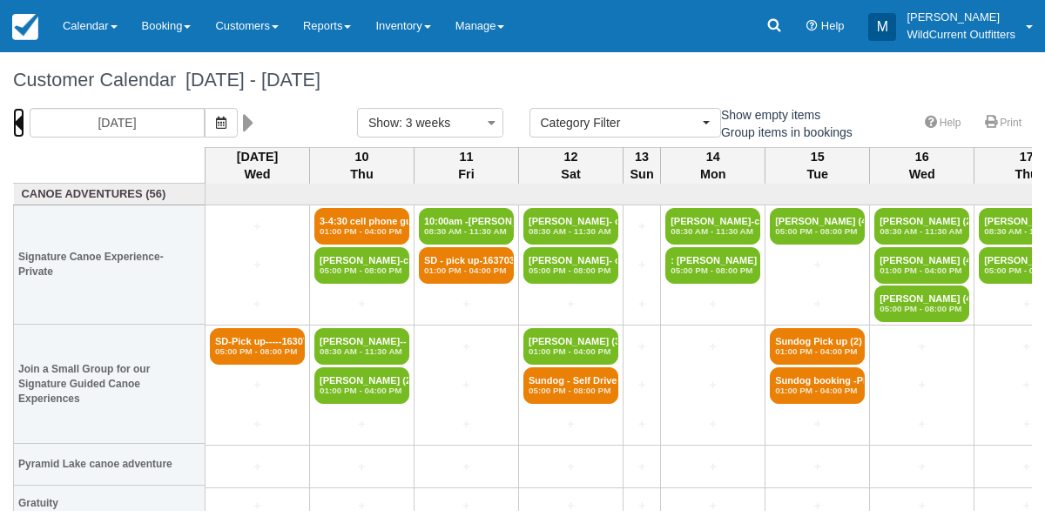
click at [18, 124] on icon at bounding box center [18, 123] width 11 height 30
type input "06/18/25"
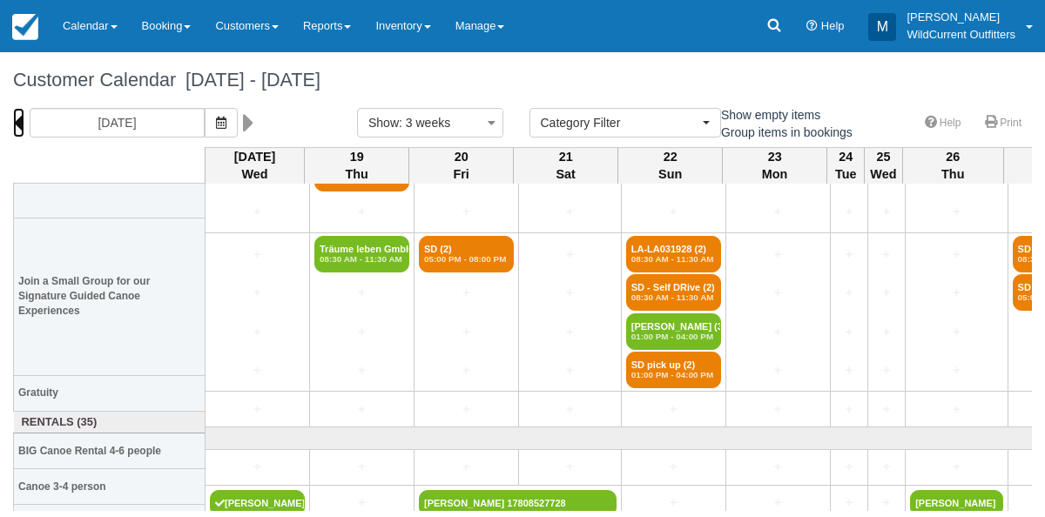
scroll to position [216, 0]
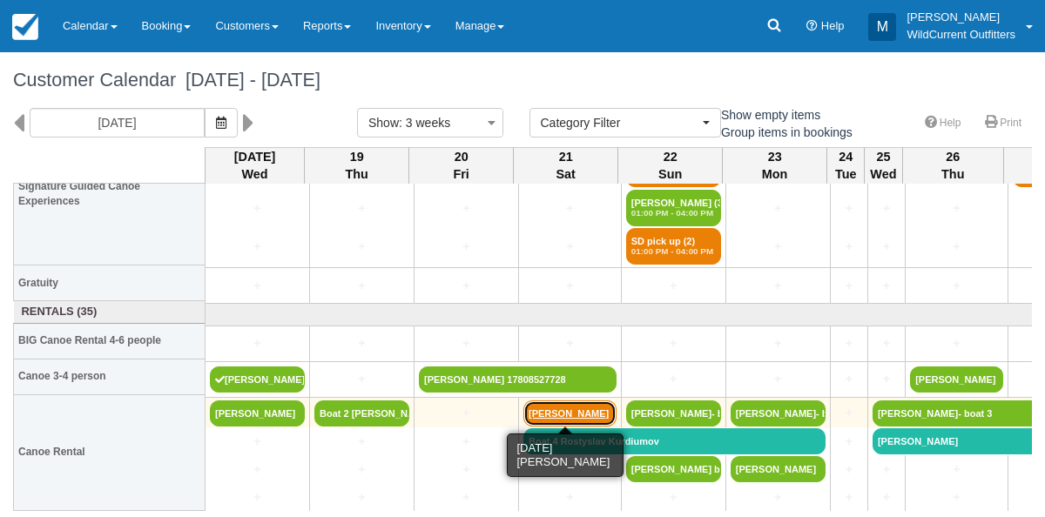
click at [542, 418] on link "Ethan Spiteri-Baker" at bounding box center [569, 413] width 93 height 26
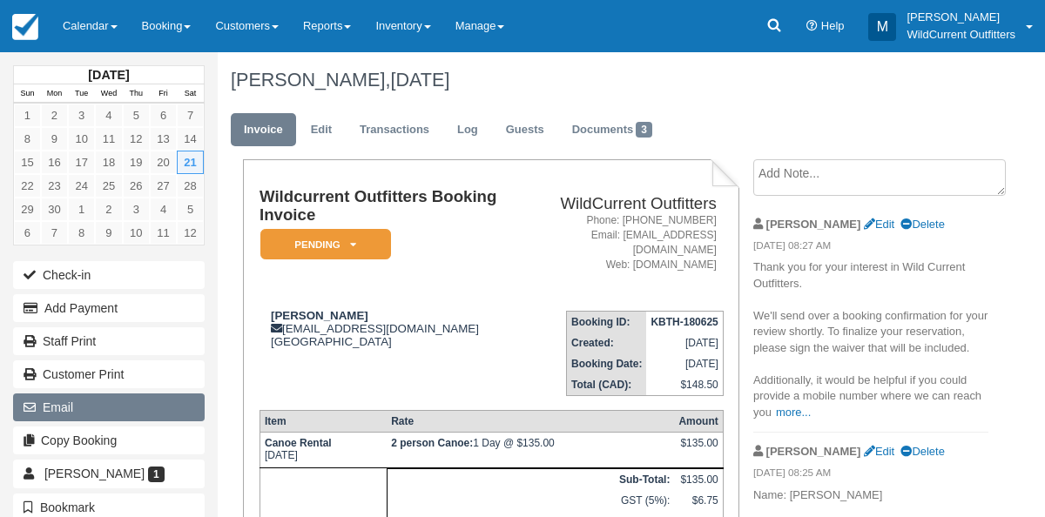
click at [77, 393] on button "Email" at bounding box center [109, 407] width 192 height 28
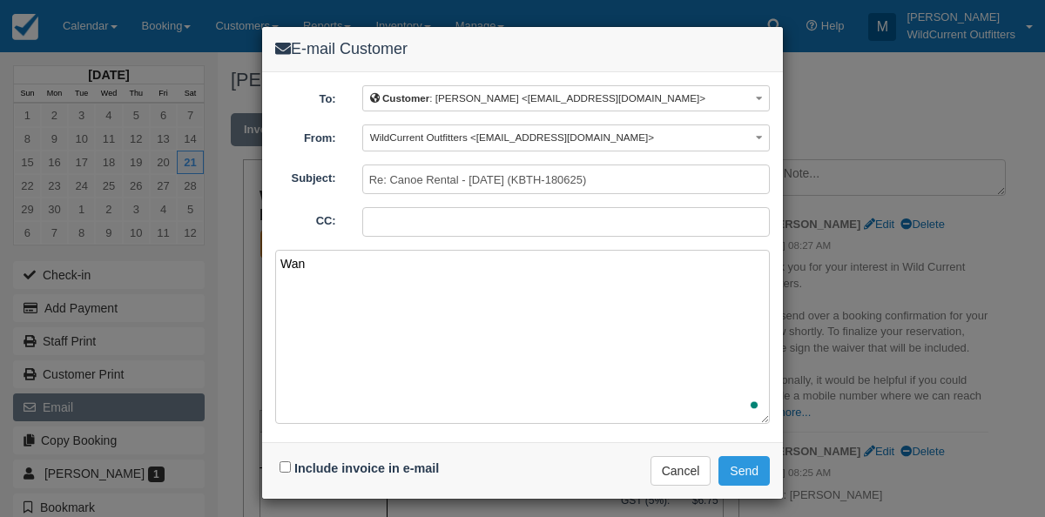
type textarea "Want"
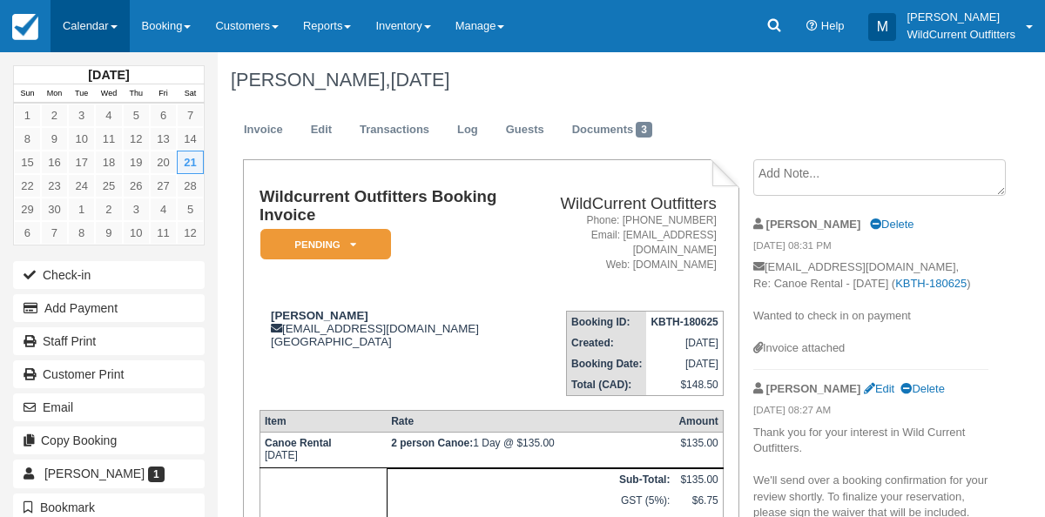
click at [73, 27] on link "Calendar" at bounding box center [89, 26] width 79 height 52
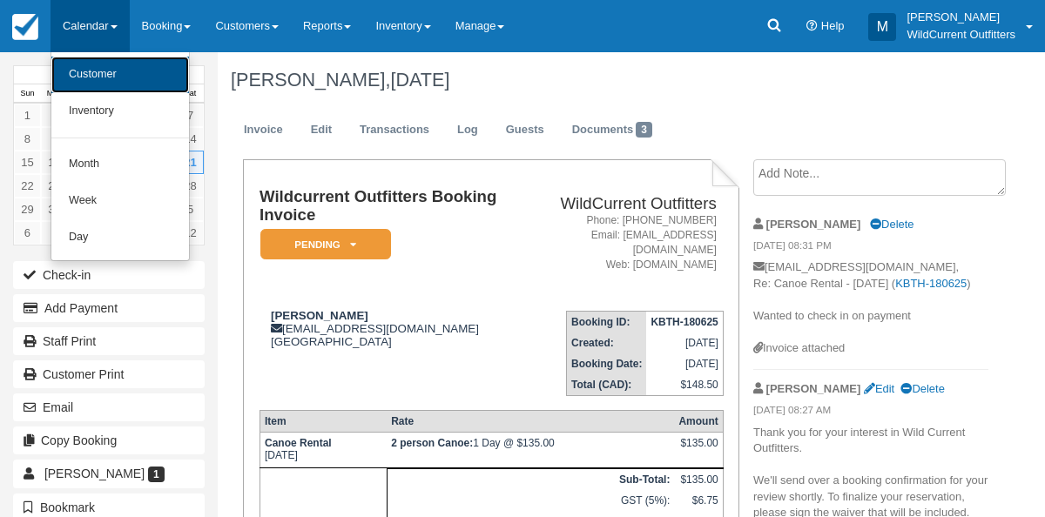
click at [77, 62] on link "Customer" at bounding box center [120, 75] width 138 height 37
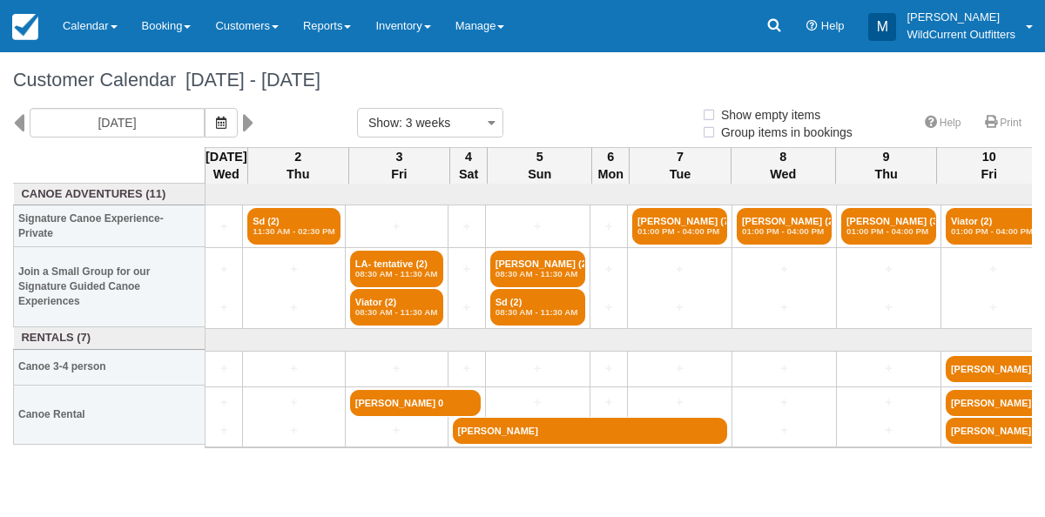
select select
click at [226, 118] on icon "button" at bounding box center [221, 123] width 10 height 12
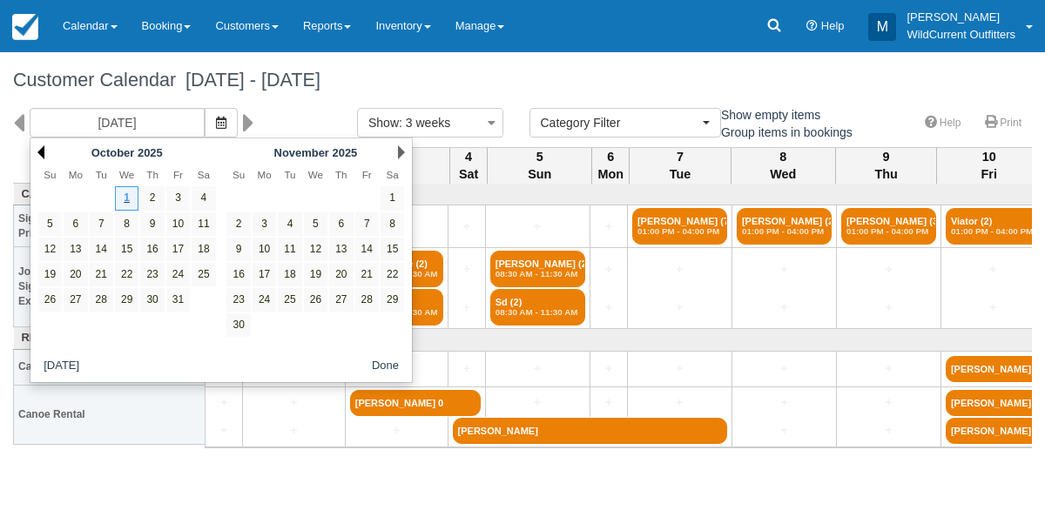
click at [38, 150] on link "Prev" at bounding box center [40, 152] width 7 height 14
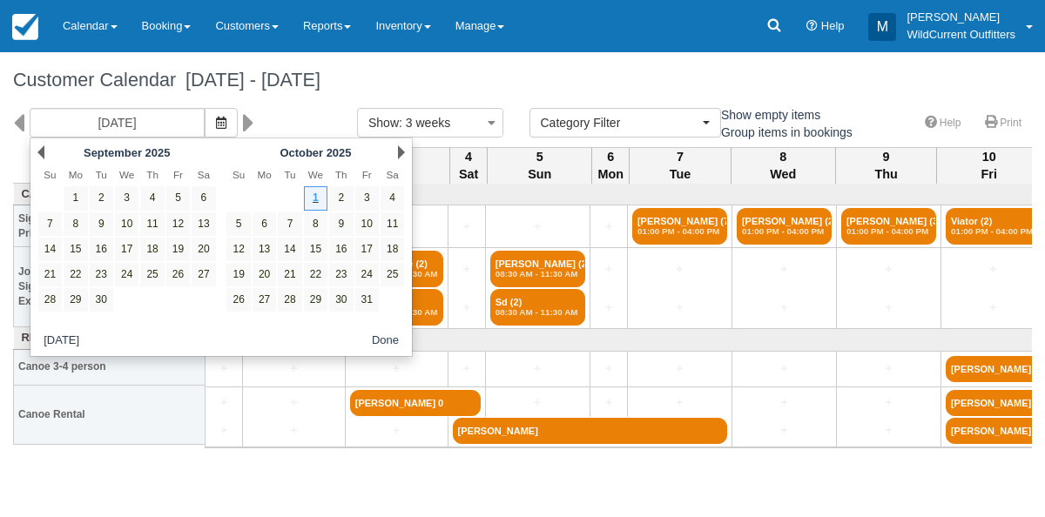
click at [38, 150] on link "Prev" at bounding box center [40, 152] width 7 height 14
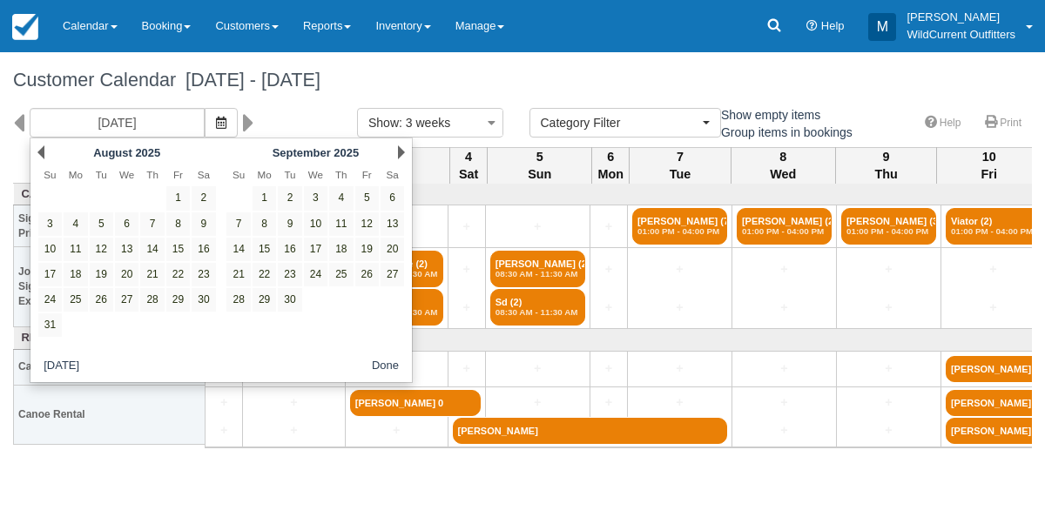
click at [38, 150] on link "Prev" at bounding box center [40, 152] width 7 height 14
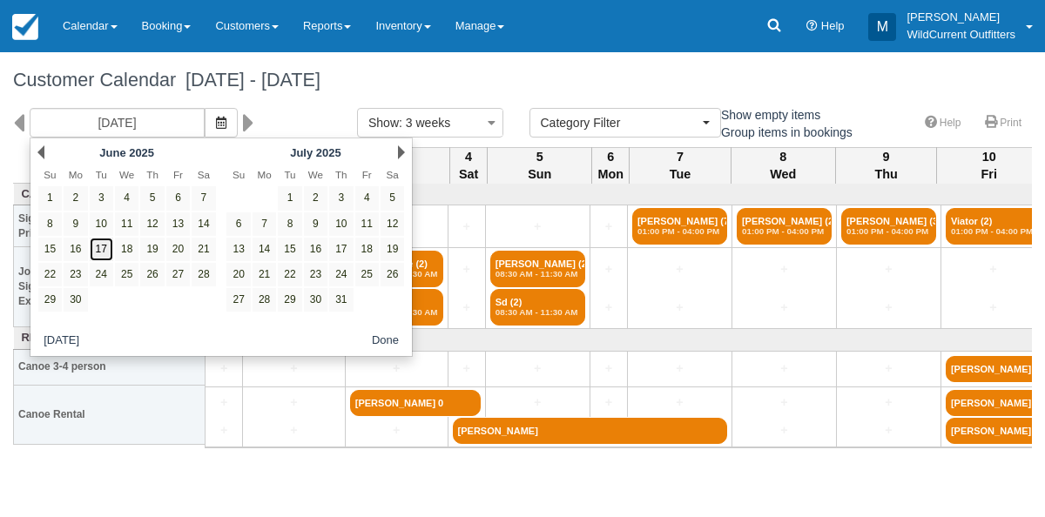
click at [99, 243] on link "17" at bounding box center [102, 250] width 24 height 24
type input "06/17/25"
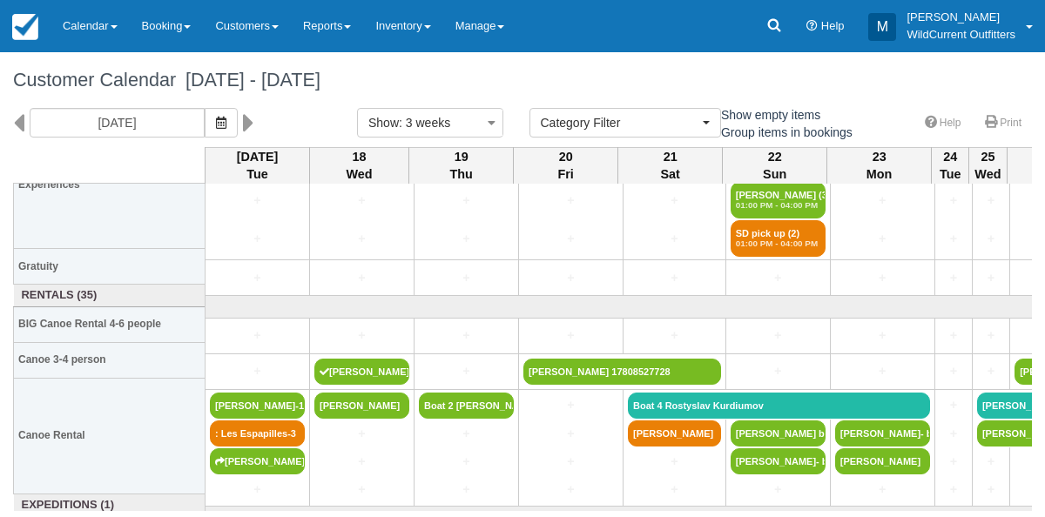
scroll to position [241, 0]
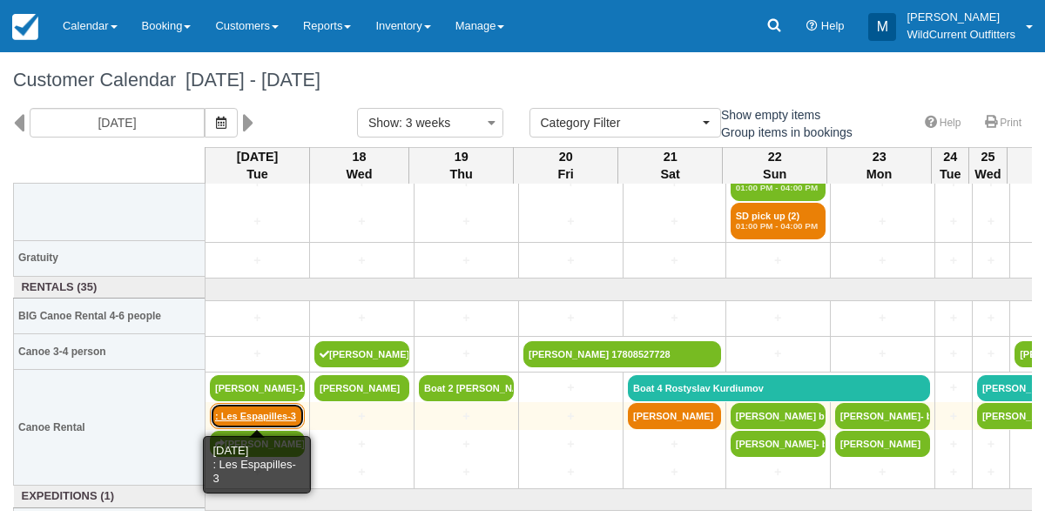
click at [239, 418] on link ": Les Espapilles-3" at bounding box center [257, 416] width 95 height 26
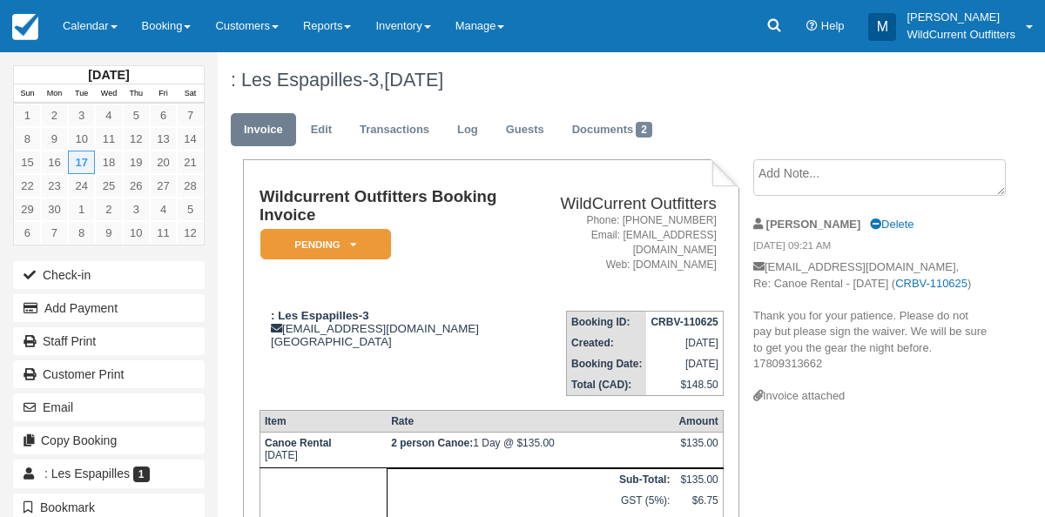
click at [818, 184] on textarea at bounding box center [879, 177] width 252 height 37
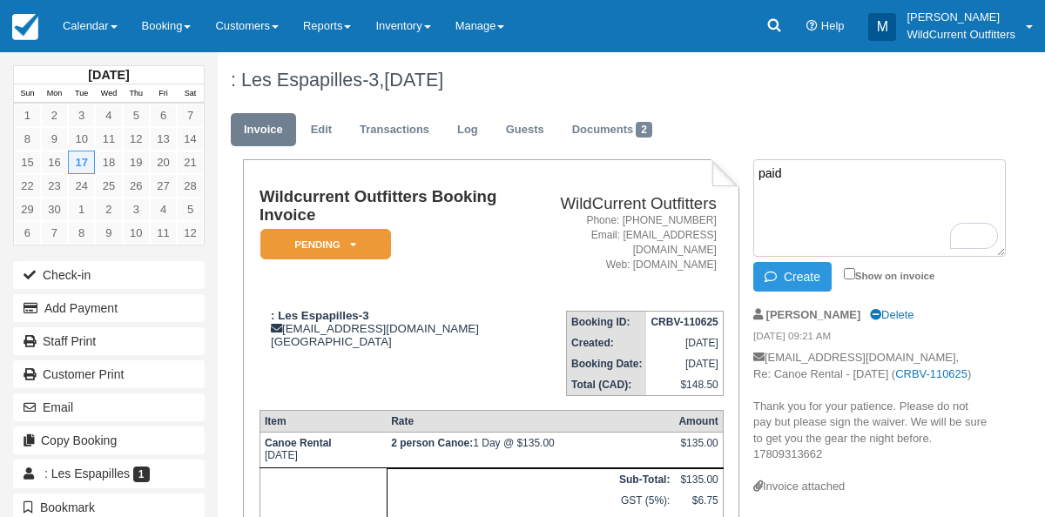
type textarea "paid"
click at [350, 245] on icon at bounding box center [353, 244] width 6 height 10
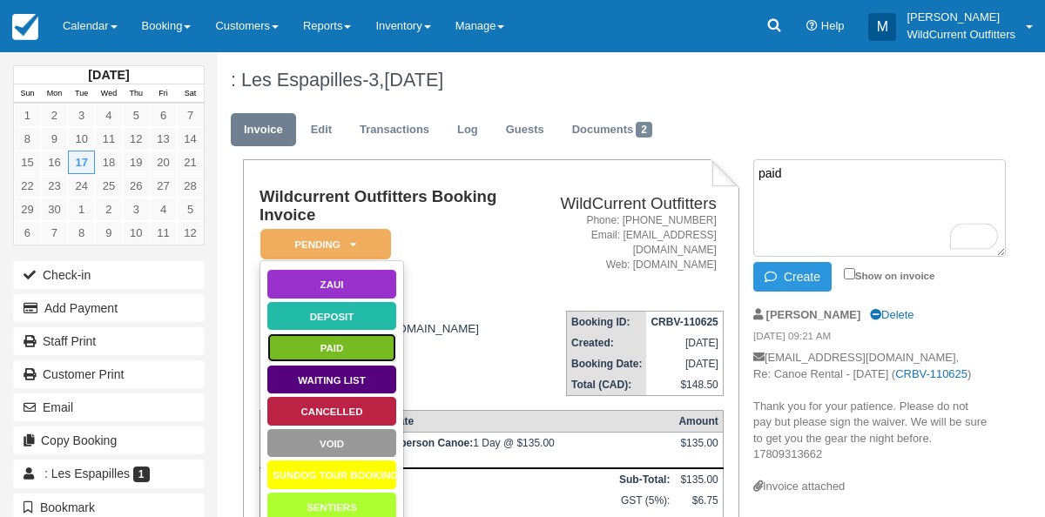
click at [328, 350] on link "Paid" at bounding box center [331, 348] width 131 height 30
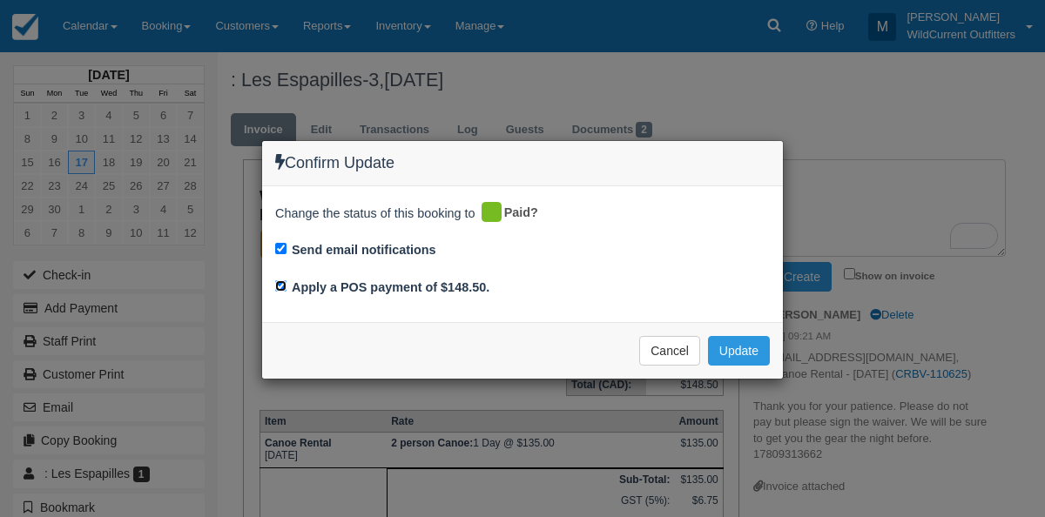
click at [281, 282] on input "Apply a POS payment of $148.50." at bounding box center [280, 285] width 11 height 11
checkbox input "false"
click at [726, 337] on button "Update" at bounding box center [739, 351] width 62 height 30
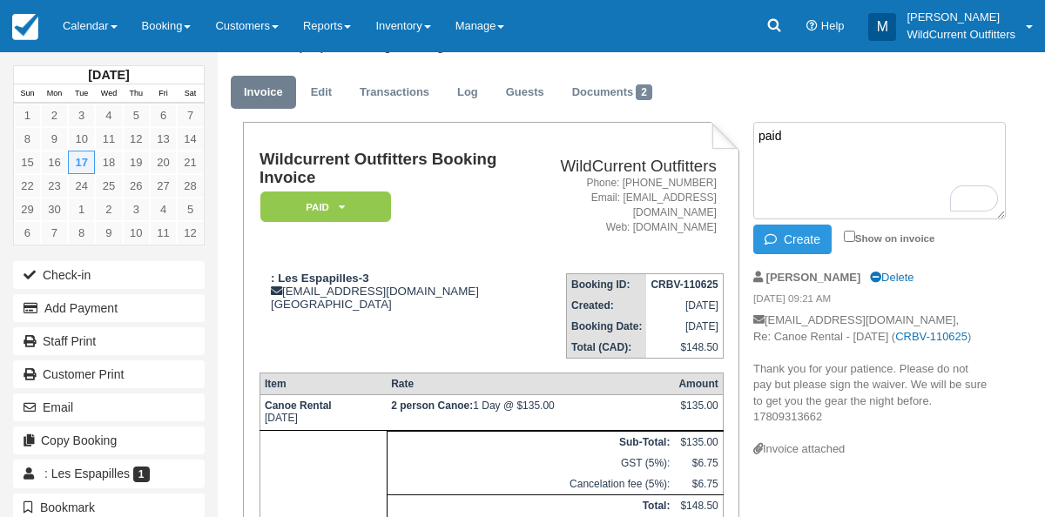
scroll to position [36, 0]
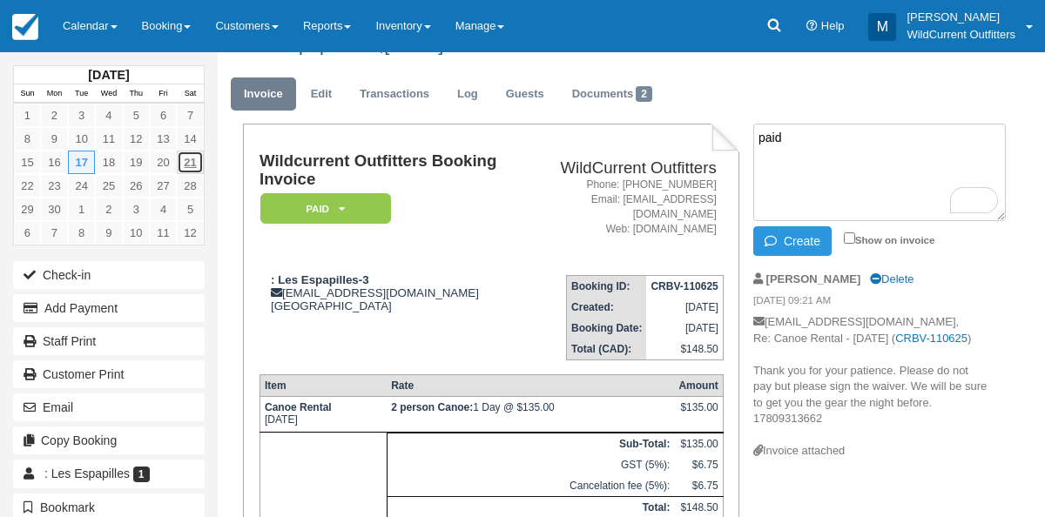
click at [187, 160] on link "21" at bounding box center [190, 163] width 27 height 24
click at [89, 15] on link "Calendar" at bounding box center [89, 26] width 79 height 52
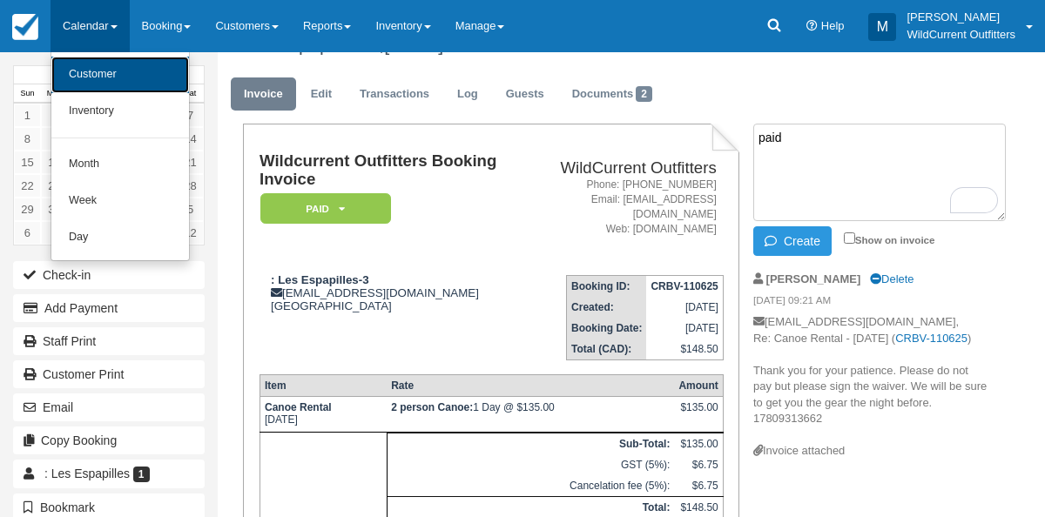
click at [97, 73] on link "Customer" at bounding box center [120, 75] width 138 height 37
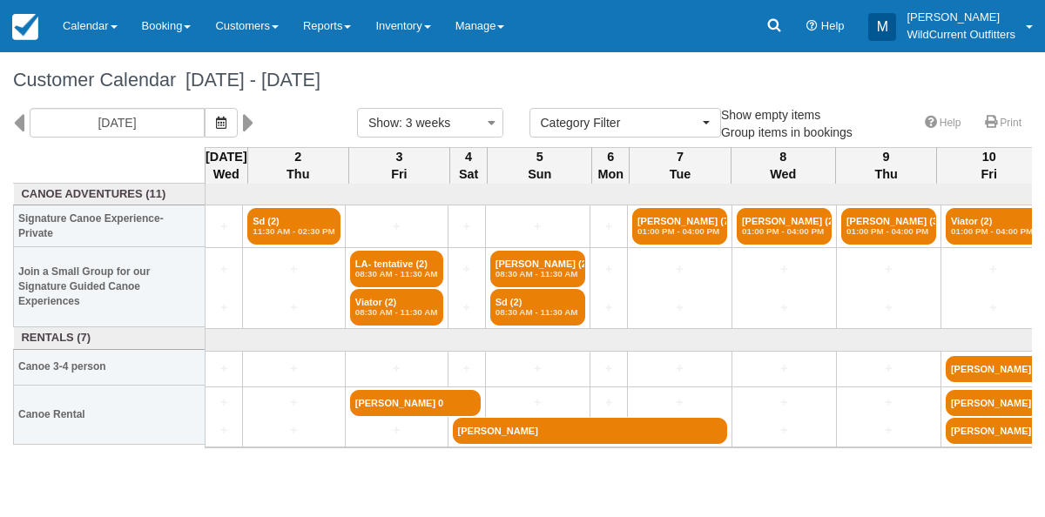
select select
click at [226, 119] on icon "button" at bounding box center [221, 123] width 10 height 12
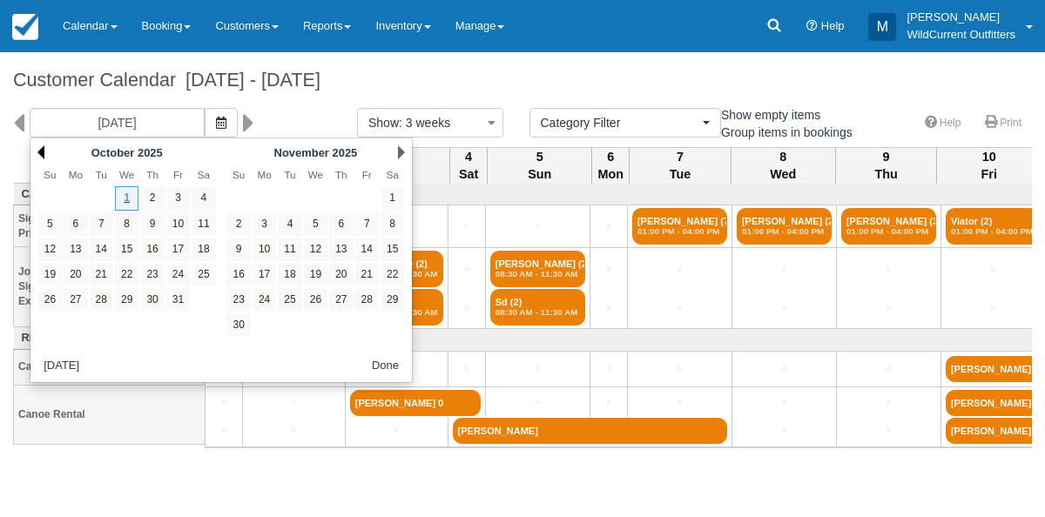
click at [40, 151] on link "Prev" at bounding box center [40, 152] width 7 height 14
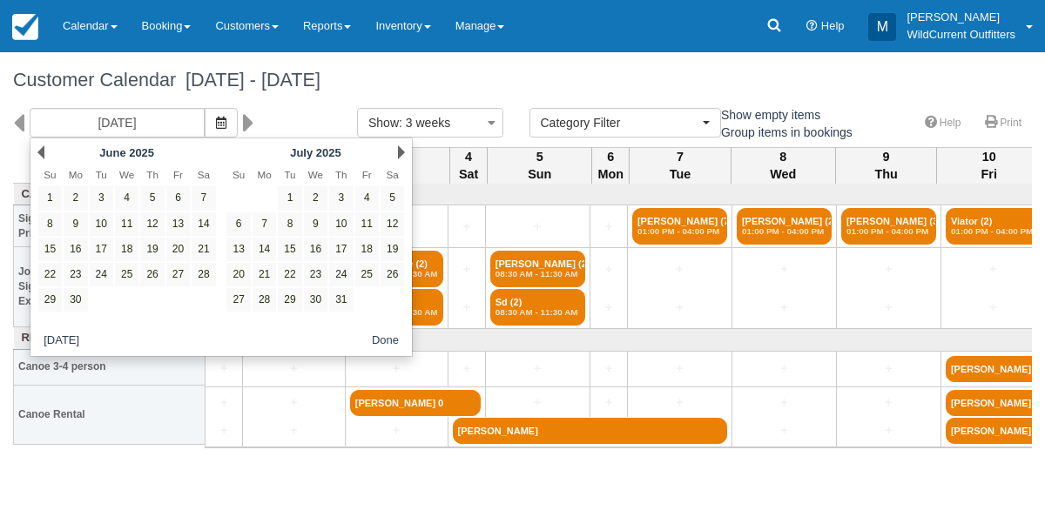
click at [40, 151] on link "Prev" at bounding box center [40, 152] width 7 height 14
click at [393, 245] on link "21" at bounding box center [392, 250] width 24 height 24
type input "[DATE]"
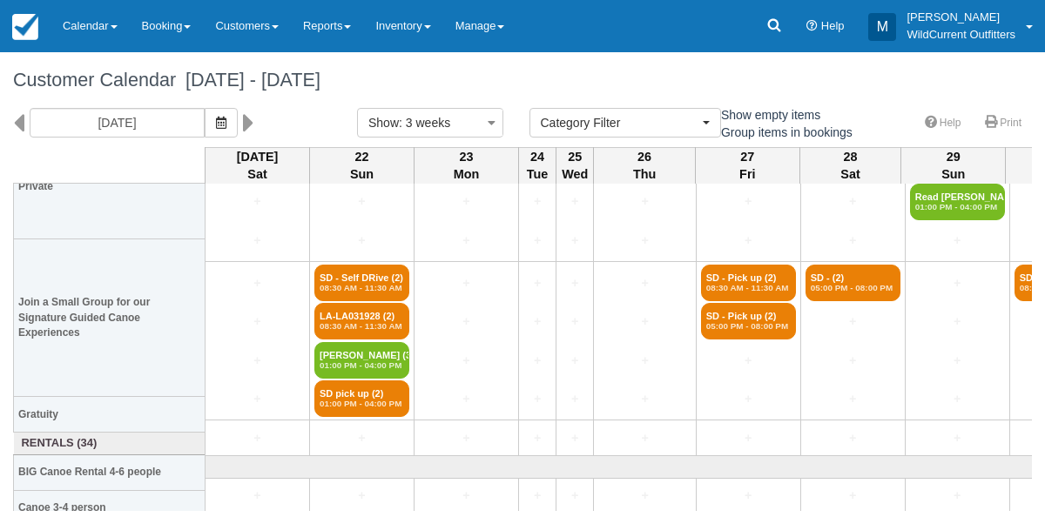
scroll to position [216, 0]
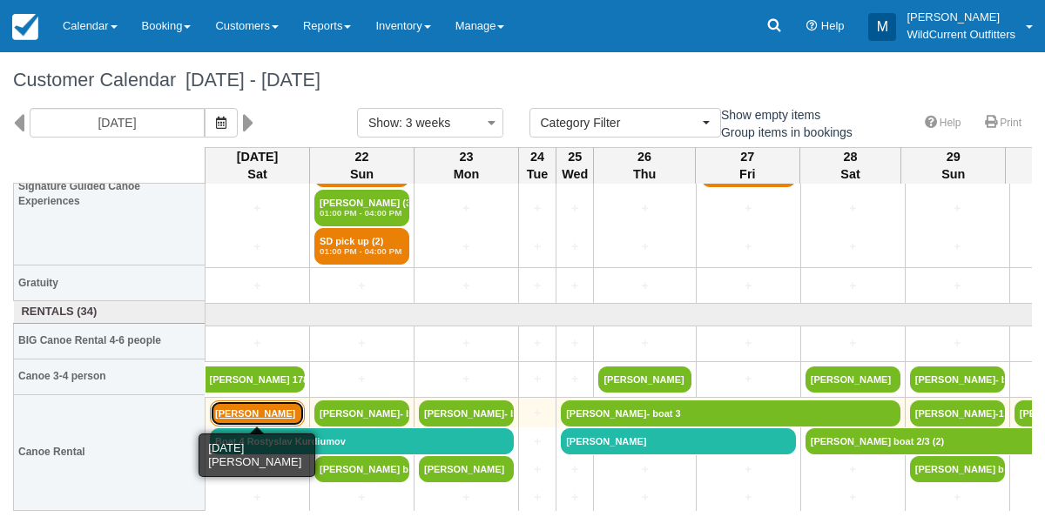
click at [222, 414] on link "[PERSON_NAME]" at bounding box center [257, 413] width 95 height 26
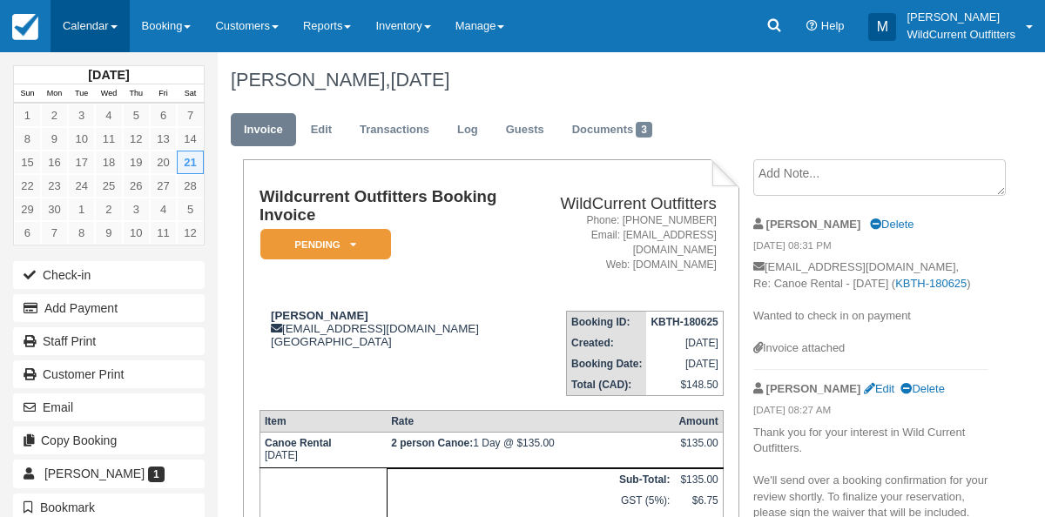
click at [95, 38] on link "Calendar" at bounding box center [89, 26] width 79 height 52
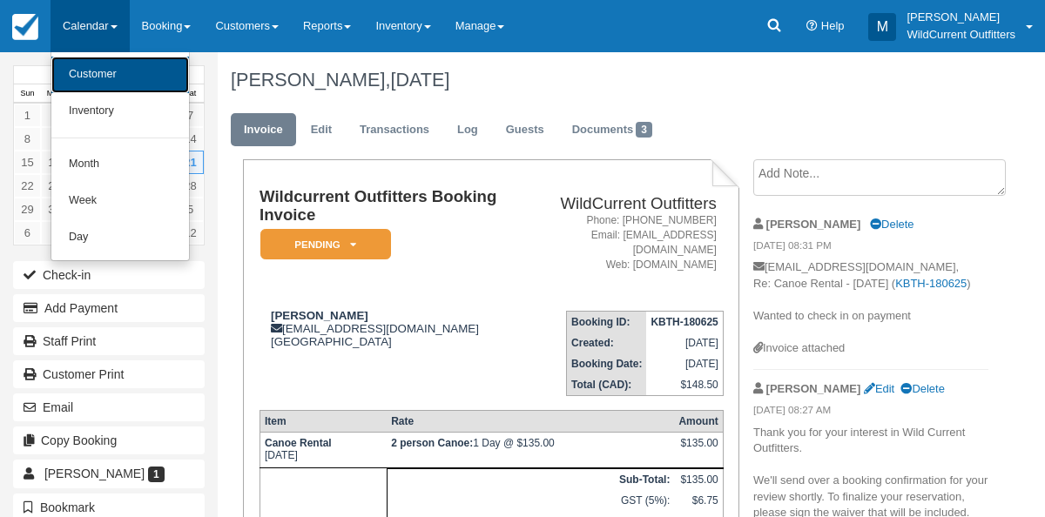
click at [97, 71] on link "Customer" at bounding box center [120, 75] width 138 height 37
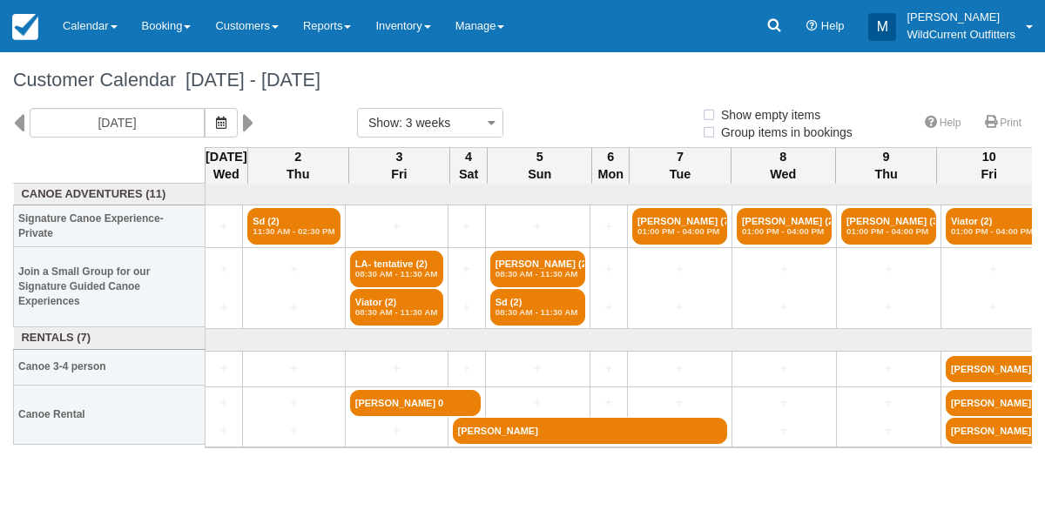
select select
click at [226, 127] on icon "button" at bounding box center [221, 123] width 10 height 12
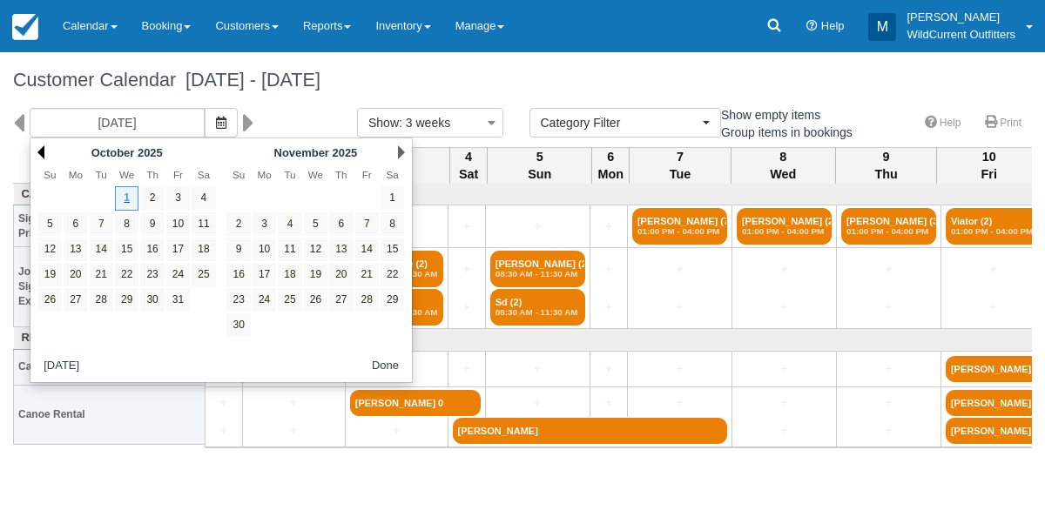
click at [38, 151] on link "Prev" at bounding box center [40, 152] width 7 height 14
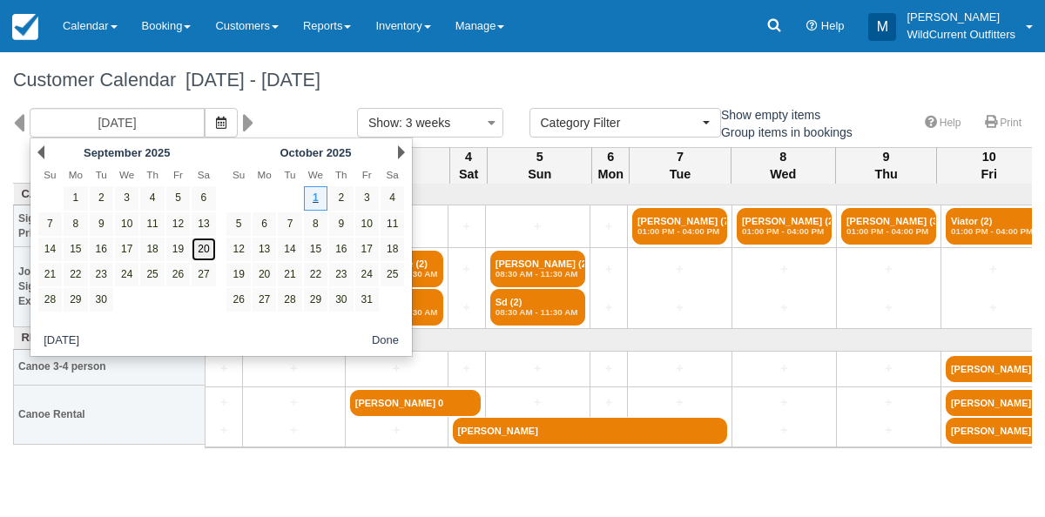
click at [205, 250] on link "20" at bounding box center [204, 250] width 24 height 24
type input "09/20/25"
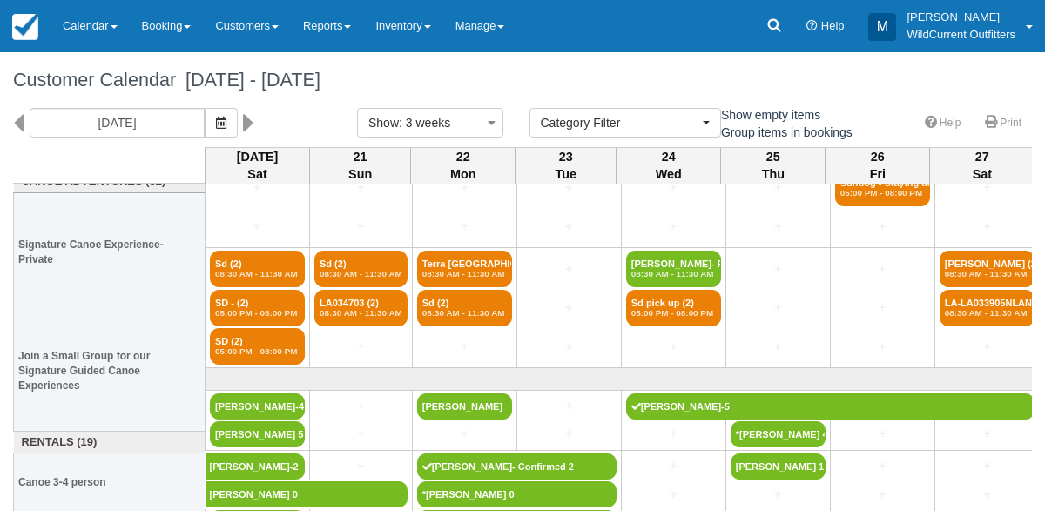
scroll to position [102, 0]
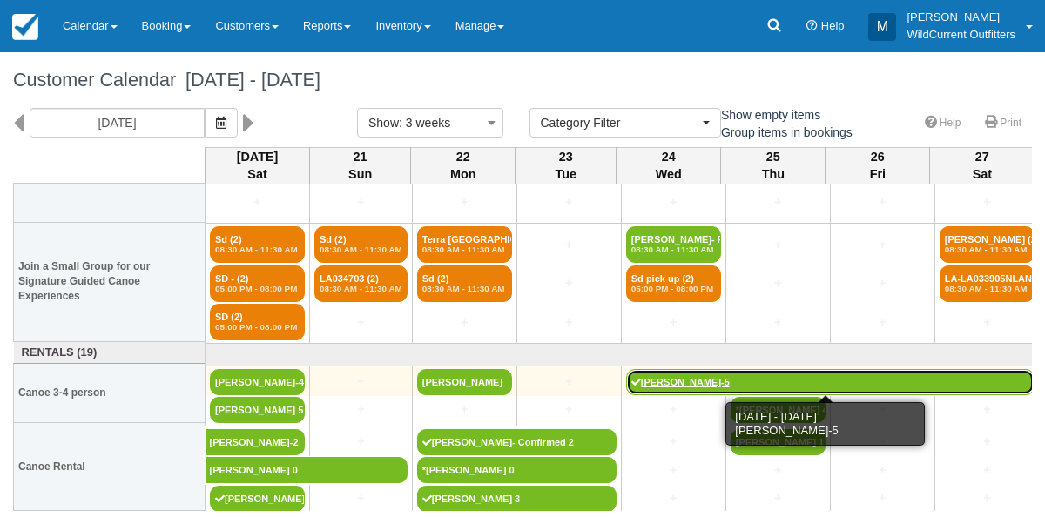
click at [639, 383] on link "Lissandre Colbran-5" at bounding box center [830, 382] width 408 height 26
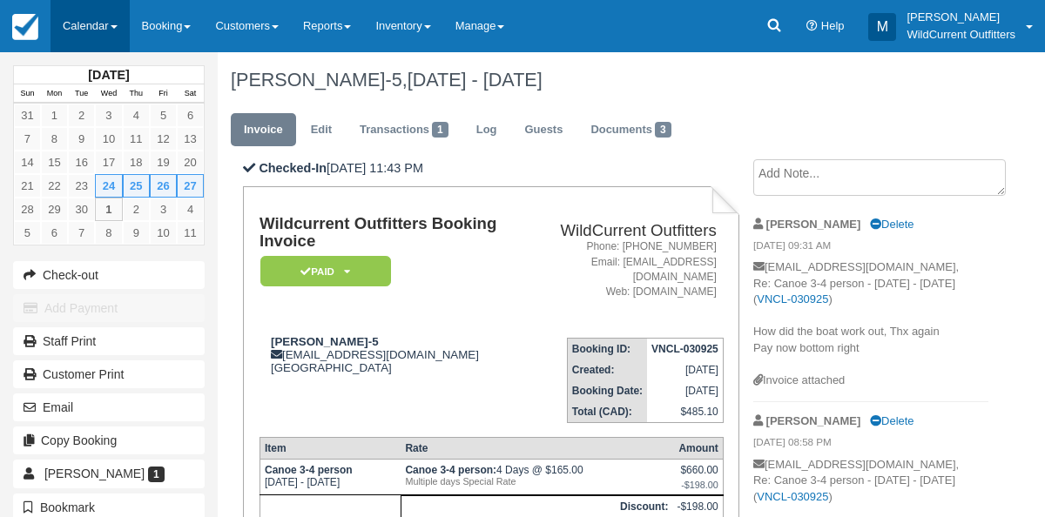
click at [83, 15] on link "Calendar" at bounding box center [89, 26] width 79 height 52
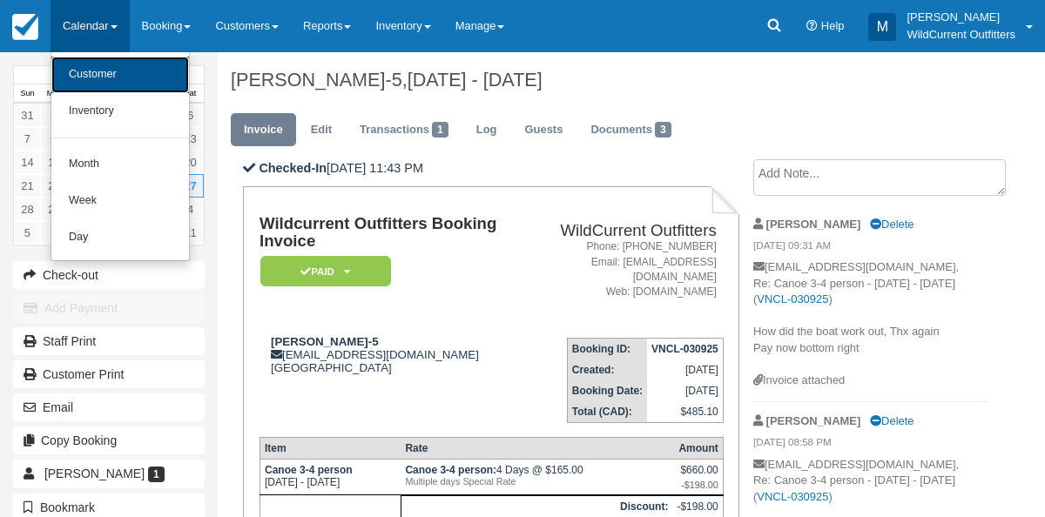
click at [86, 61] on link "Customer" at bounding box center [120, 75] width 138 height 37
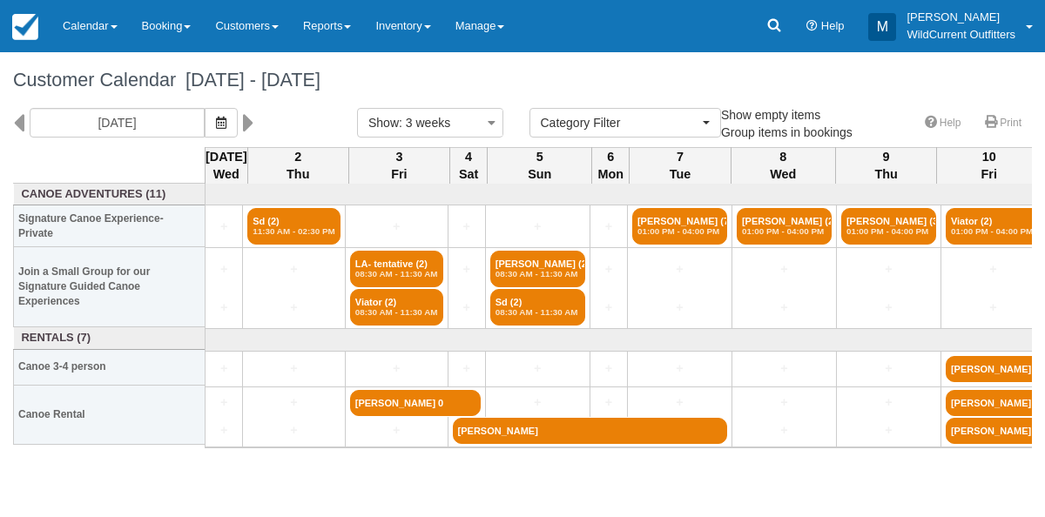
select select
click at [16, 126] on icon at bounding box center [18, 123] width 11 height 30
type input "[DATE]"
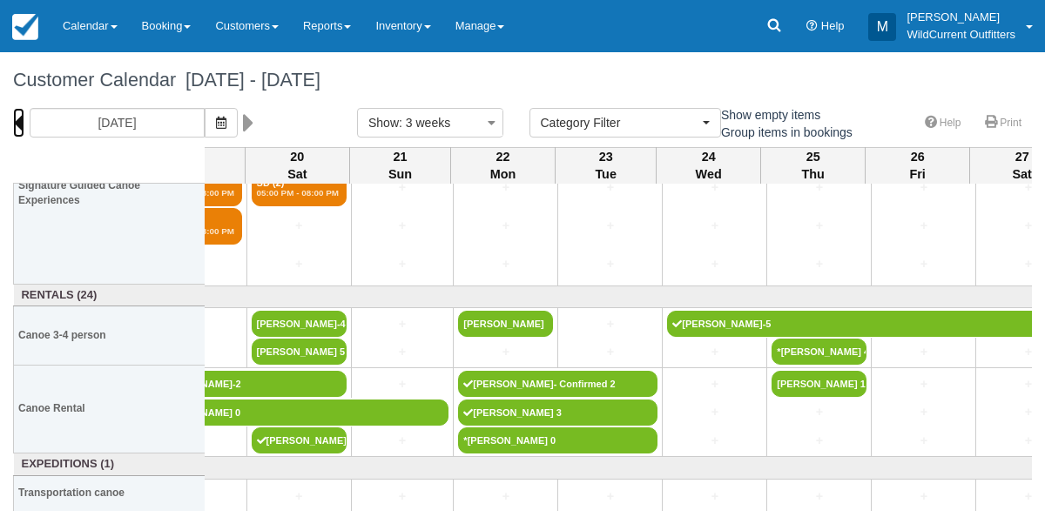
scroll to position [236, 989]
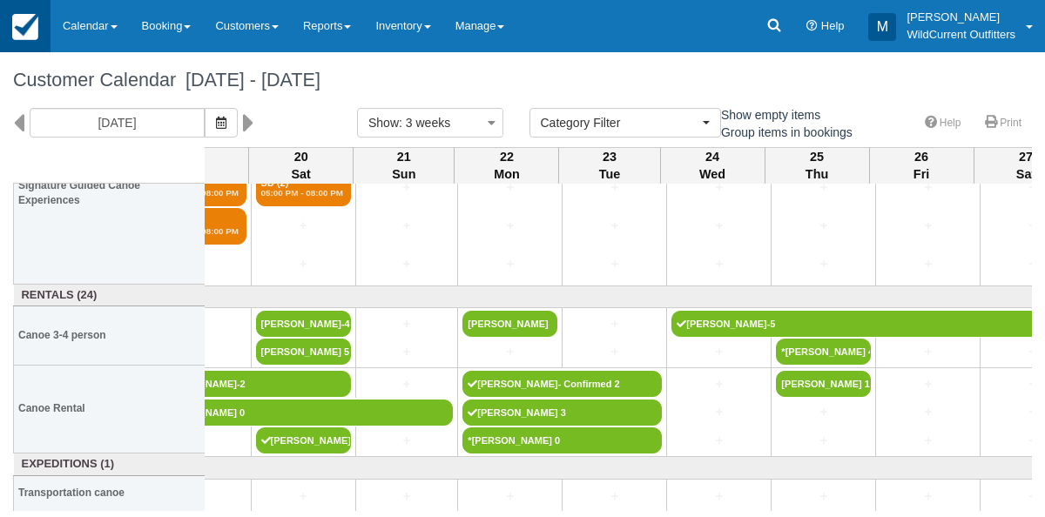
click at [24, 15] on img at bounding box center [25, 27] width 26 height 26
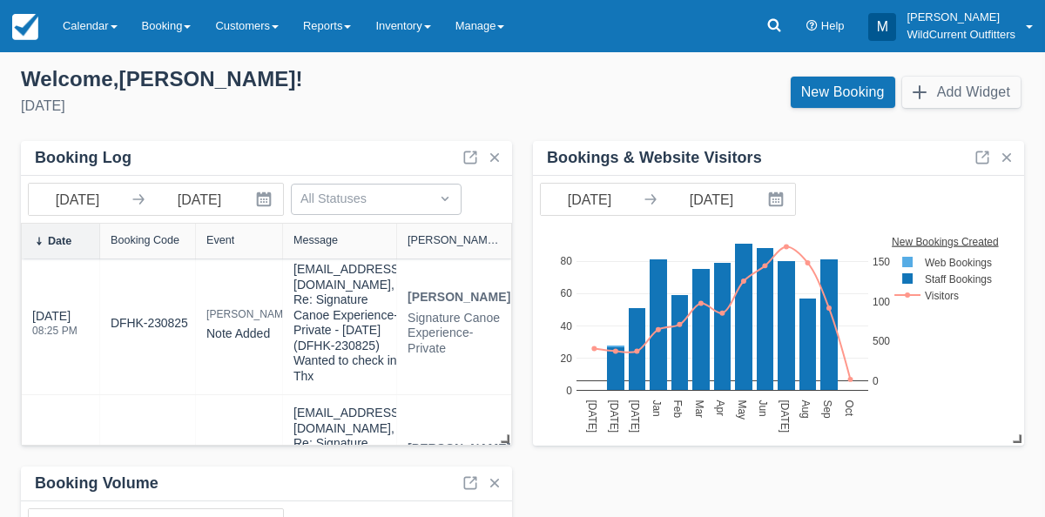
scroll to position [567, 0]
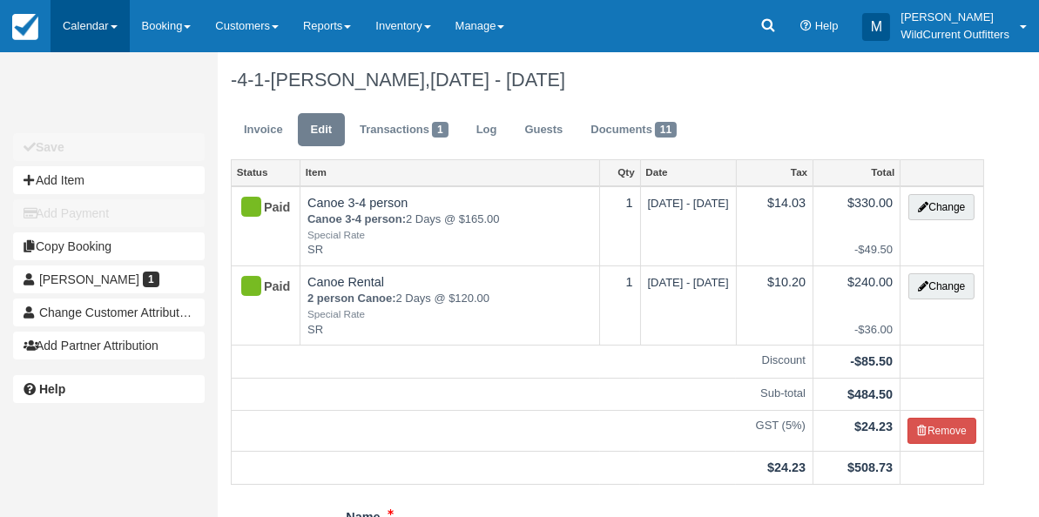
click at [73, 19] on link "Calendar" at bounding box center [89, 26] width 79 height 52
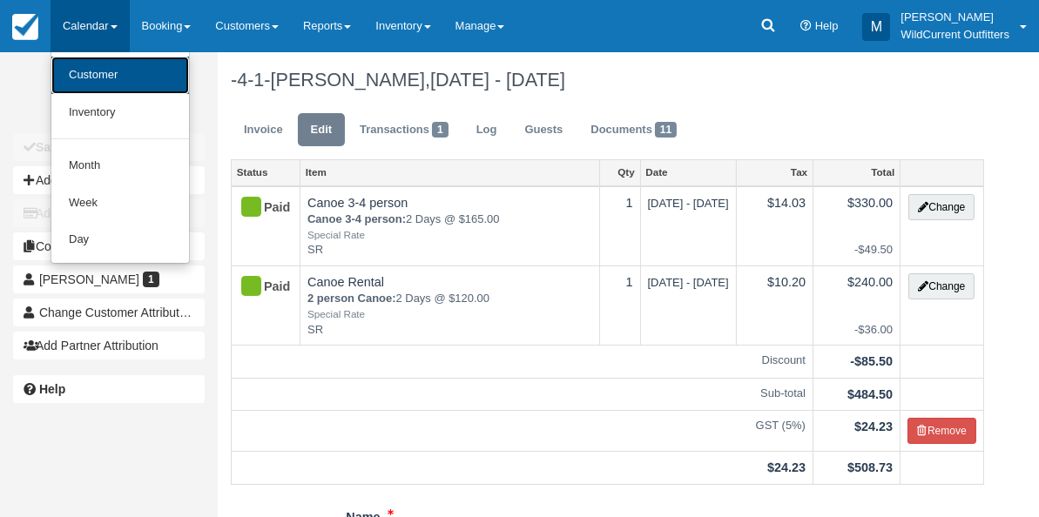
click at [73, 68] on link "Customer" at bounding box center [120, 75] width 138 height 37
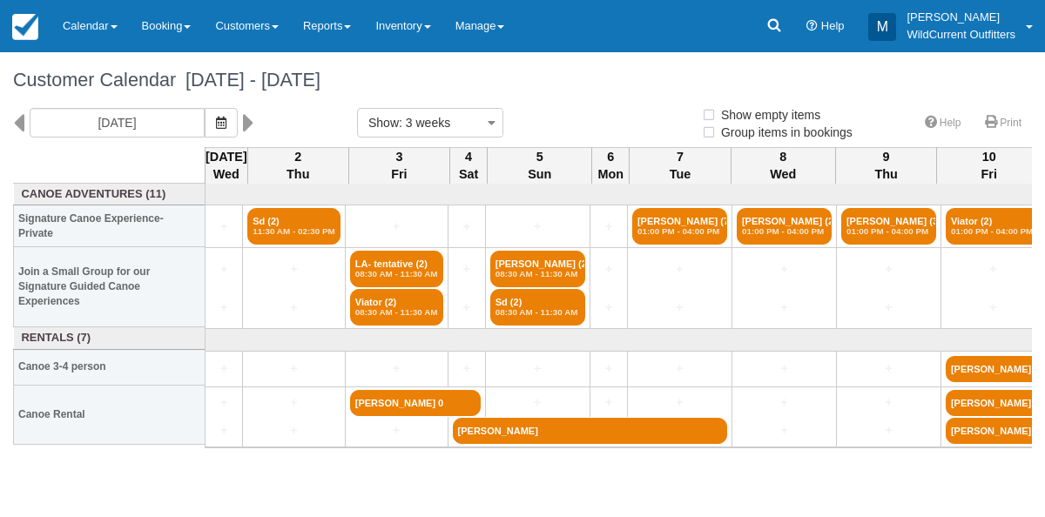
select select
click at [17, 120] on icon at bounding box center [18, 123] width 11 height 30
type input "[DATE]"
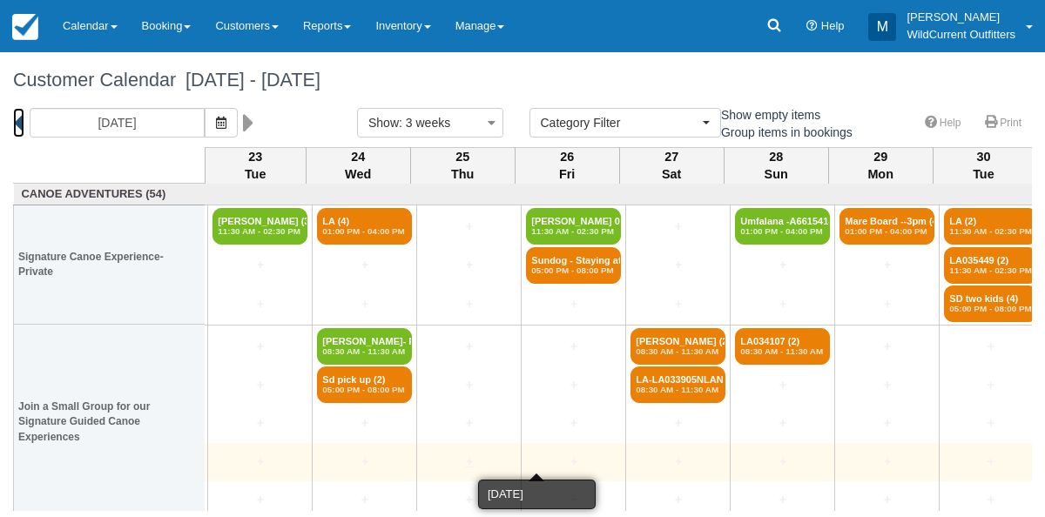
scroll to position [0, 1384]
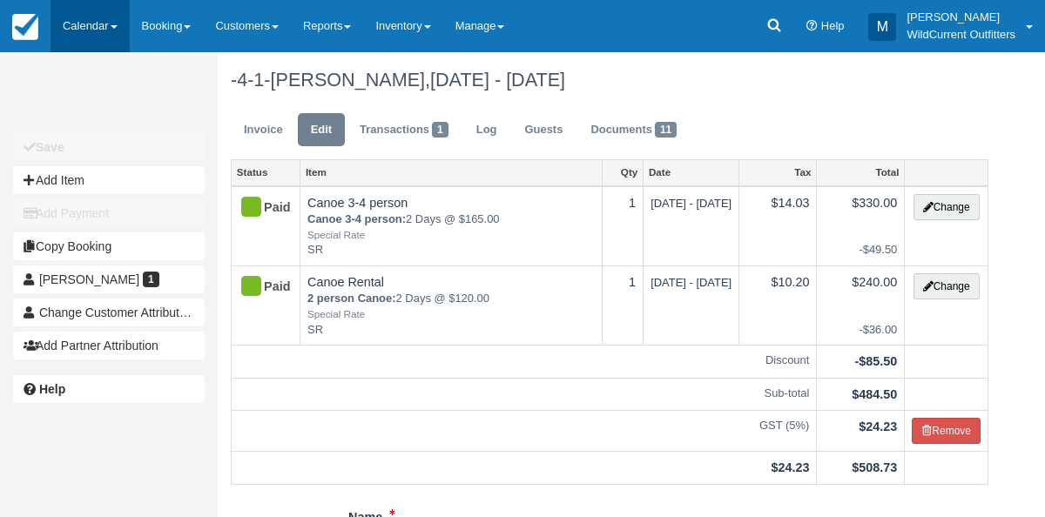
click at [98, 22] on link "Calendar" at bounding box center [89, 26] width 79 height 52
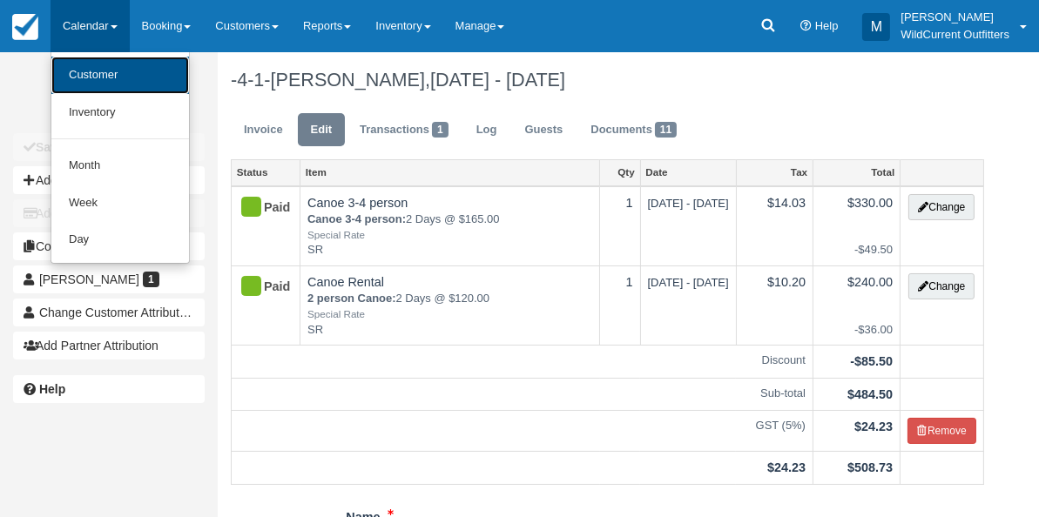
click at [92, 69] on link "Customer" at bounding box center [120, 75] width 138 height 37
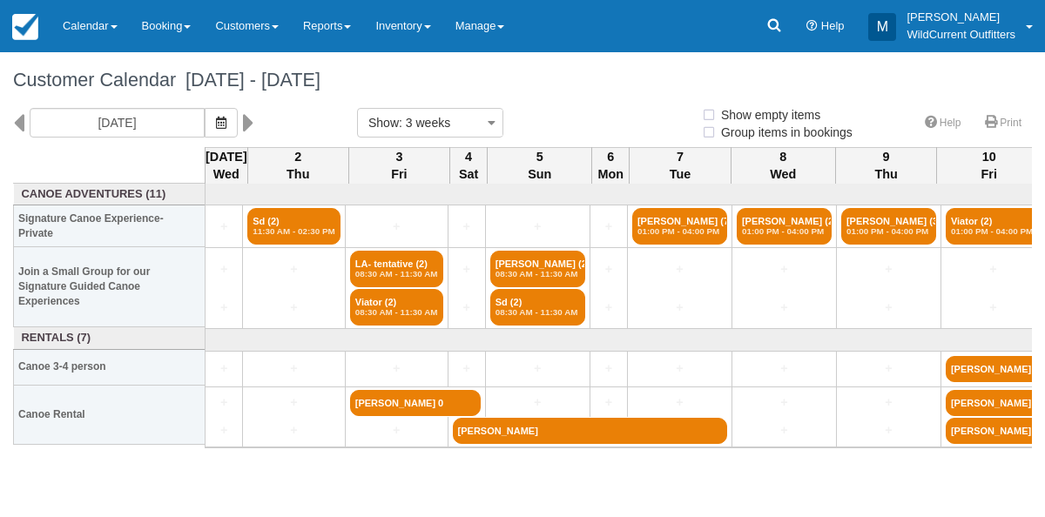
select select
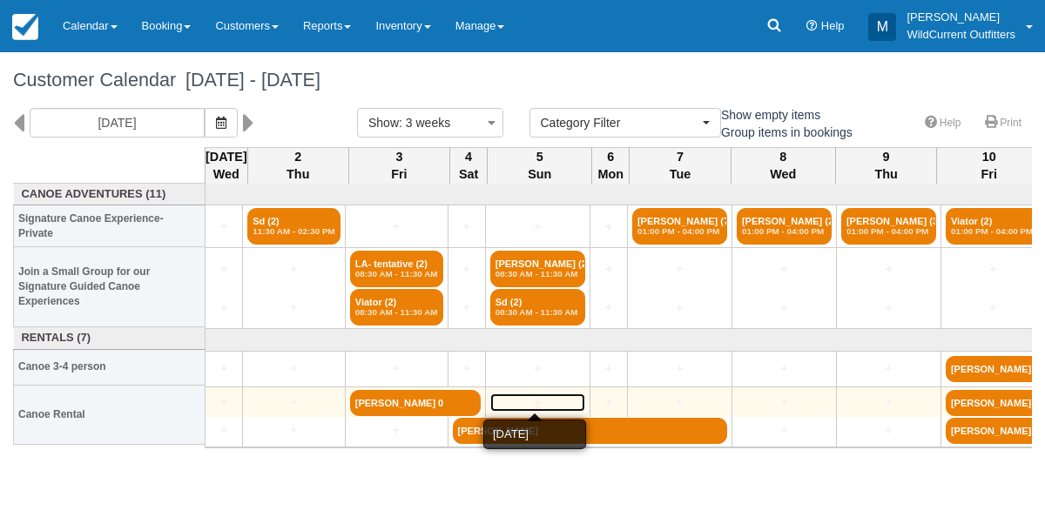
click at [524, 394] on link "+" at bounding box center [537, 402] width 95 height 18
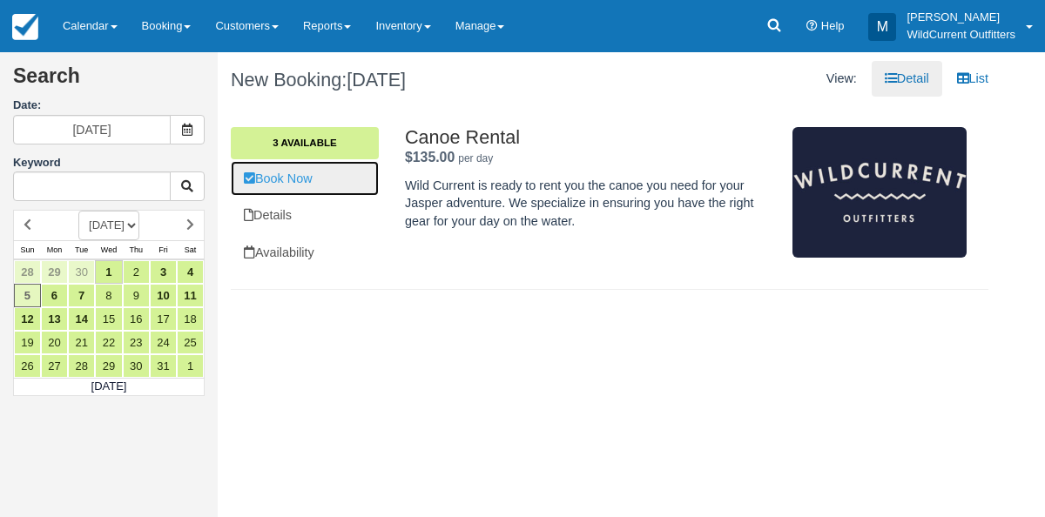
click at [309, 178] on link "Book Now" at bounding box center [305, 179] width 148 height 36
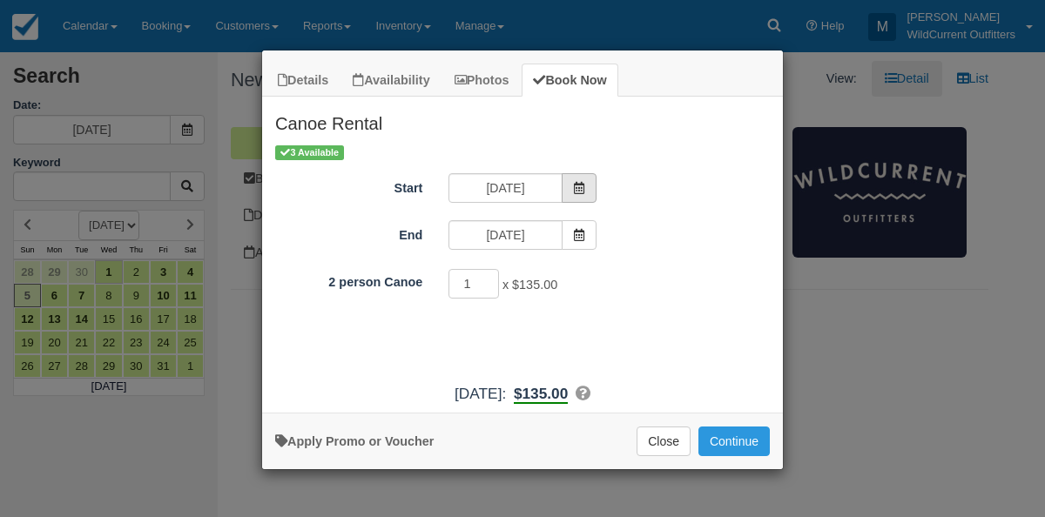
click at [573, 182] on icon "Item Modal" at bounding box center [579, 188] width 12 height 12
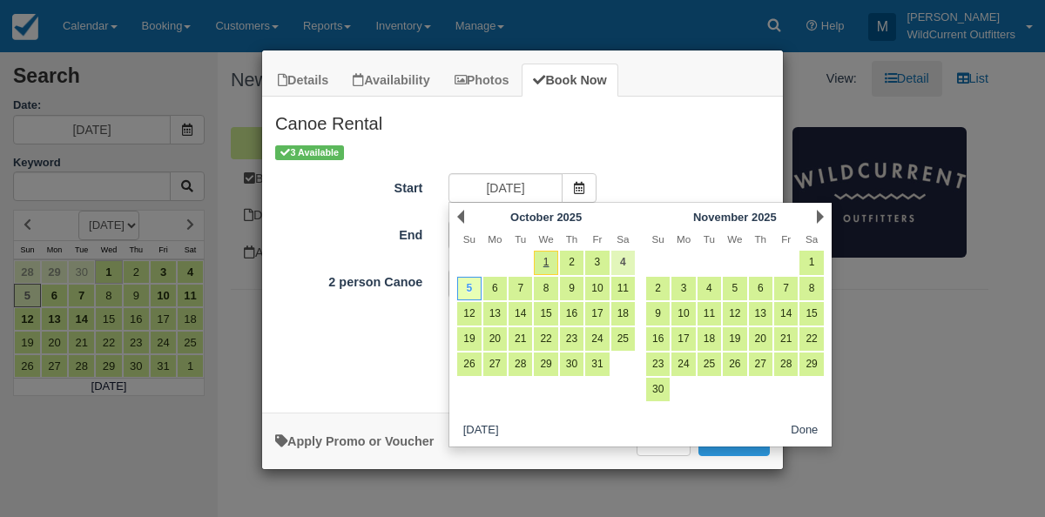
click at [620, 256] on link "4" at bounding box center [623, 263] width 24 height 24
type input "10/04/25"
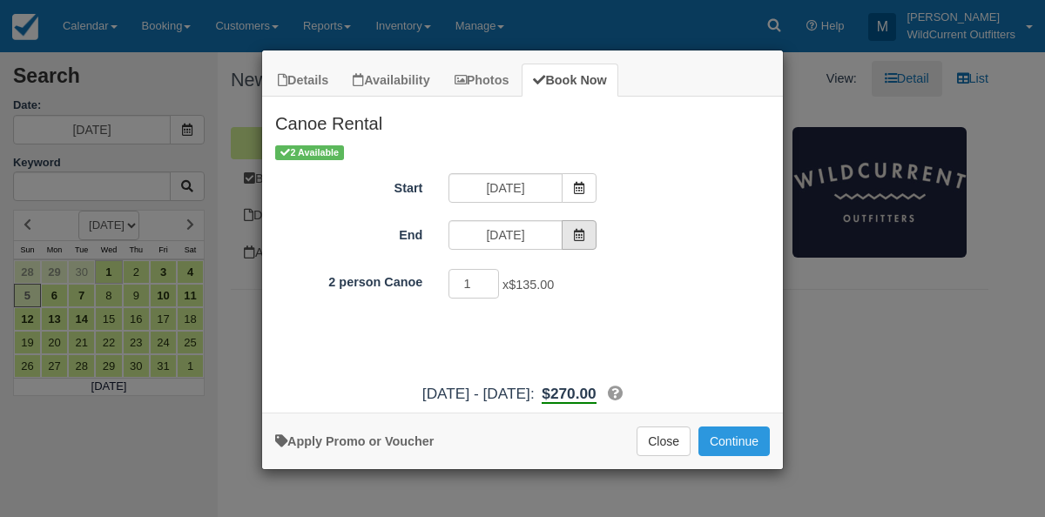
click at [574, 240] on span "Item Modal" at bounding box center [578, 235] width 35 height 30
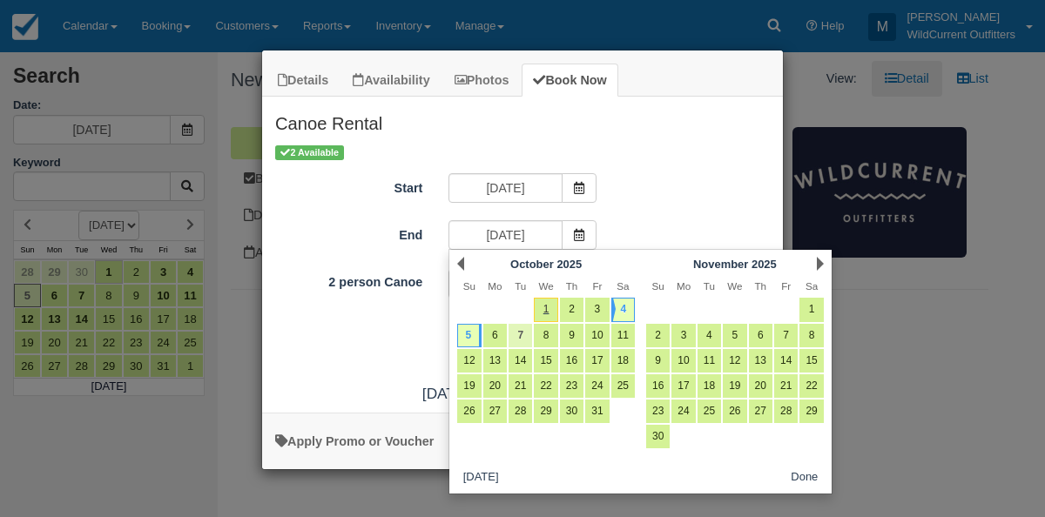
click at [519, 337] on link "7" at bounding box center [520, 336] width 24 height 24
type input "10/07/25"
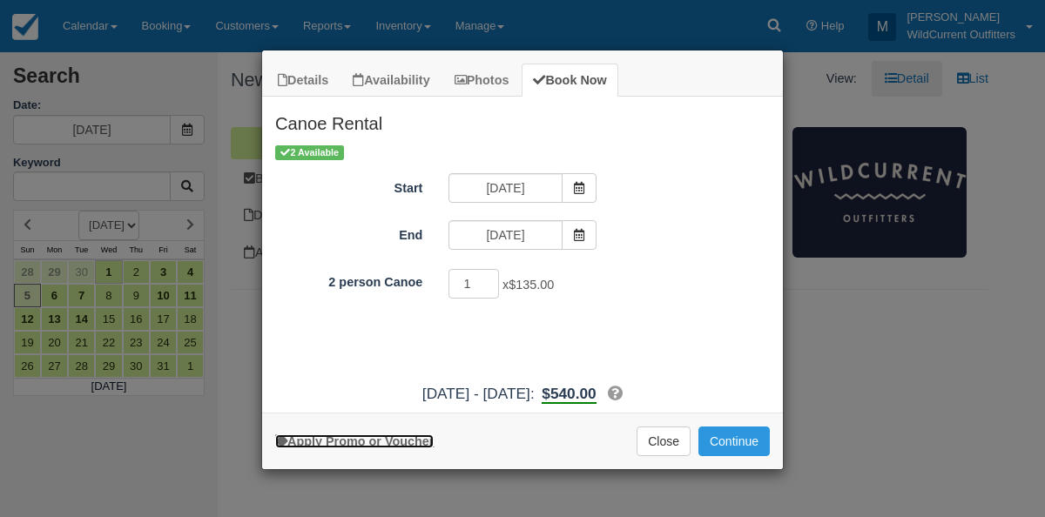
click at [382, 445] on link "Apply Promo or Voucher" at bounding box center [354, 441] width 158 height 14
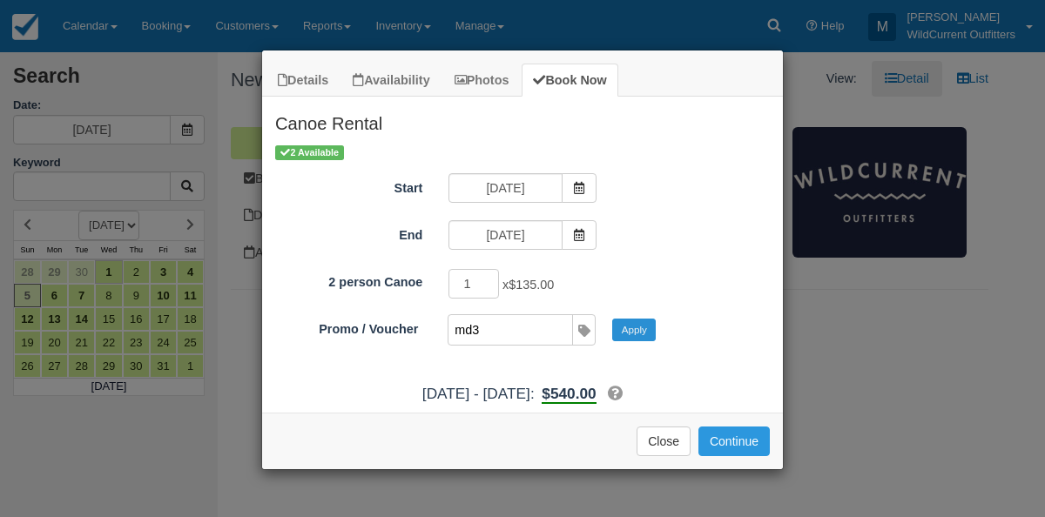
type input "md3"
click at [634, 330] on button "Apply" at bounding box center [634, 330] width 44 height 23
click at [723, 436] on button "Continue" at bounding box center [733, 442] width 71 height 30
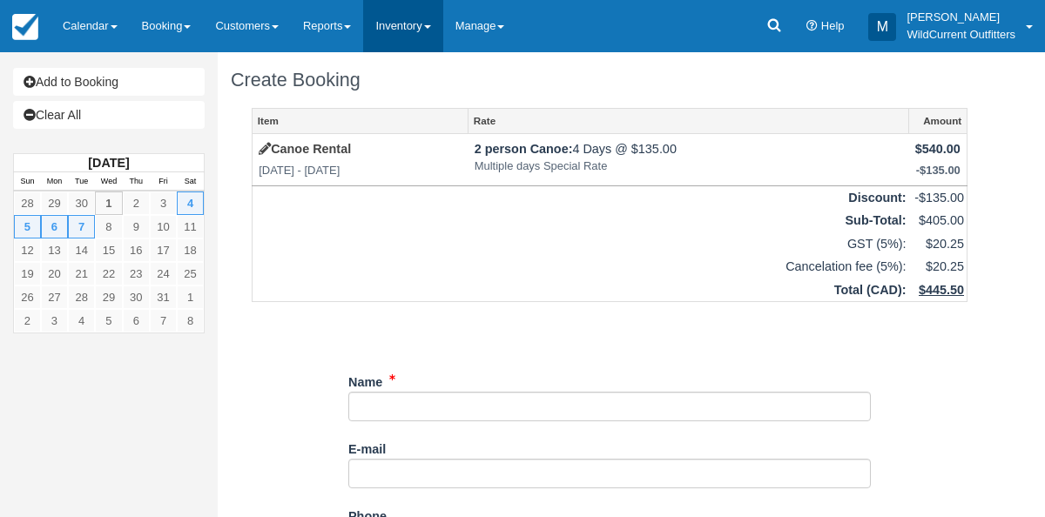
click at [425, 31] on link "Inventory" at bounding box center [402, 26] width 79 height 52
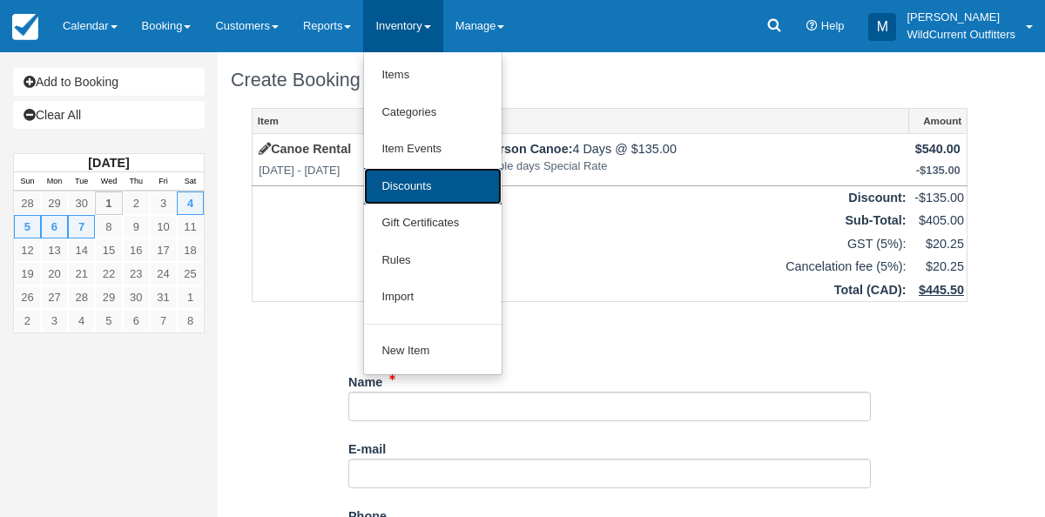
click at [417, 195] on link "Discounts" at bounding box center [433, 186] width 138 height 37
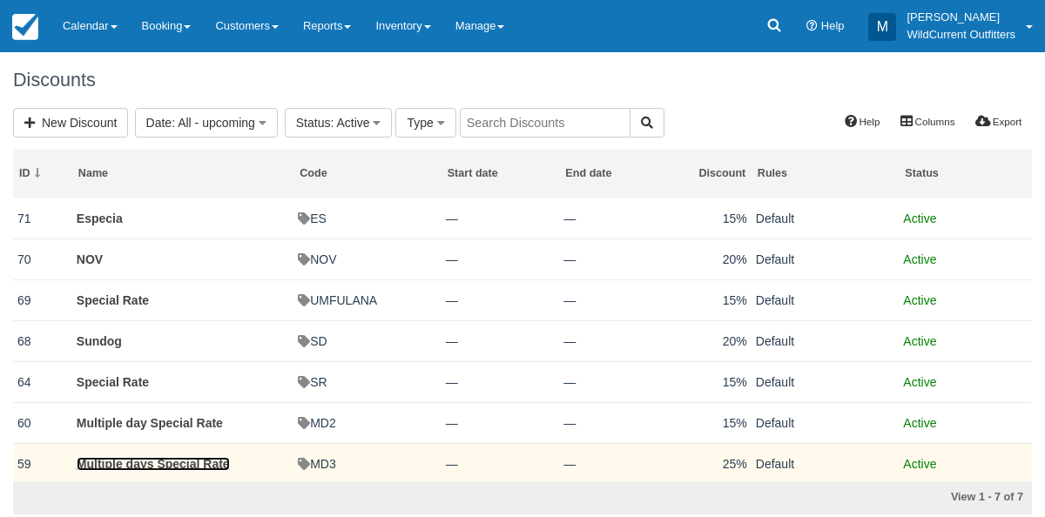
click at [132, 457] on link "Multiple days Special Rate" at bounding box center [153, 464] width 153 height 14
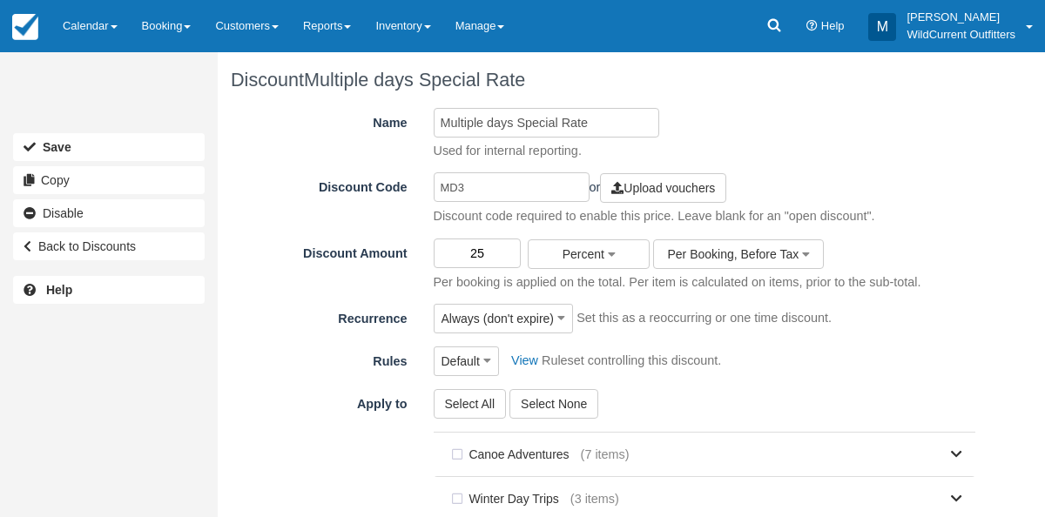
click at [494, 252] on input "25" at bounding box center [478, 254] width 88 height 30
type input "2"
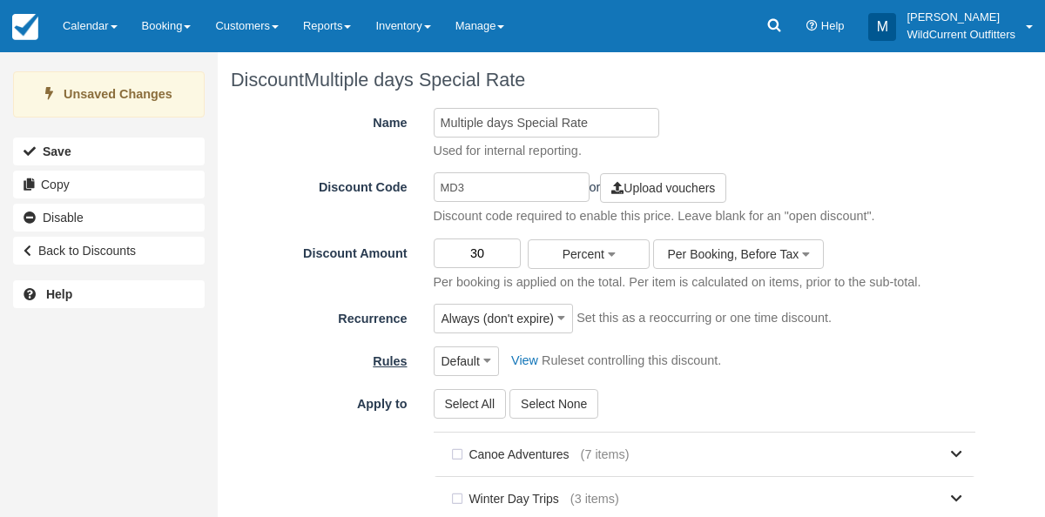
type input "30"
click at [315, 354] on label "Rules" at bounding box center [326, 358] width 190 height 24
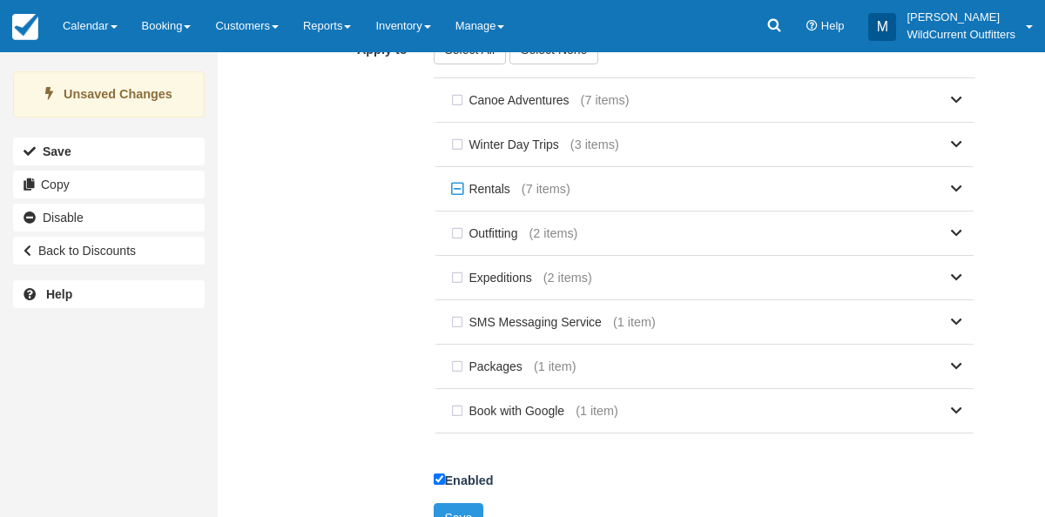
scroll to position [375, 0]
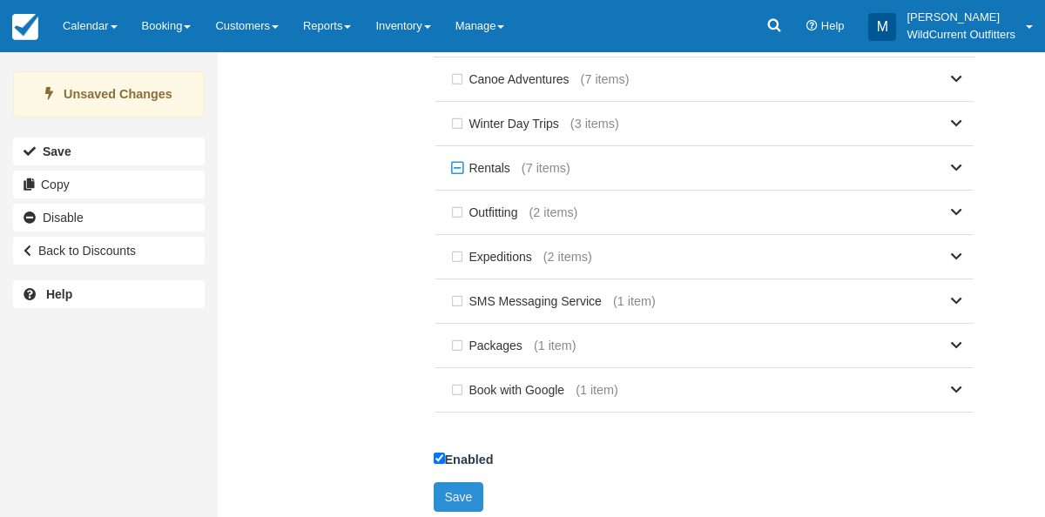
click at [451, 487] on button "Save" at bounding box center [459, 497] width 50 height 30
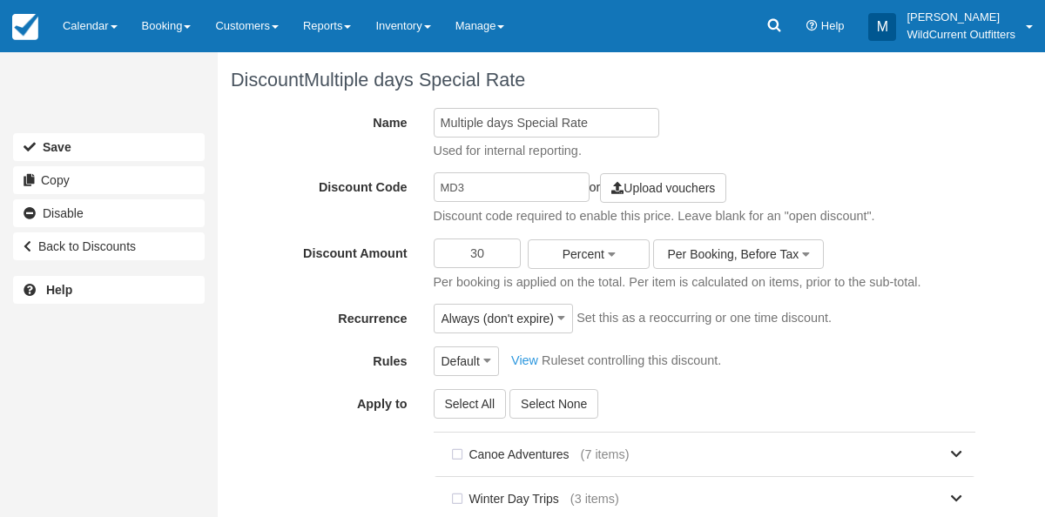
scroll to position [375, 0]
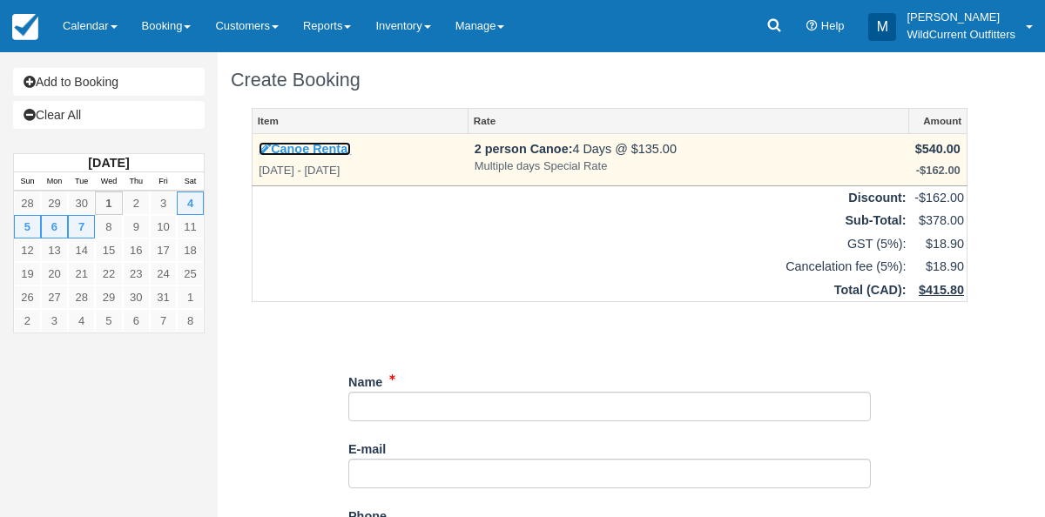
click at [262, 144] on icon at bounding box center [265, 149] width 12 height 12
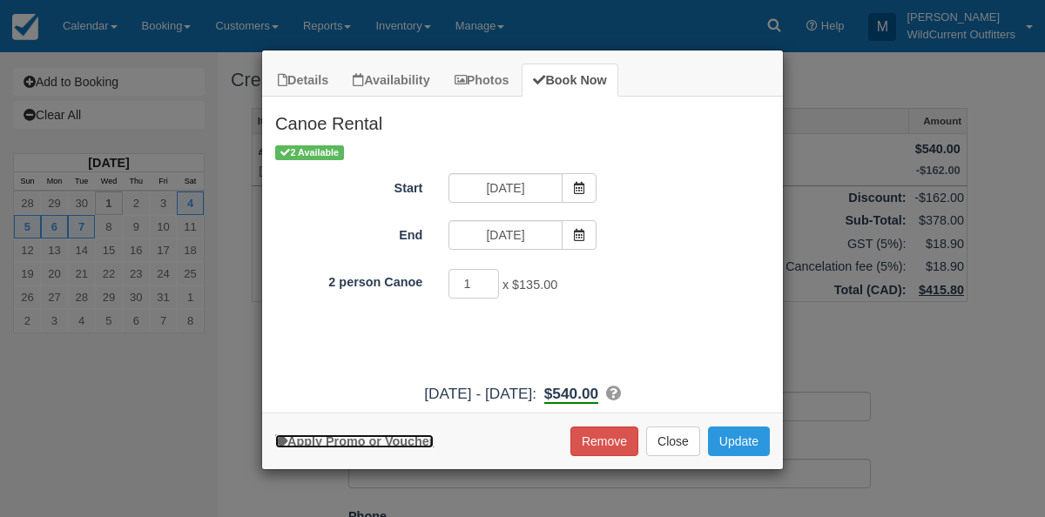
click at [387, 439] on link "Apply Promo or Voucher" at bounding box center [354, 441] width 158 height 14
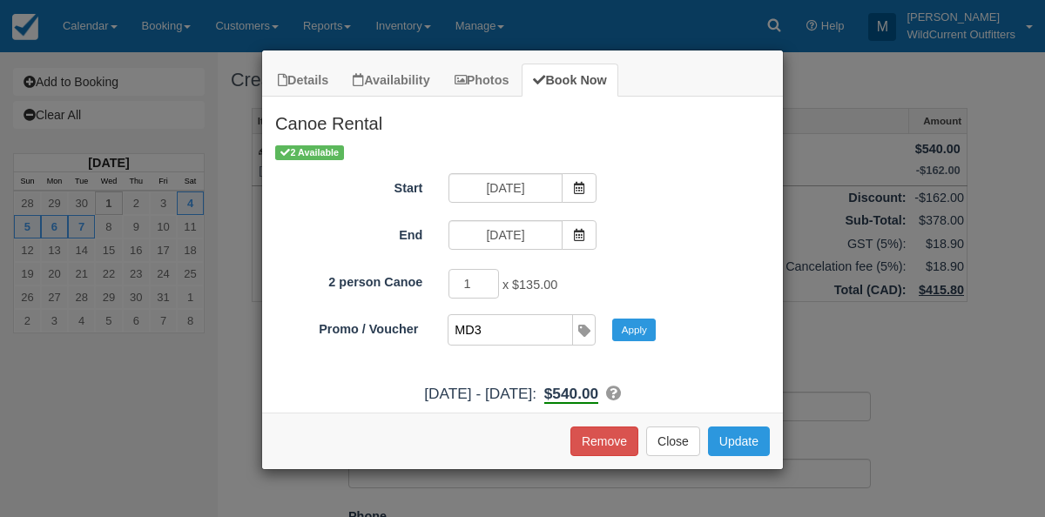
click at [504, 332] on input "MD3" at bounding box center [509, 330] width 122 height 30
type input "MD3"
click at [636, 327] on button "Apply" at bounding box center [634, 330] width 44 height 23
type input "2"
click at [494, 276] on input "2" at bounding box center [473, 284] width 50 height 30
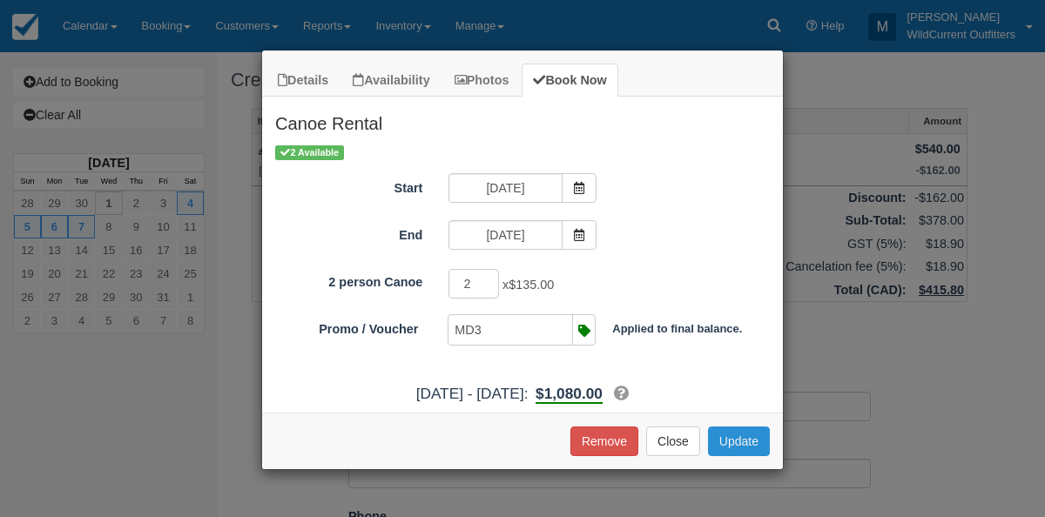
click at [741, 436] on button "Update" at bounding box center [739, 442] width 62 height 30
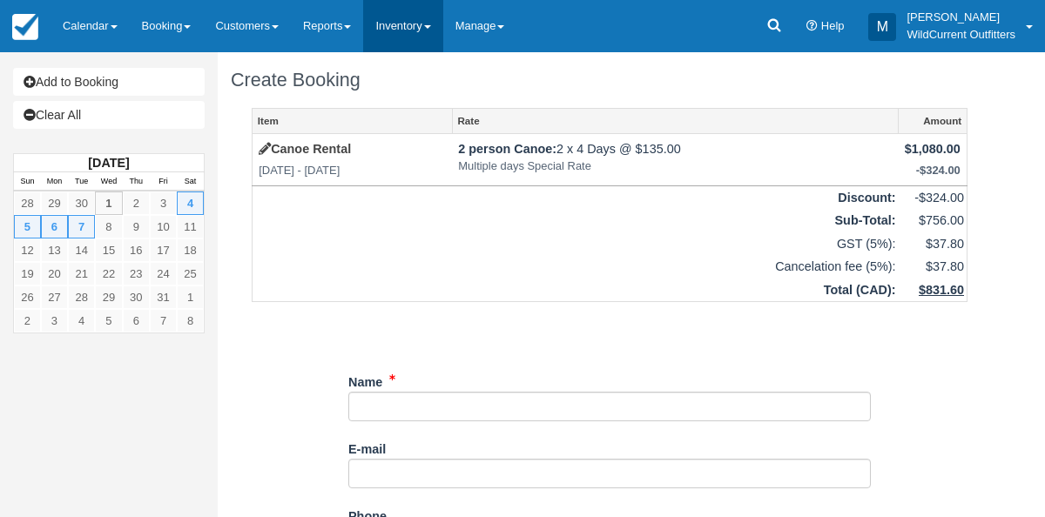
click at [434, 31] on link "Inventory" at bounding box center [402, 26] width 79 height 52
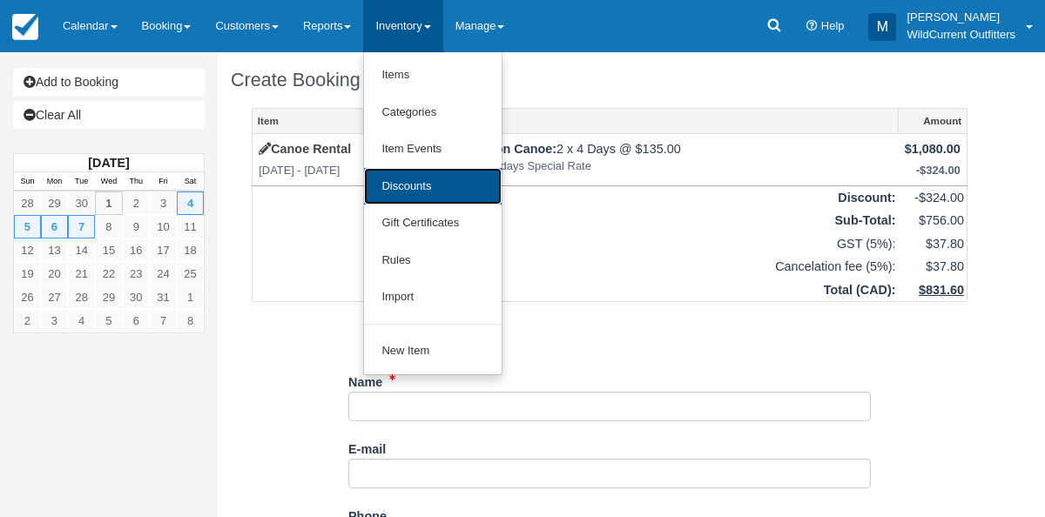
click at [412, 182] on link "Discounts" at bounding box center [433, 186] width 138 height 37
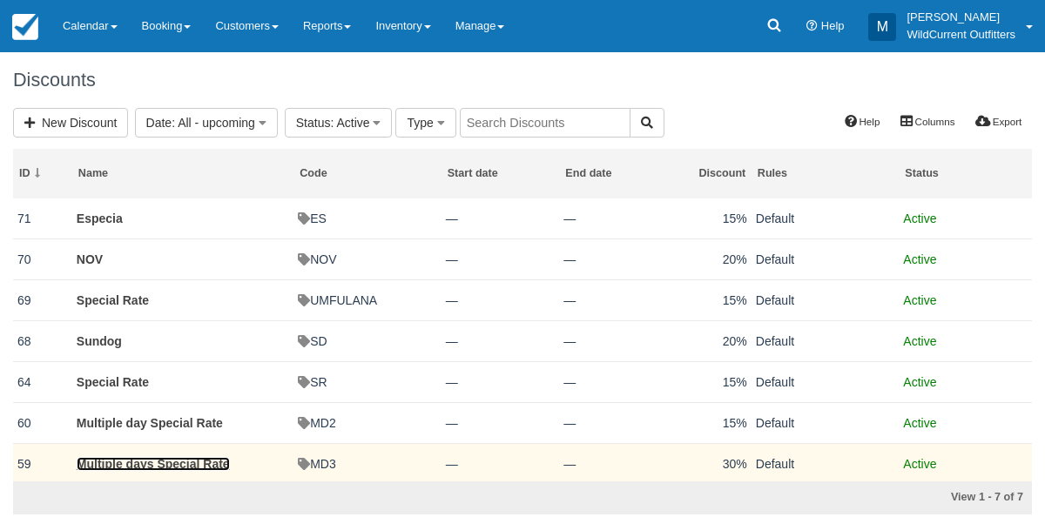
click at [130, 458] on link "Multiple days Special Rate" at bounding box center [153, 464] width 153 height 14
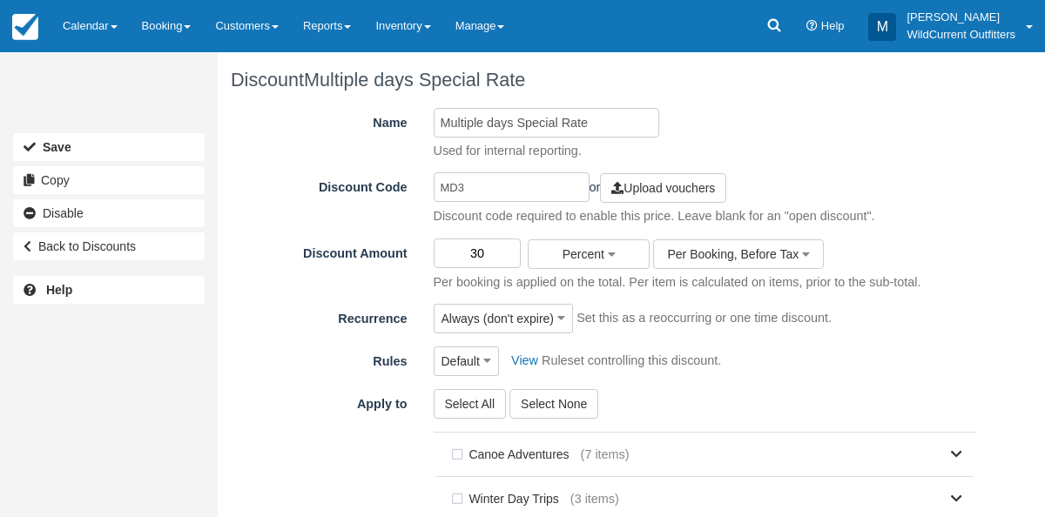
click at [485, 259] on input "30" at bounding box center [478, 254] width 88 height 30
type input "3"
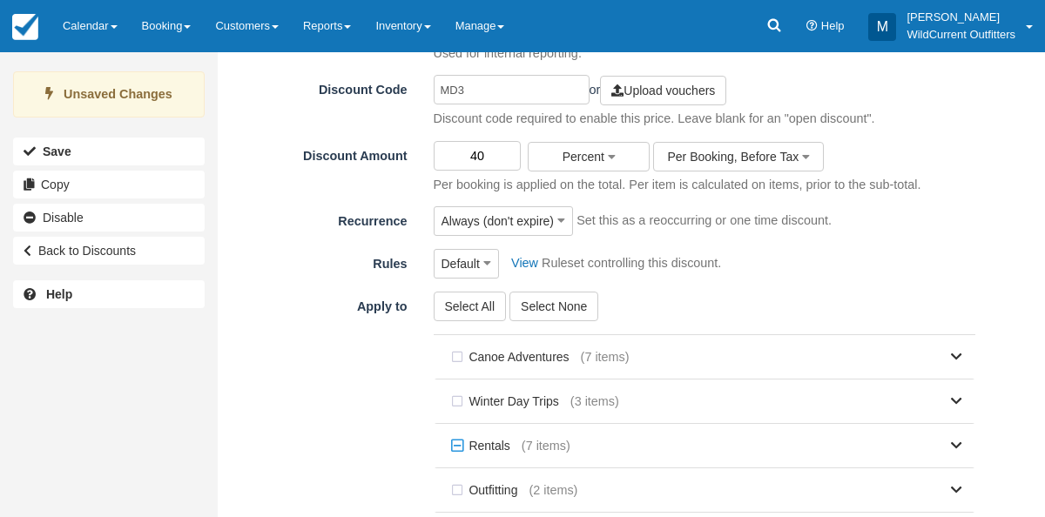
scroll to position [375, 0]
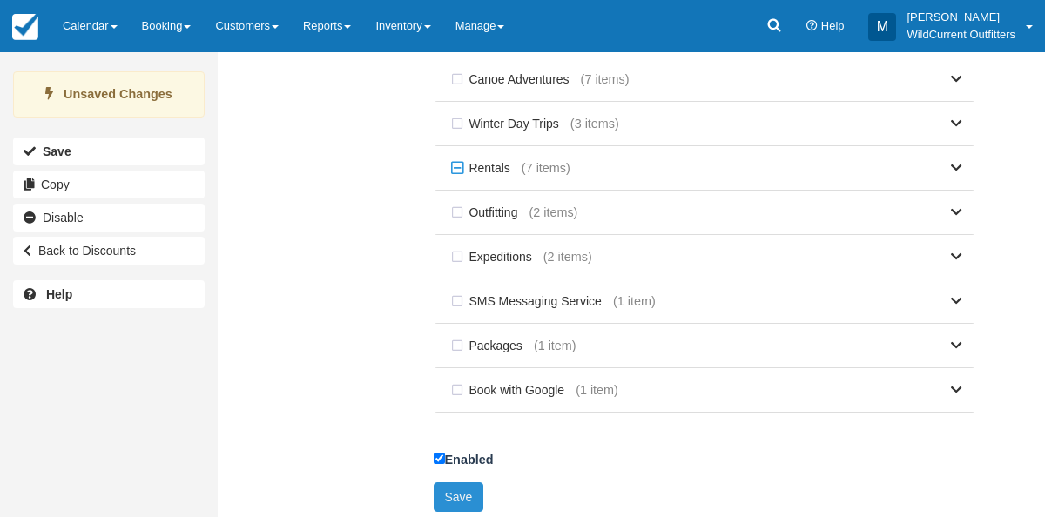
type input "40"
click at [445, 486] on button "Save" at bounding box center [459, 497] width 50 height 30
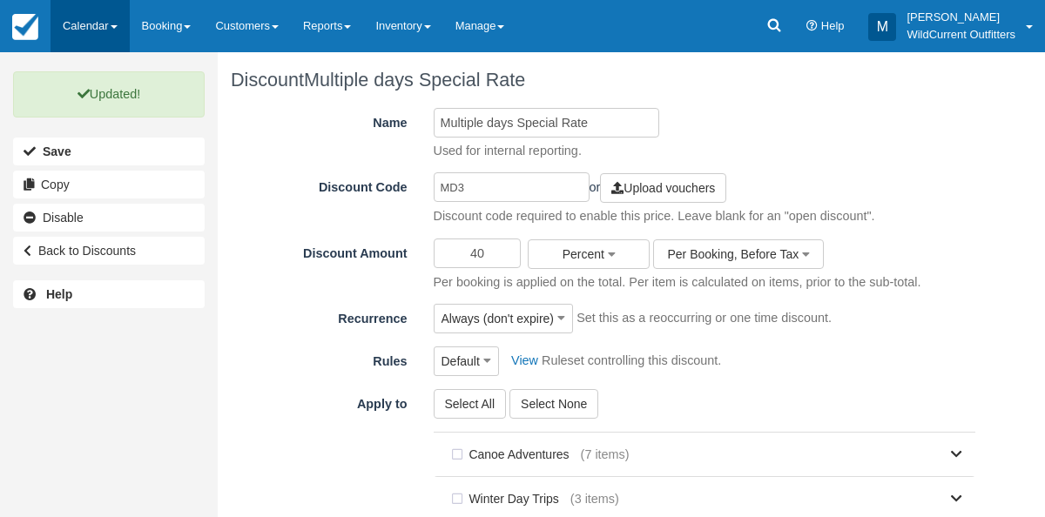
click at [61, 27] on link "Calendar" at bounding box center [89, 26] width 79 height 52
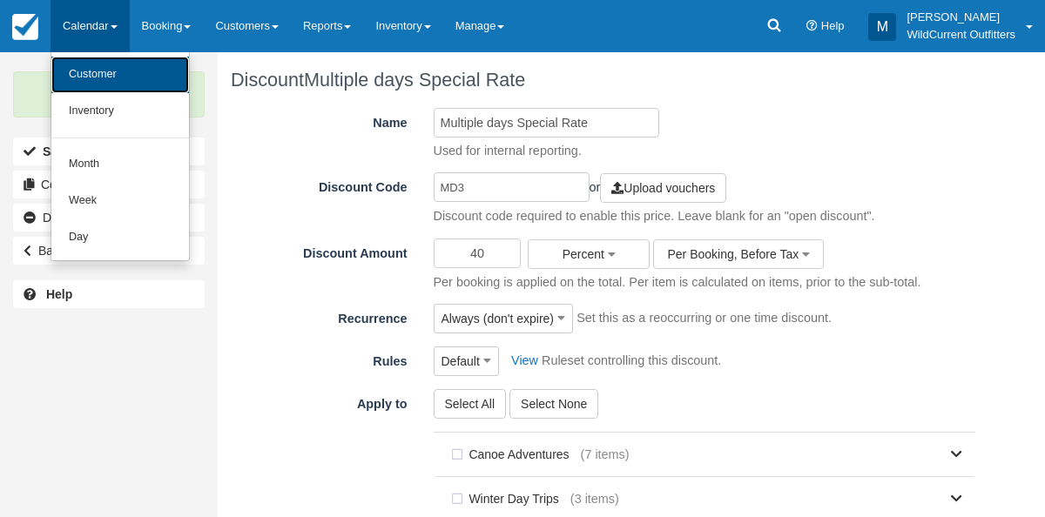
click at [76, 70] on link "Customer" at bounding box center [120, 75] width 138 height 37
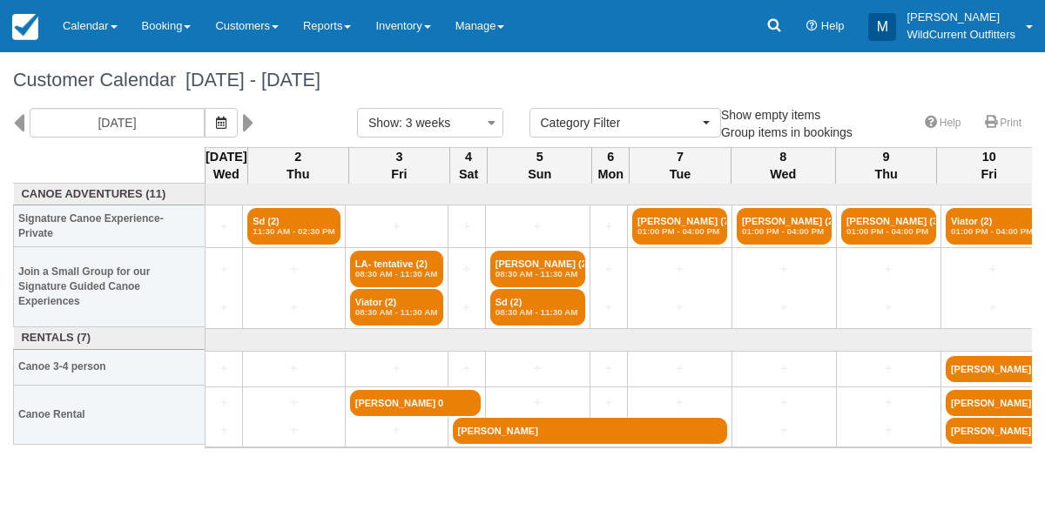
select select
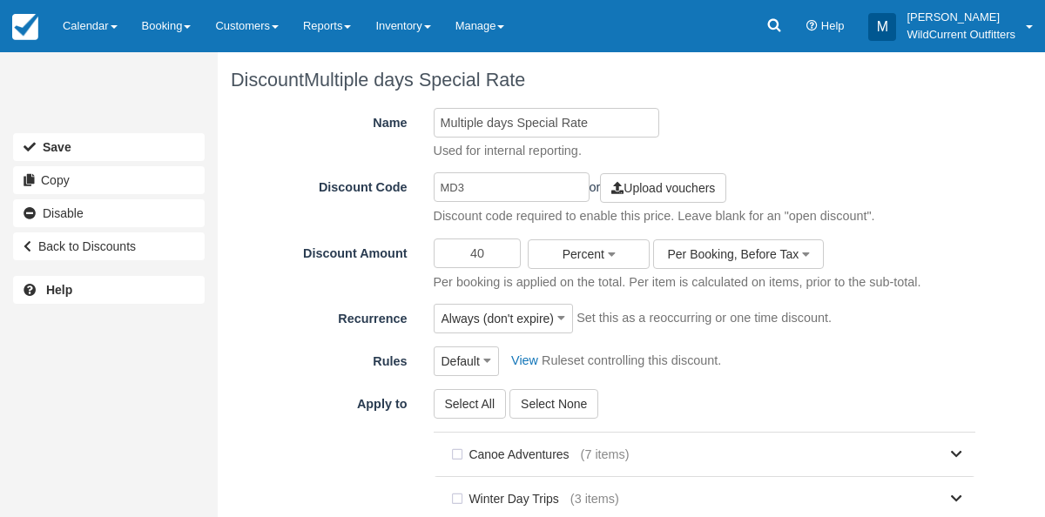
scroll to position [375, 0]
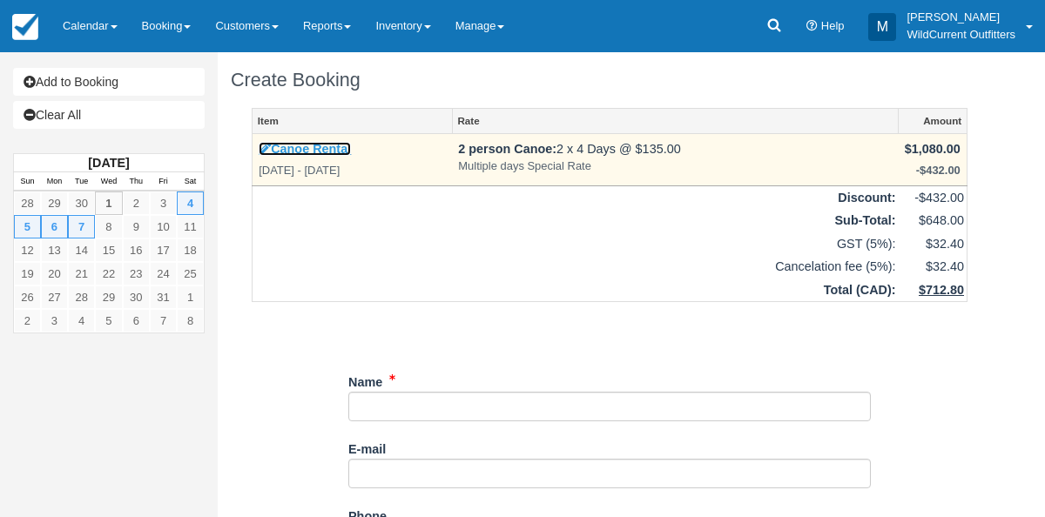
click at [267, 147] on icon at bounding box center [265, 149] width 12 height 12
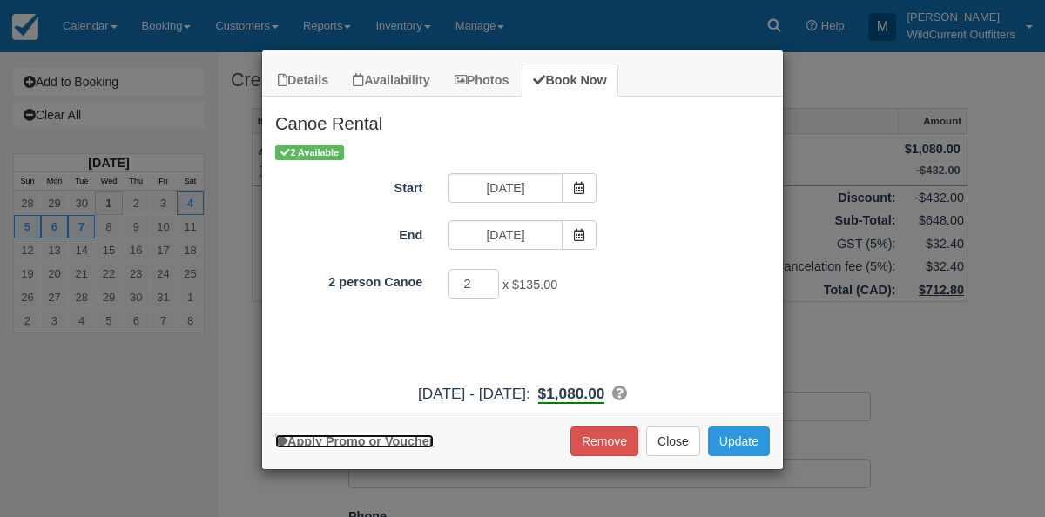
click at [347, 434] on link "Apply Promo or Voucher" at bounding box center [354, 441] width 158 height 14
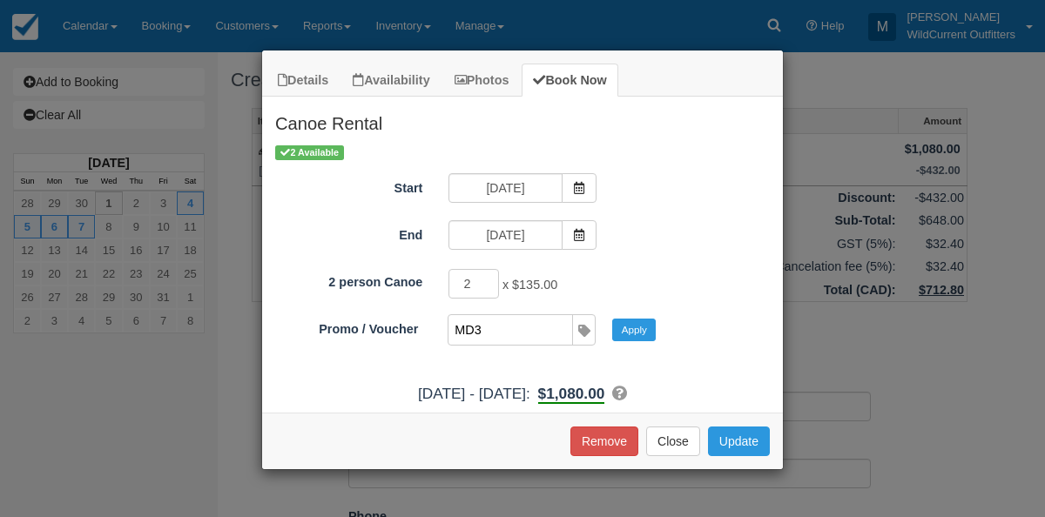
click at [505, 319] on input "MD3" at bounding box center [509, 330] width 122 height 30
type input "MD3"
click at [625, 330] on button "Apply" at bounding box center [634, 330] width 44 height 23
click at [731, 440] on button "Update" at bounding box center [739, 442] width 62 height 30
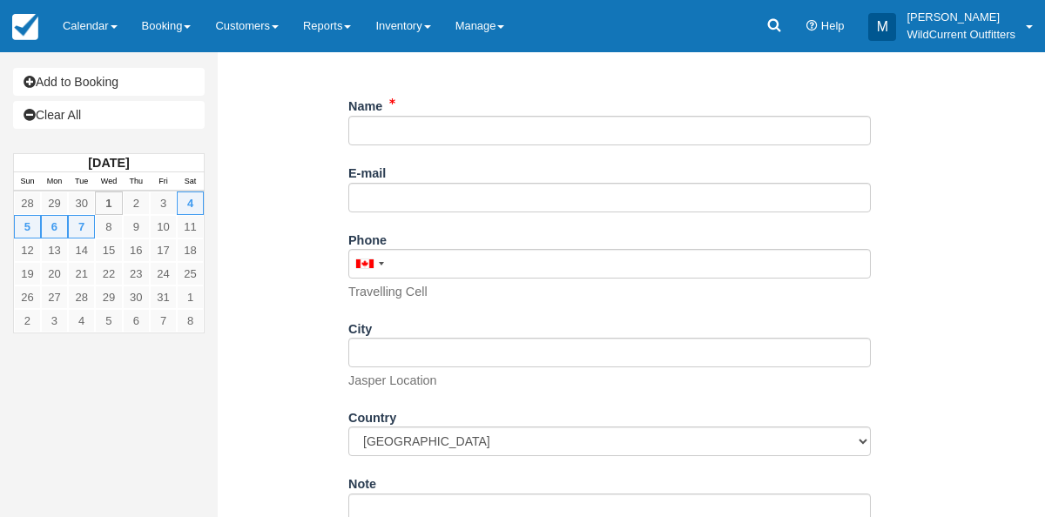
scroll to position [393, 0]
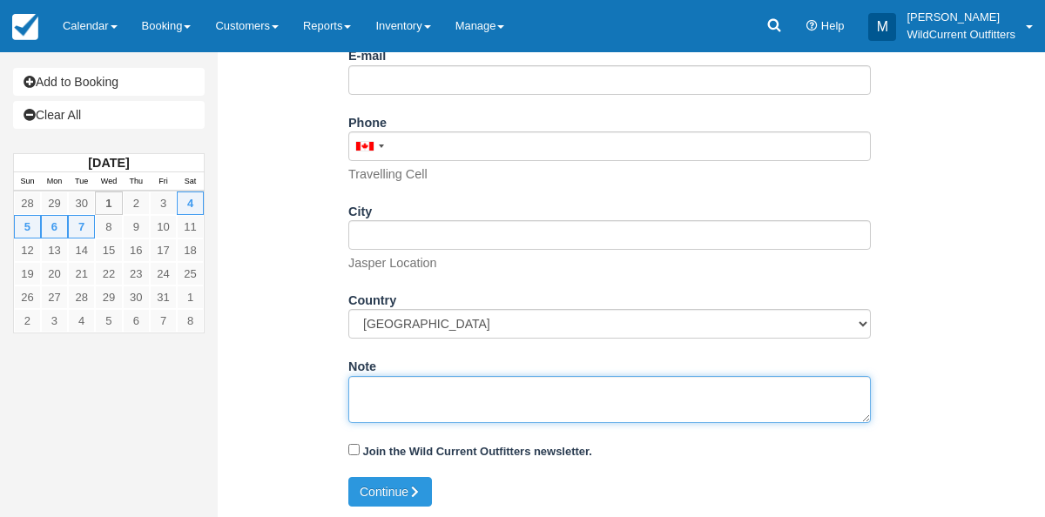
click at [424, 389] on textarea "Note" at bounding box center [609, 399] width 522 height 47
paste textarea "Name: analyn cipriano Email: ana_lyn0426@yahoo.ca Which day would you like to r…"
drag, startPoint x: 490, startPoint y: 391, endPoint x: 397, endPoint y: 389, distance: 93.2
click at [397, 389] on textarea "Name: analyn cipriano Email: ana_lyn0426@yahoo.ca Which day would you like to r…" at bounding box center [609, 399] width 522 height 47
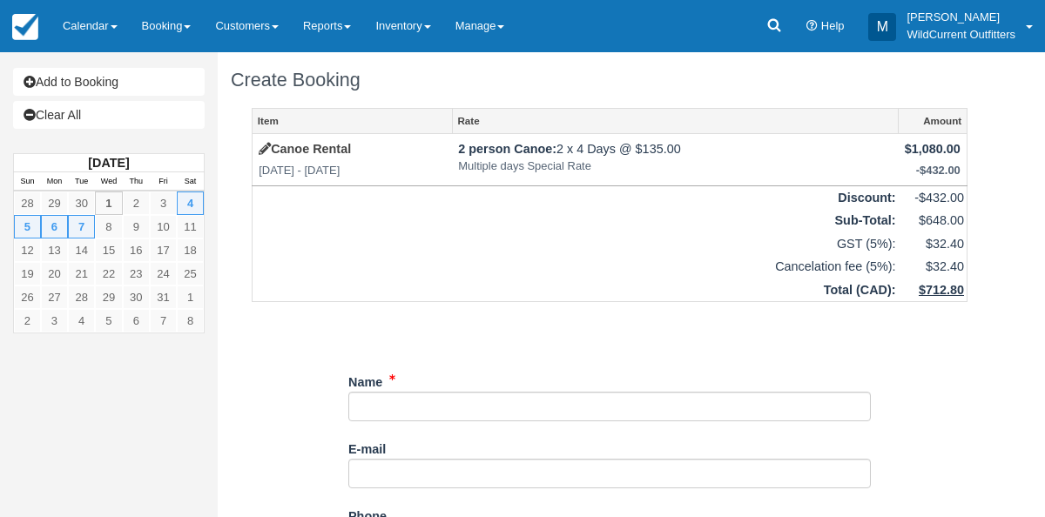
type textarea "Name: analyn cipriano Email: ana_lyn0426@yahoo.ca Which day would you like to r…"
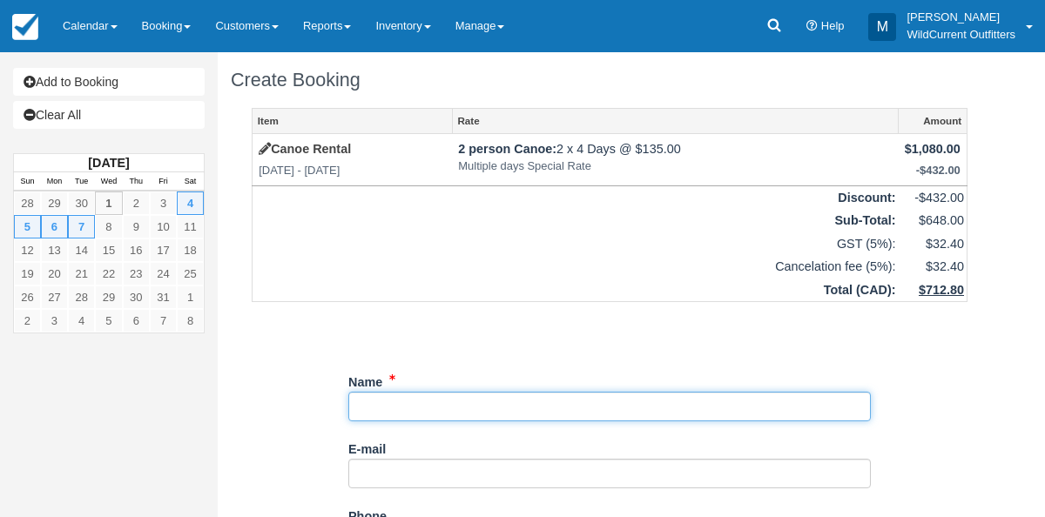
click at [387, 405] on input "Name" at bounding box center [609, 407] width 522 height 30
paste input "analyn cipriano"
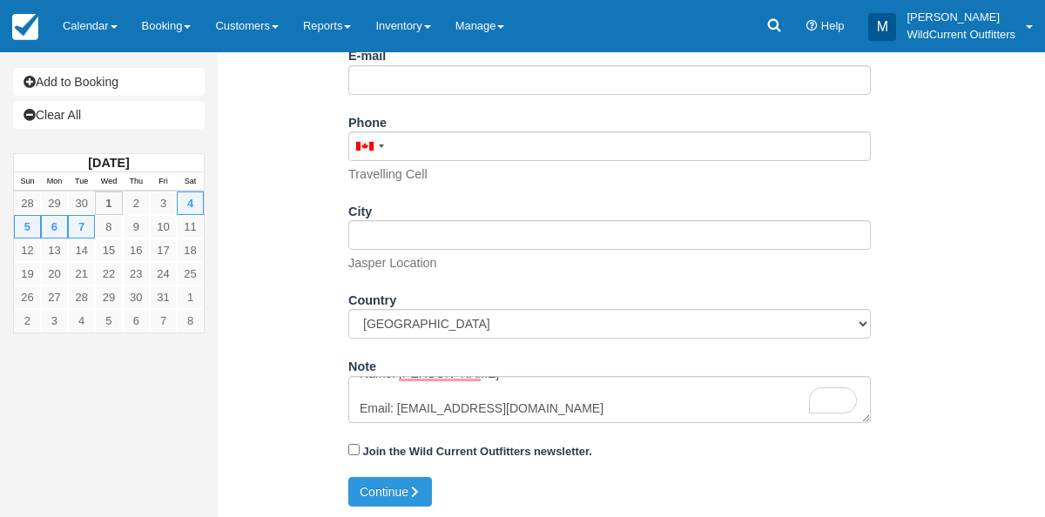
scroll to position [33, 0]
type input "analyn cipriano"
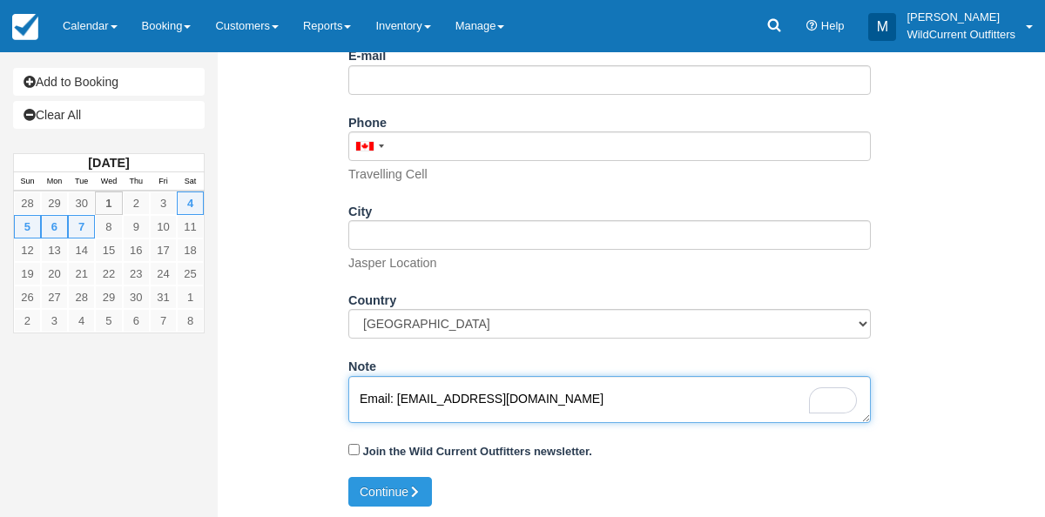
drag, startPoint x: 541, startPoint y: 401, endPoint x: 394, endPoint y: 400, distance: 146.3
click at [394, 400] on textarea "Name: analyn cipriano Email: ana_lyn0426@yahoo.ca Which day would you like to r…" at bounding box center [609, 399] width 522 height 47
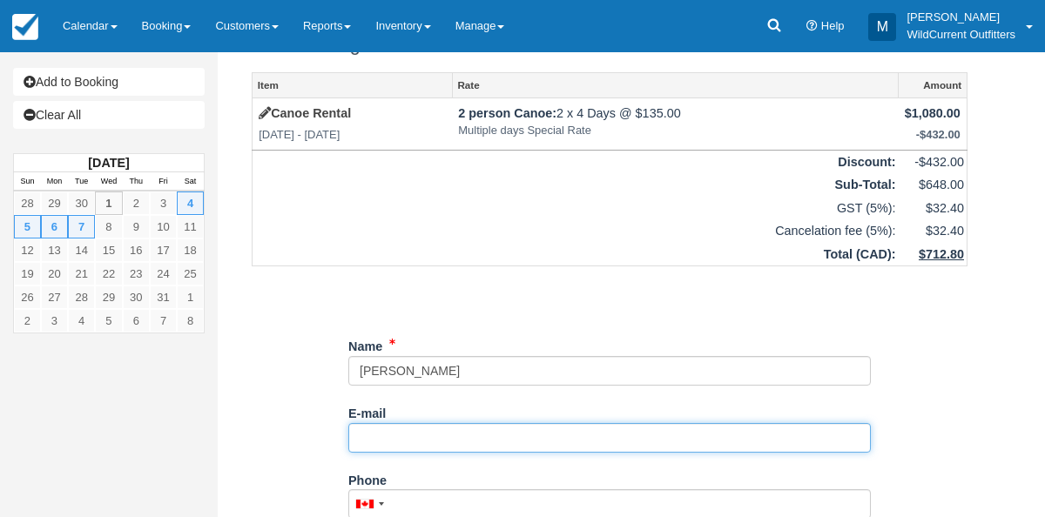
click at [399, 436] on input "E-mail" at bounding box center [609, 438] width 522 height 30
paste input "ana_lyn0426@yahoo.ca"
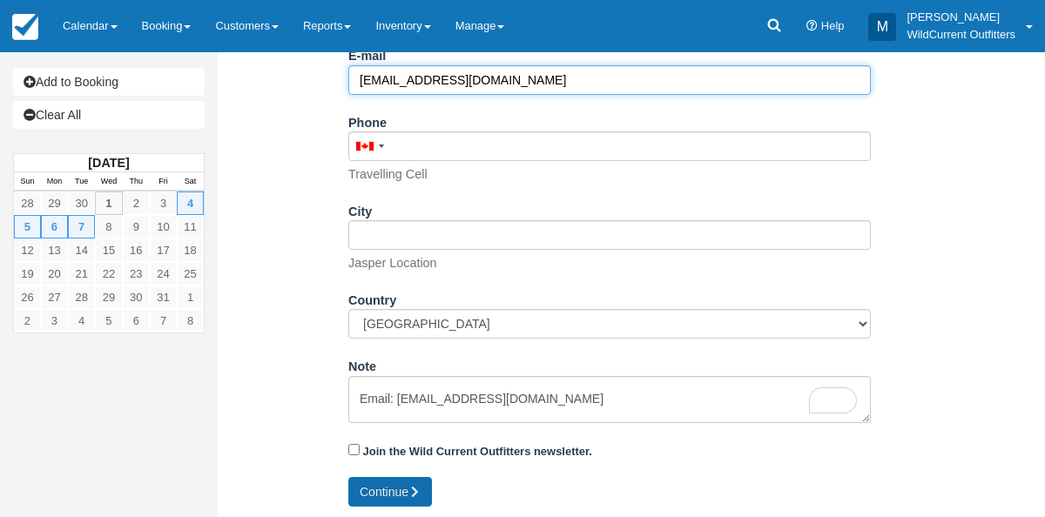
type input "ana_lyn0426@yahoo.ca"
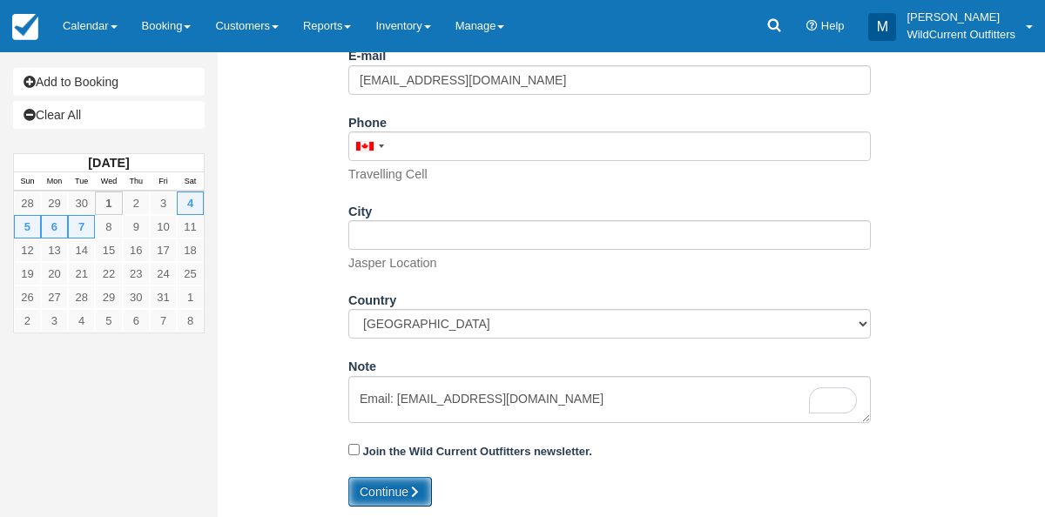
click at [393, 495] on button "Continue" at bounding box center [390, 492] width 84 height 30
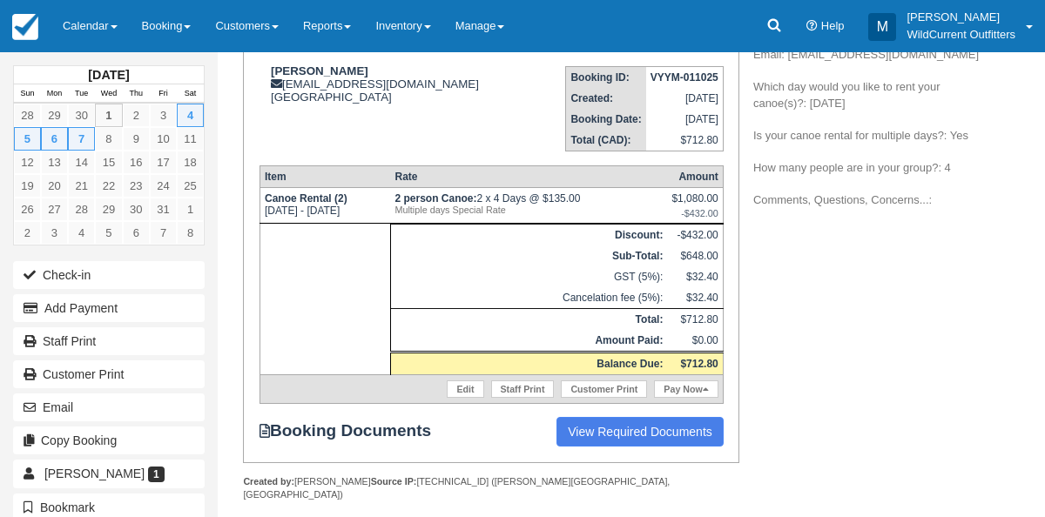
scroll to position [247, 0]
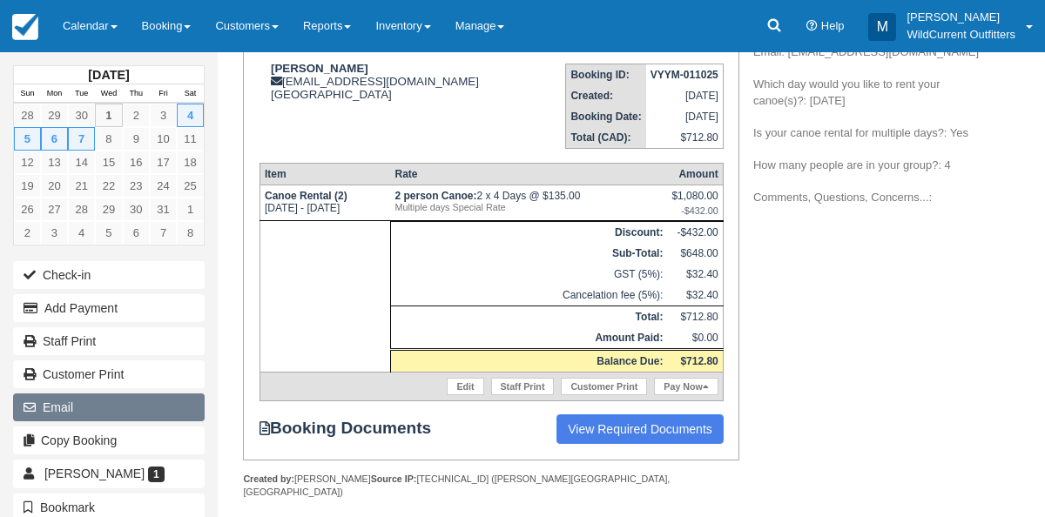
click at [118, 413] on button "Email" at bounding box center [109, 407] width 192 height 28
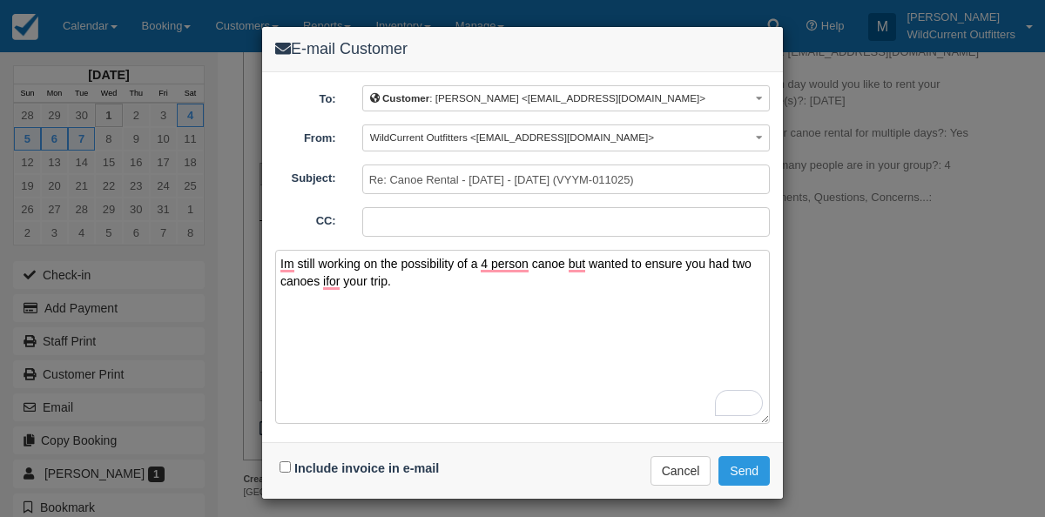
click at [336, 252] on textarea "Im still working on the possibility of a 4 person canoe but wanted to ensure yo…" at bounding box center [522, 337] width 494 height 174
drag, startPoint x: 388, startPoint y: 284, endPoint x: 305, endPoint y: 265, distance: 85.7
click at [305, 265] on textarea "Im still working on the possibility of a 4 person canoe but wanted to ensure yo…" at bounding box center [522, 337] width 494 height 174
drag, startPoint x: 391, startPoint y: 281, endPoint x: 263, endPoint y: 263, distance: 129.3
click at [263, 263] on div "E-mail Customer To: Customer : [PERSON_NAME] <[EMAIL_ADDRESS][DOMAIN_NAME]> Cus…" at bounding box center [522, 258] width 1045 height 517
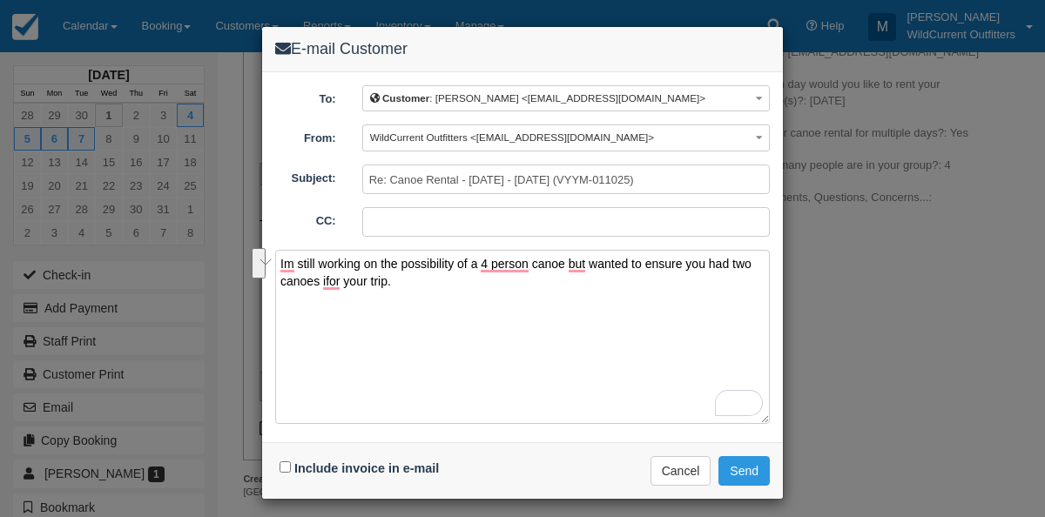
type textarea "Im still working on the possibility of a 4 person canoe but wanted to ensure yo…"
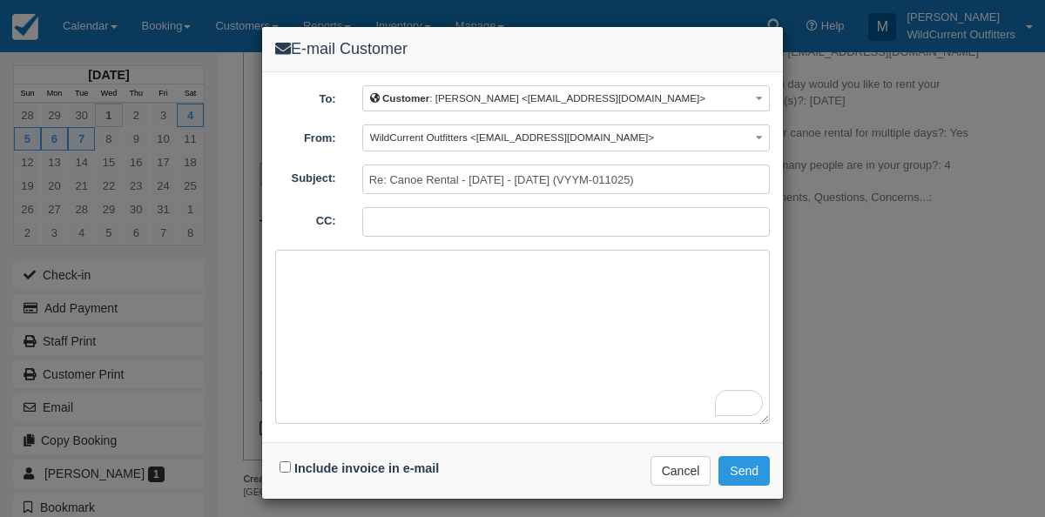
paste textarea "Hi [PERSON_NAME], I'm still exploring the possibility of securing a four-person…"
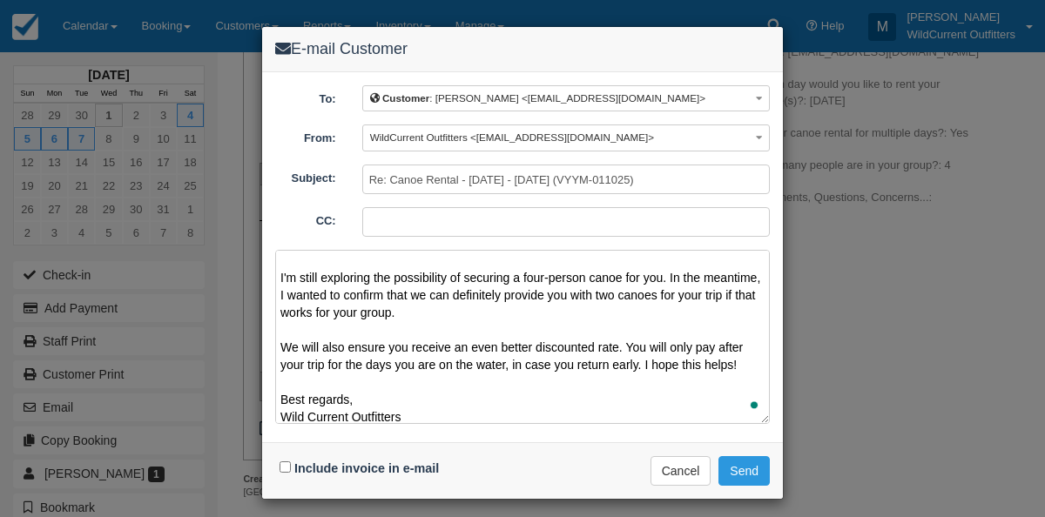
scroll to position [21, 0]
type textarea "Hi [PERSON_NAME], I'm still exploring the possibility of securing a four-person…"
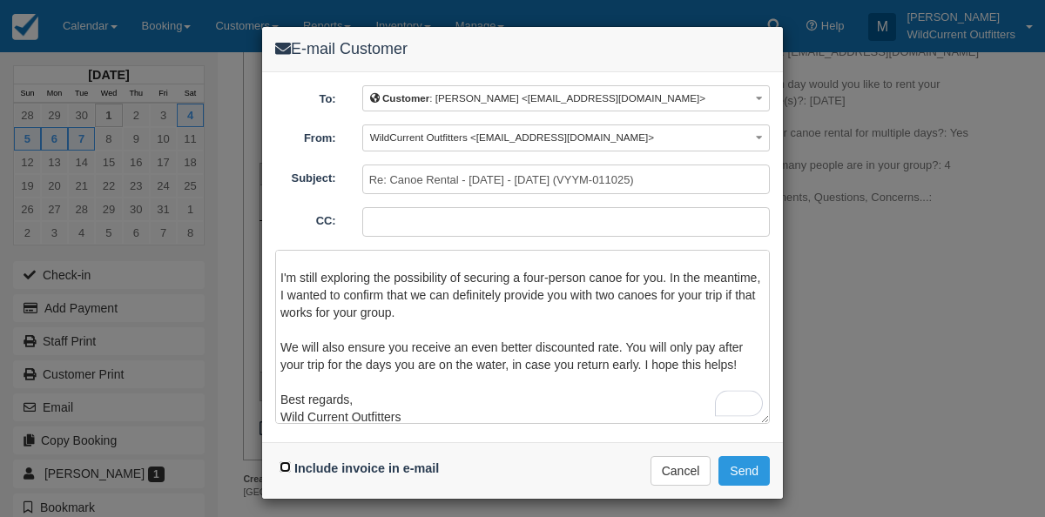
click at [283, 468] on input "Include invoice in e-mail" at bounding box center [284, 466] width 11 height 11
checkbox input "true"
click at [749, 463] on button "Send" at bounding box center [743, 471] width 51 height 30
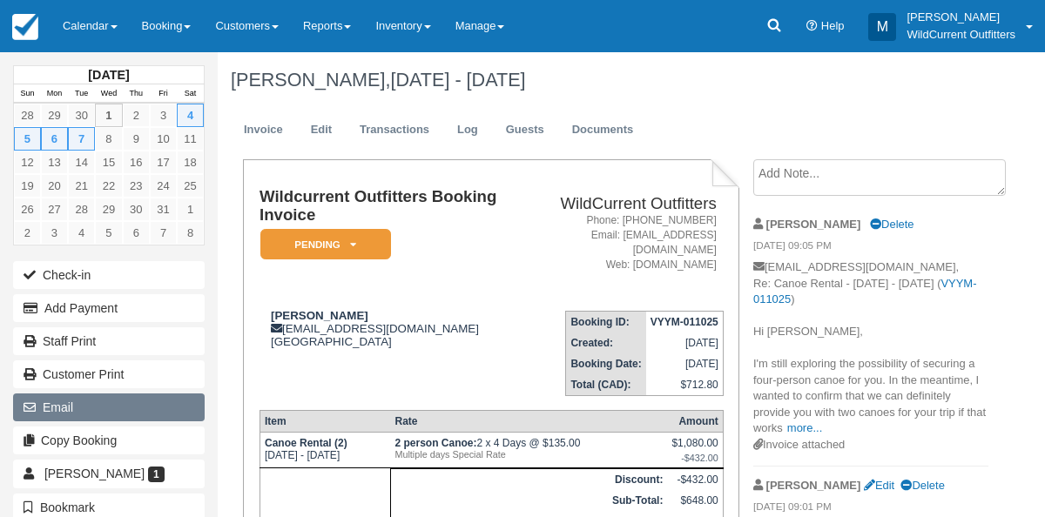
click at [59, 399] on button "Email" at bounding box center [109, 407] width 192 height 28
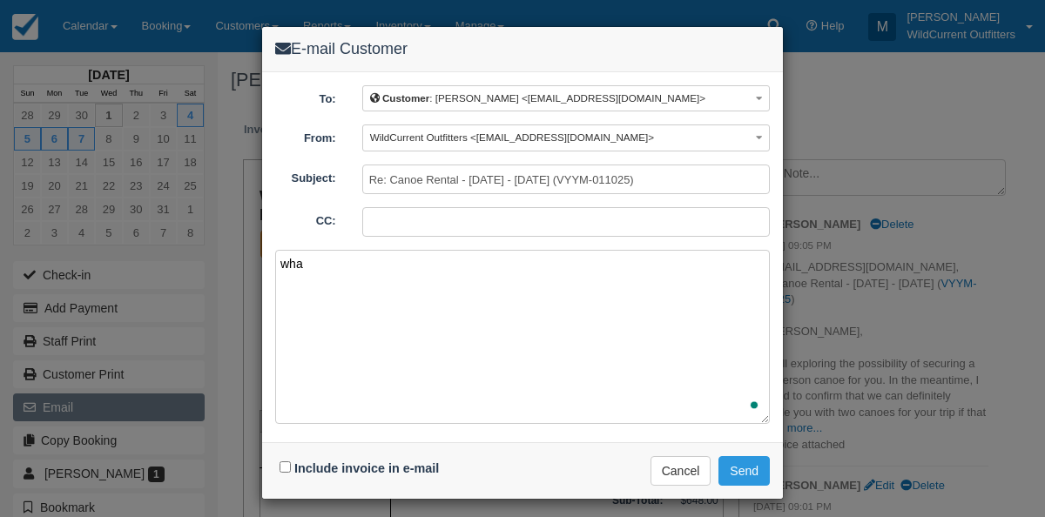
type textarea "what"
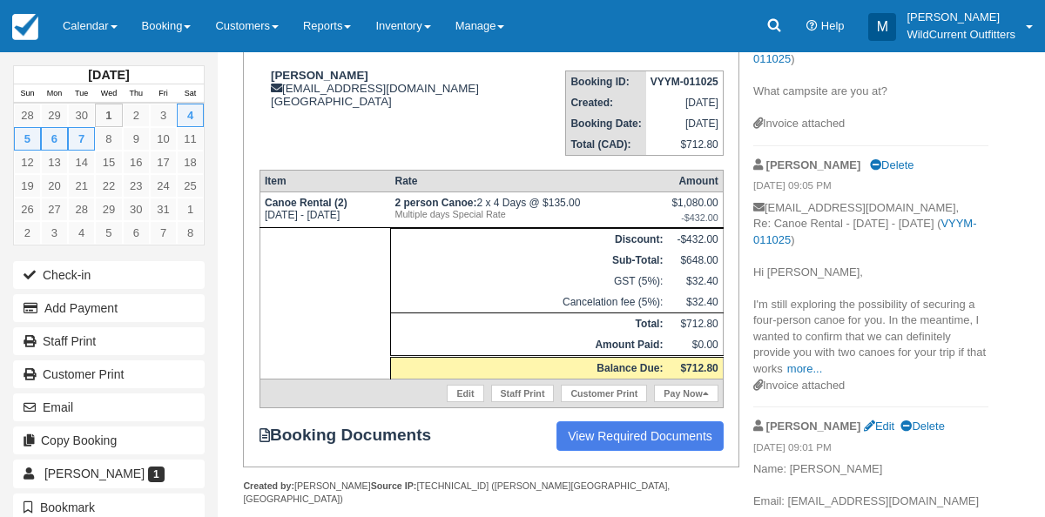
scroll to position [242, 0]
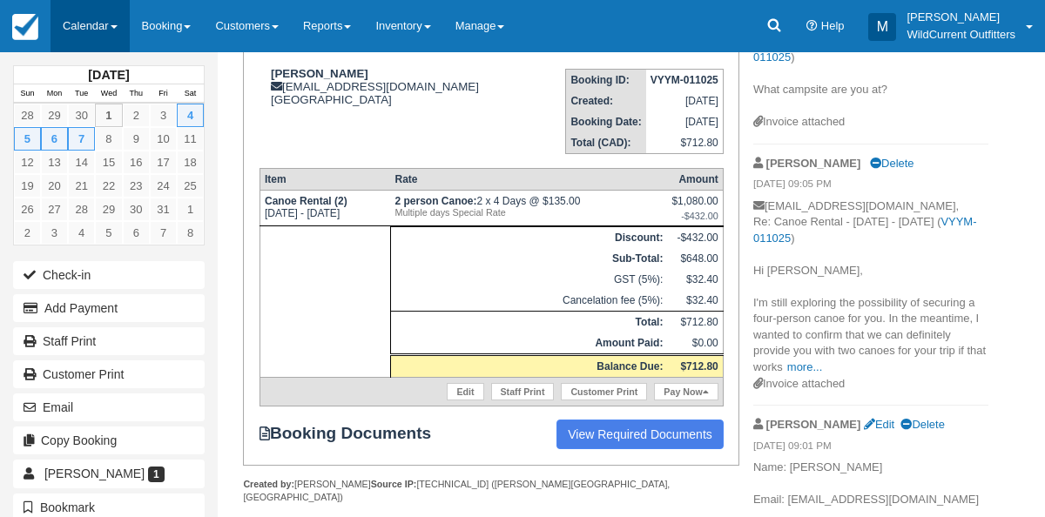
click at [69, 17] on link "Calendar" at bounding box center [89, 26] width 79 height 52
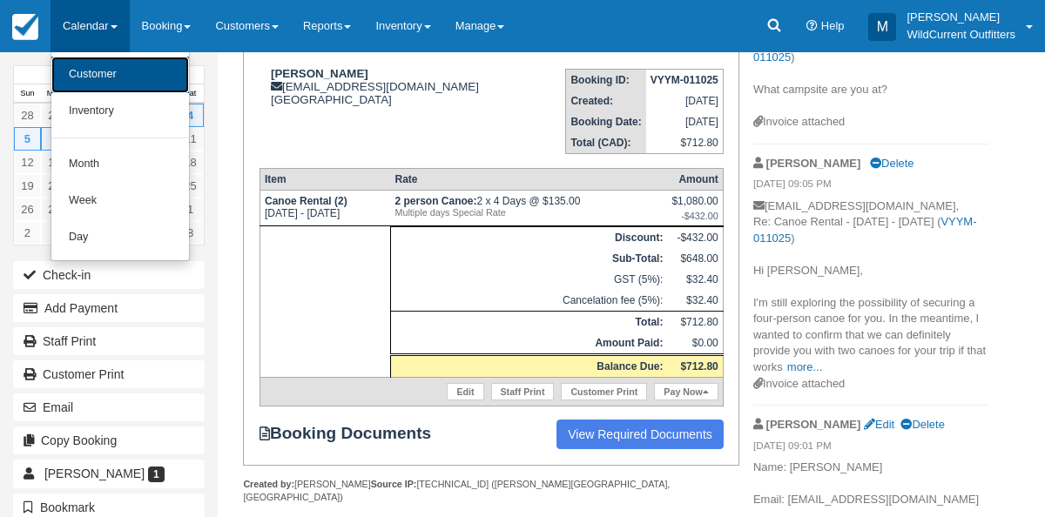
click at [84, 70] on link "Customer" at bounding box center [120, 75] width 138 height 37
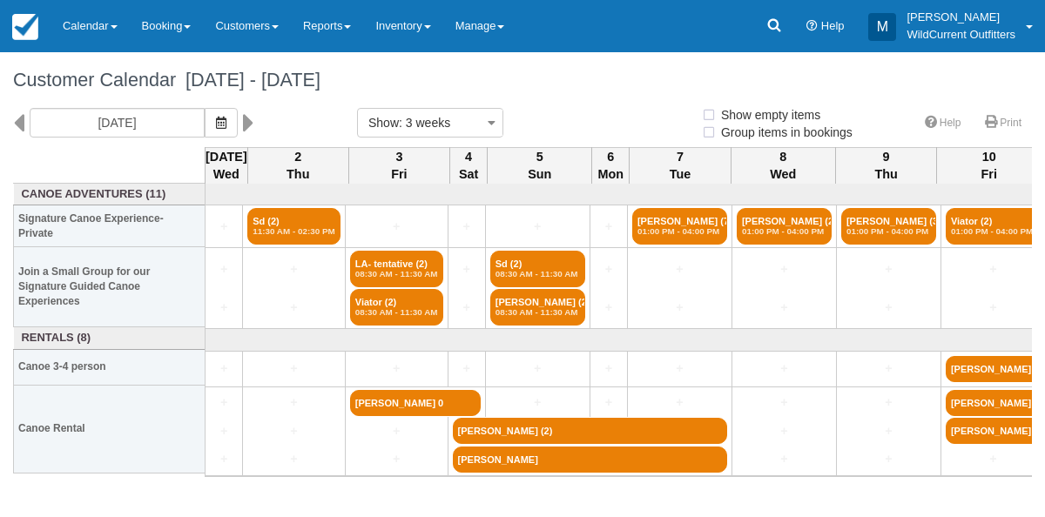
select select
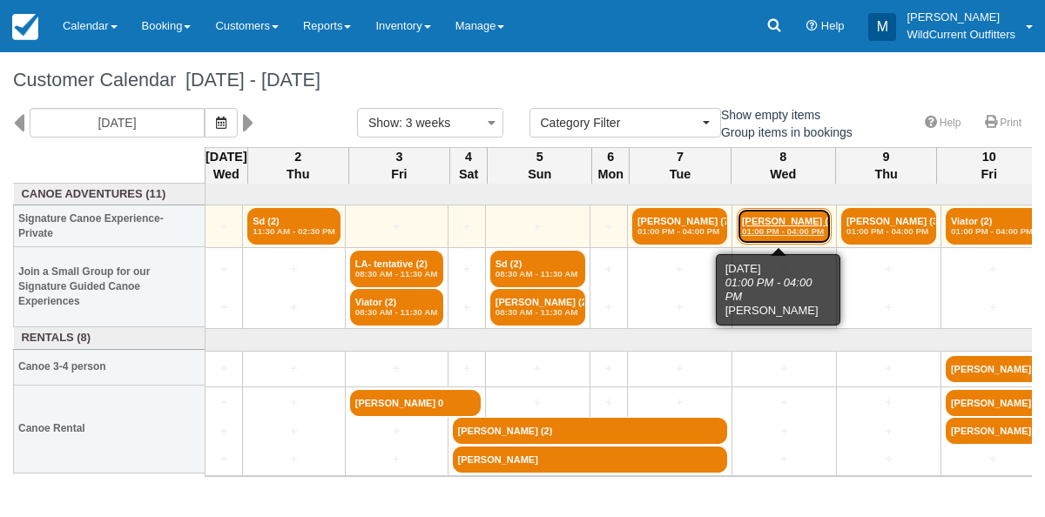
click at [776, 221] on link "[PERSON_NAME] (2) 01:00 PM - 04:00 PM" at bounding box center [783, 226] width 95 height 37
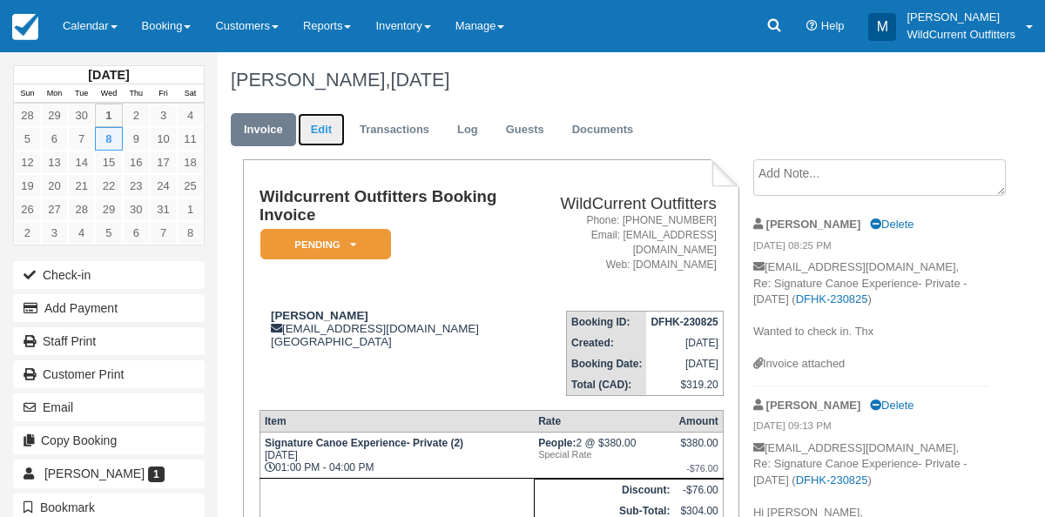
click at [326, 133] on link "Edit" at bounding box center [321, 130] width 47 height 34
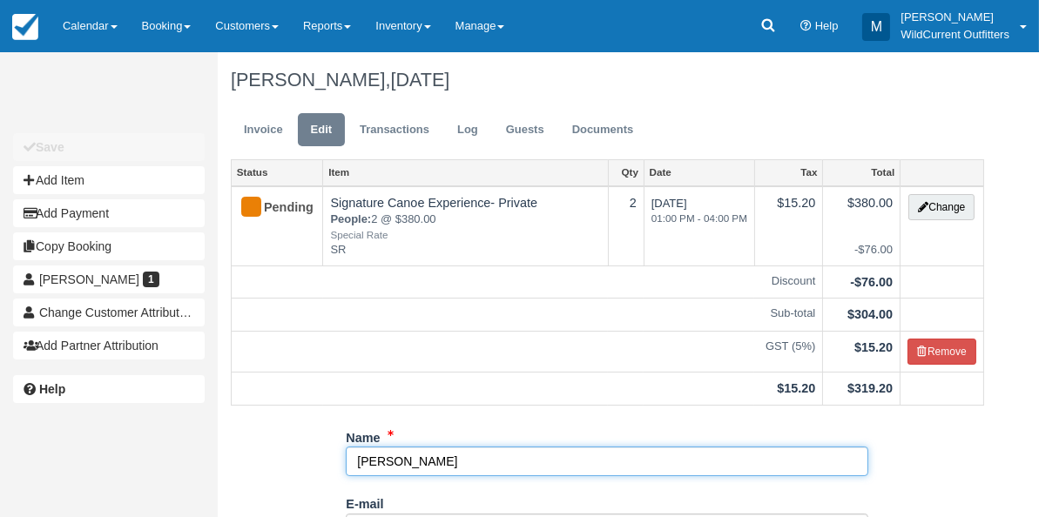
click at [356, 454] on input "Victoria Stevenson" at bounding box center [607, 462] width 522 height 30
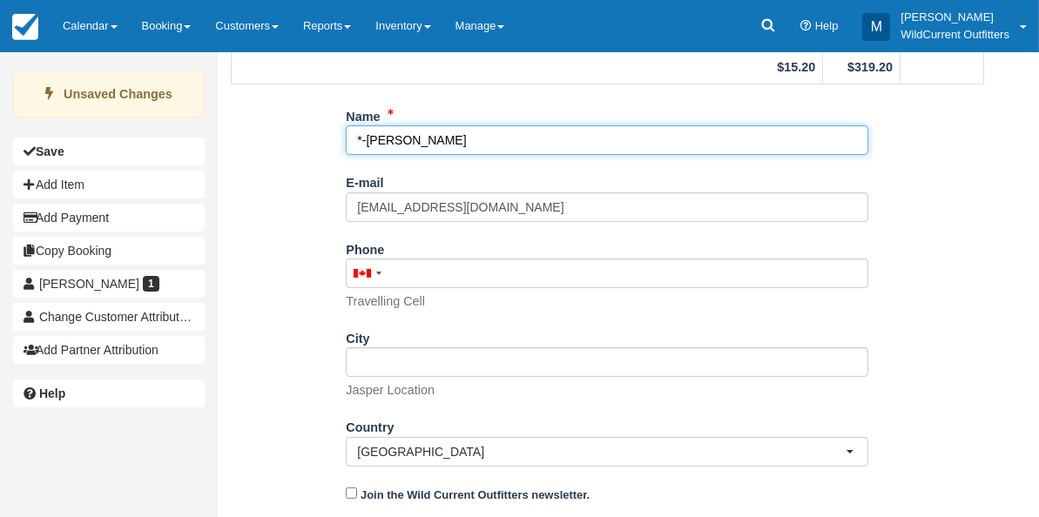
scroll to position [364, 0]
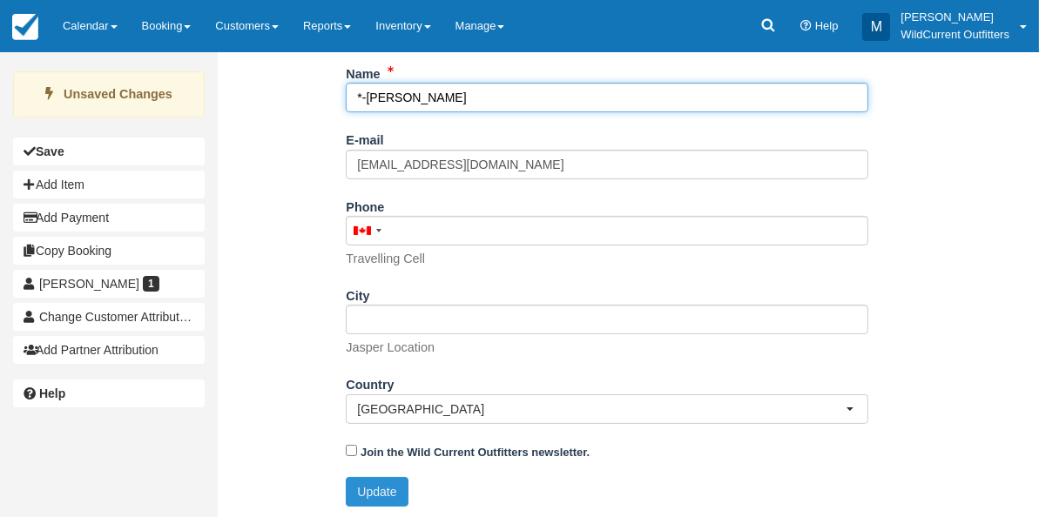
type input "*-[PERSON_NAME]"
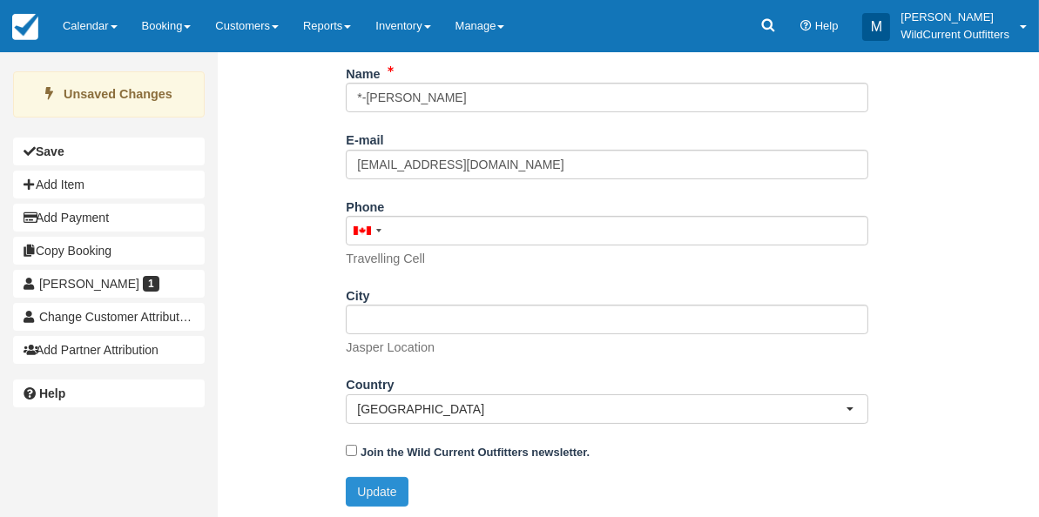
click at [362, 495] on button "Update" at bounding box center [377, 492] width 62 height 30
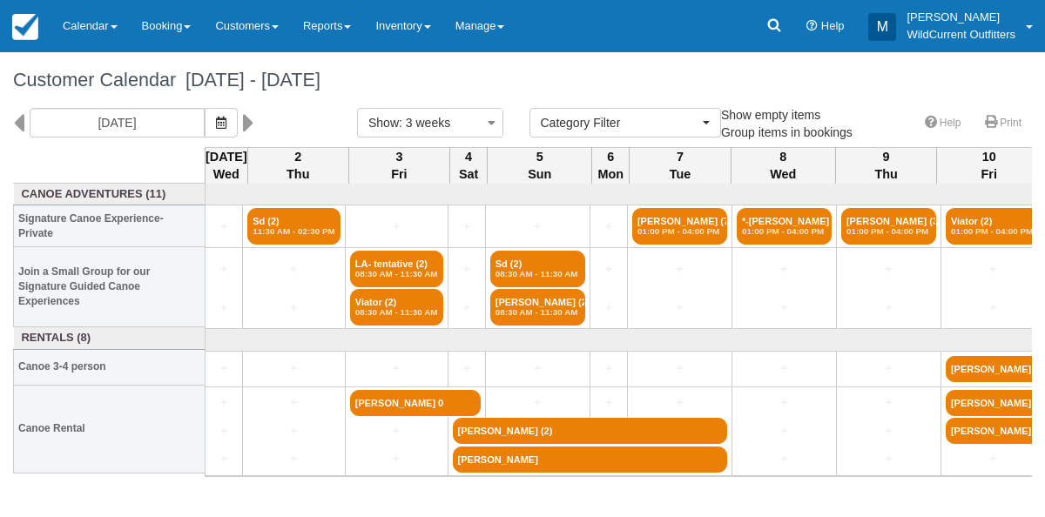
select select
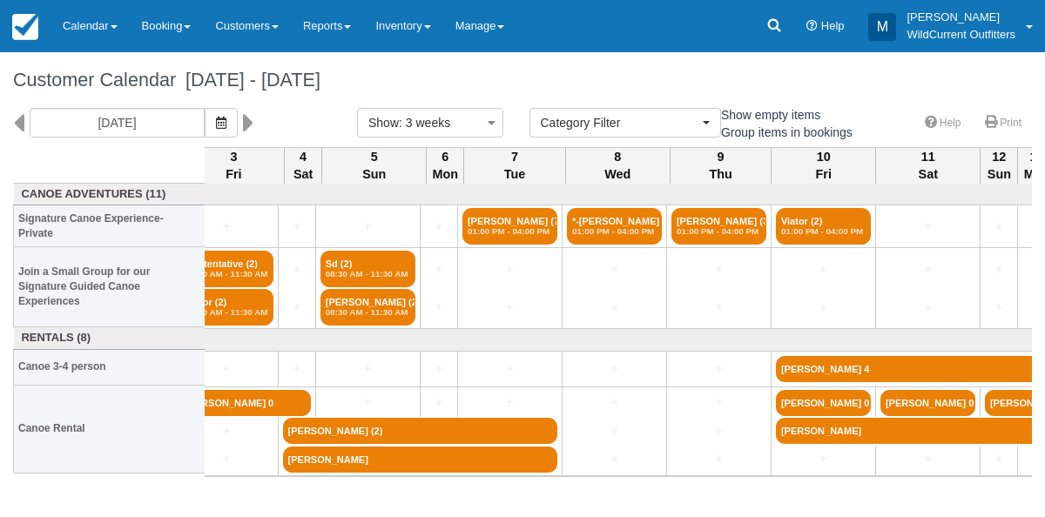
scroll to position [0, 172]
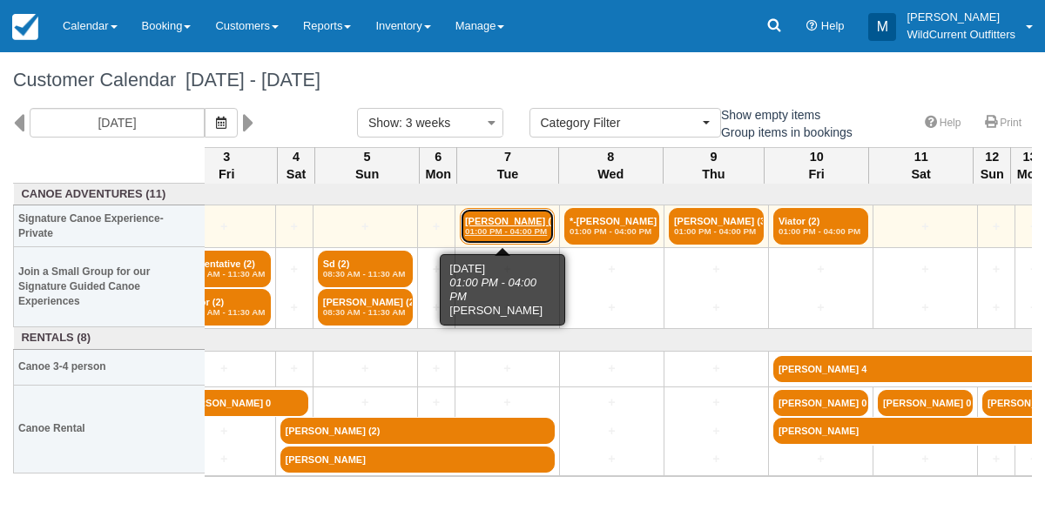
click at [483, 228] on em "01:00 PM - 04:00 PM" at bounding box center [507, 231] width 84 height 10
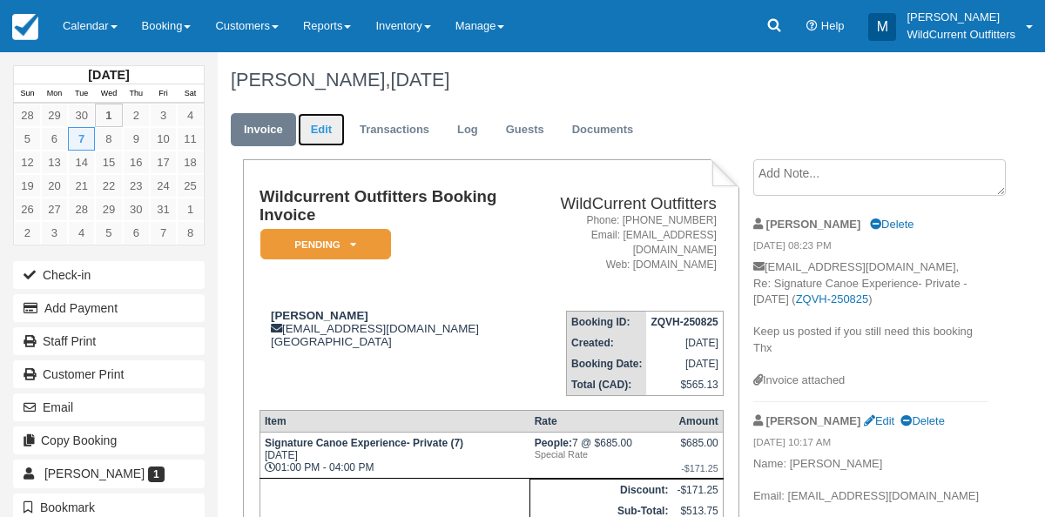
click at [316, 135] on link "Edit" at bounding box center [321, 130] width 47 height 34
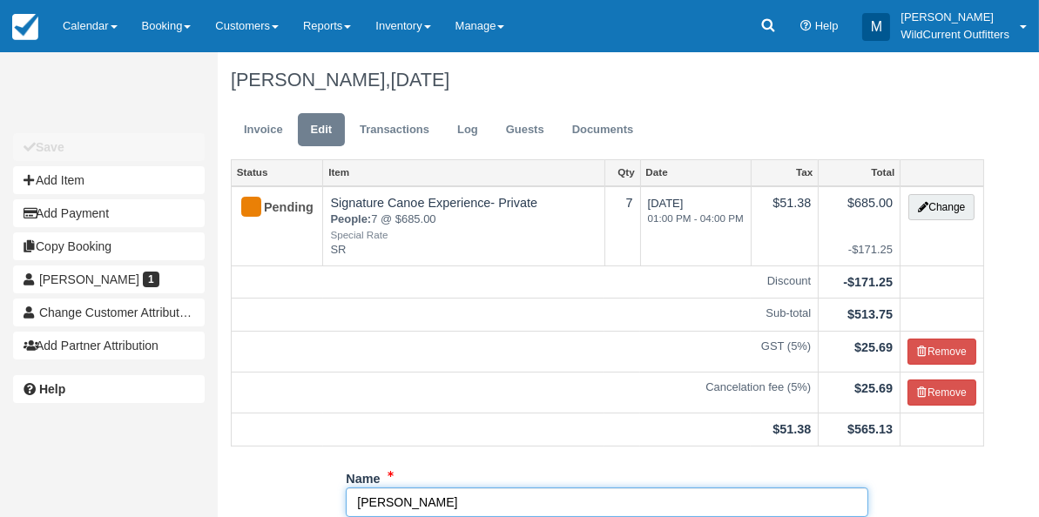
click at [360, 496] on input "[PERSON_NAME]" at bounding box center [607, 502] width 522 height 30
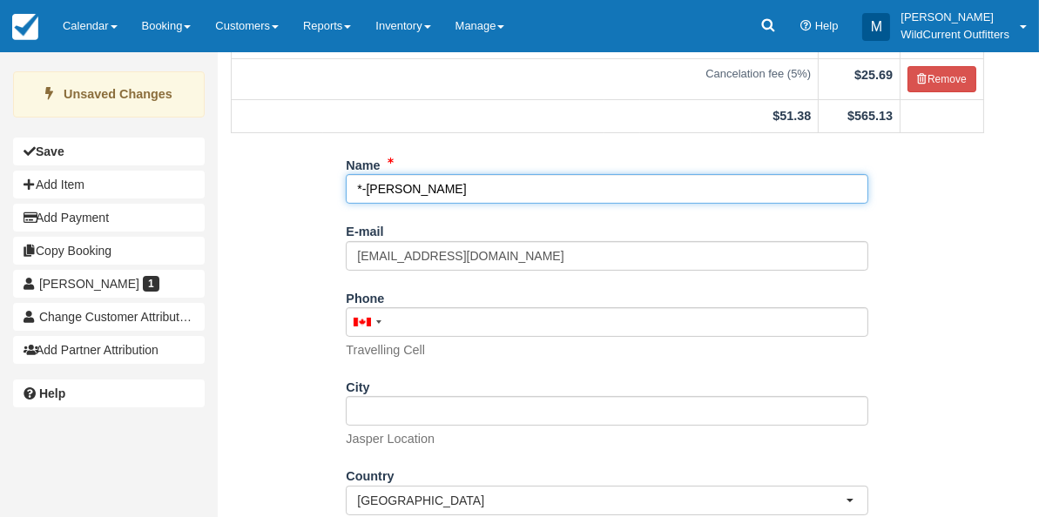
scroll to position [403, 0]
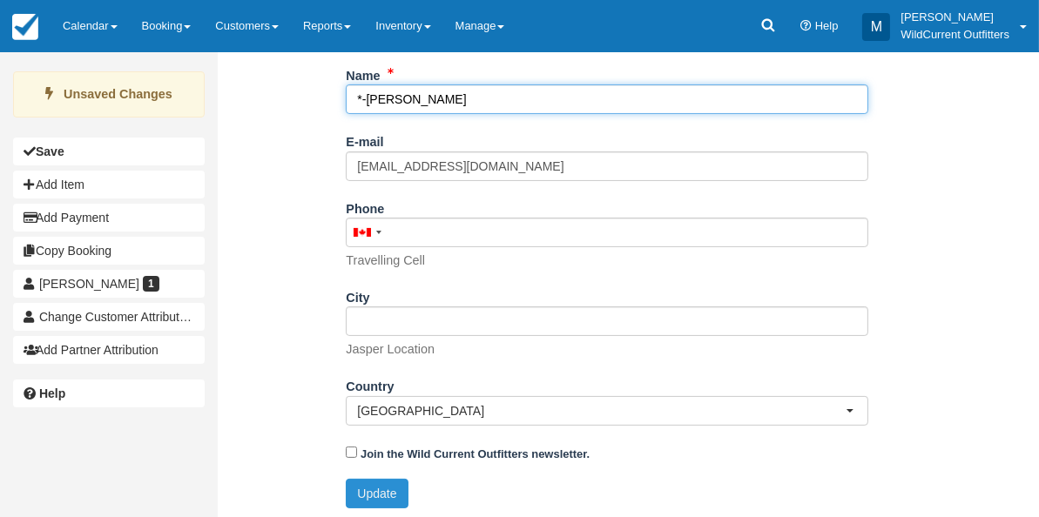
type input "*-Sung Phung"
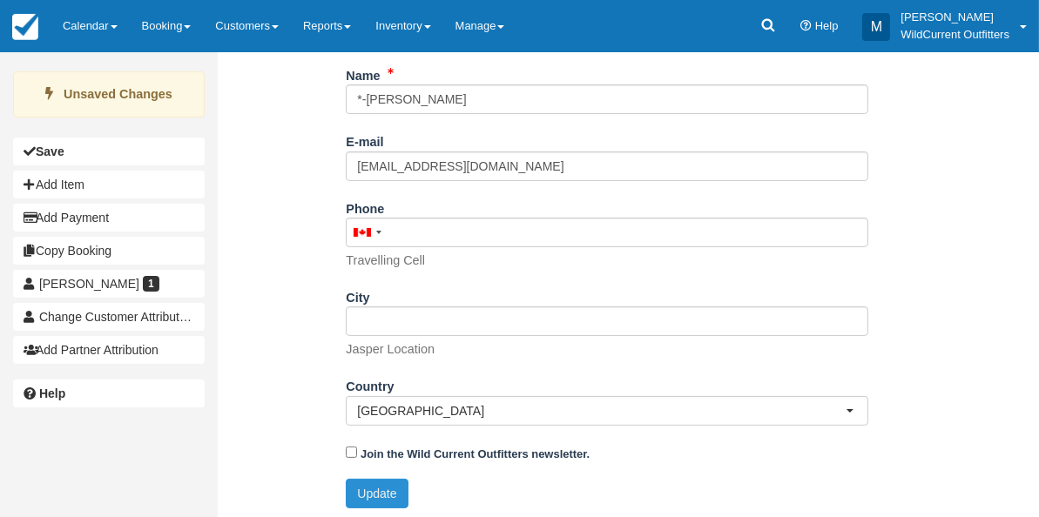
click at [379, 487] on button "Update" at bounding box center [377, 494] width 62 height 30
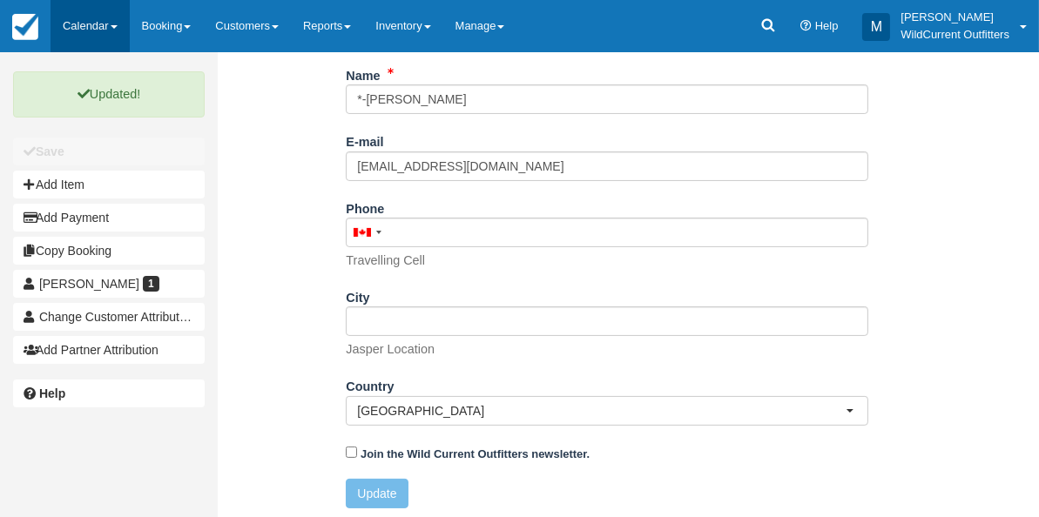
click at [99, 38] on link "Calendar" at bounding box center [89, 26] width 79 height 52
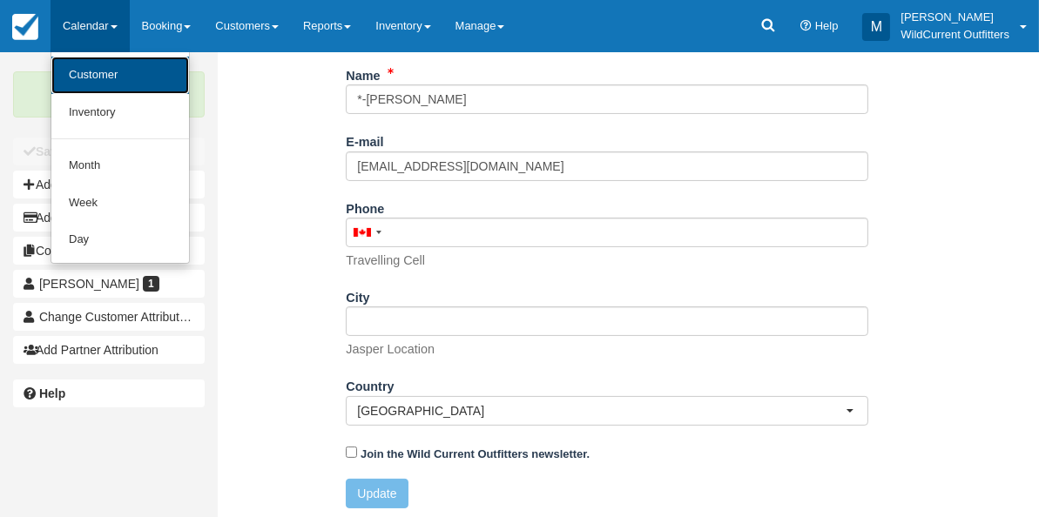
click at [104, 84] on link "Customer" at bounding box center [120, 75] width 138 height 37
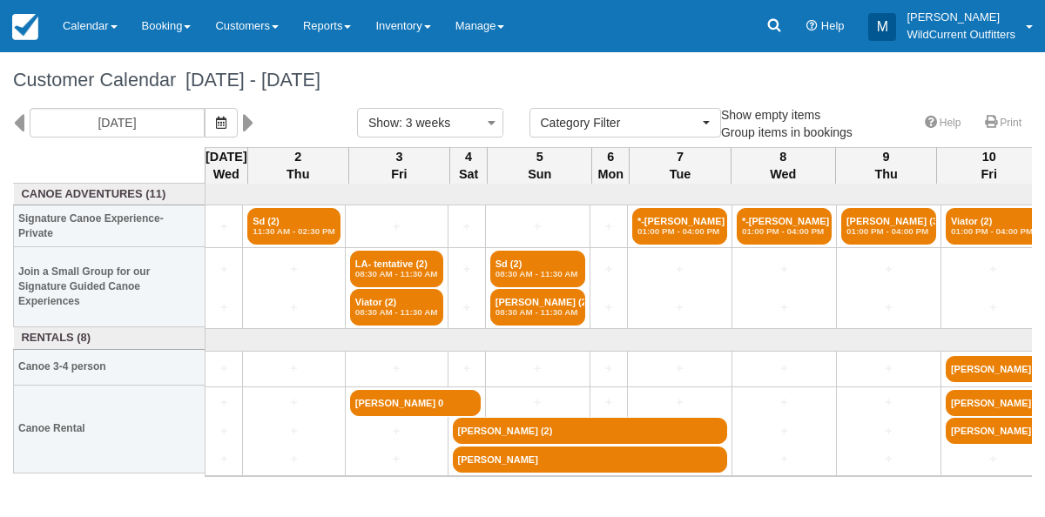
select select
